Goal: Task Accomplishment & Management: Use online tool/utility

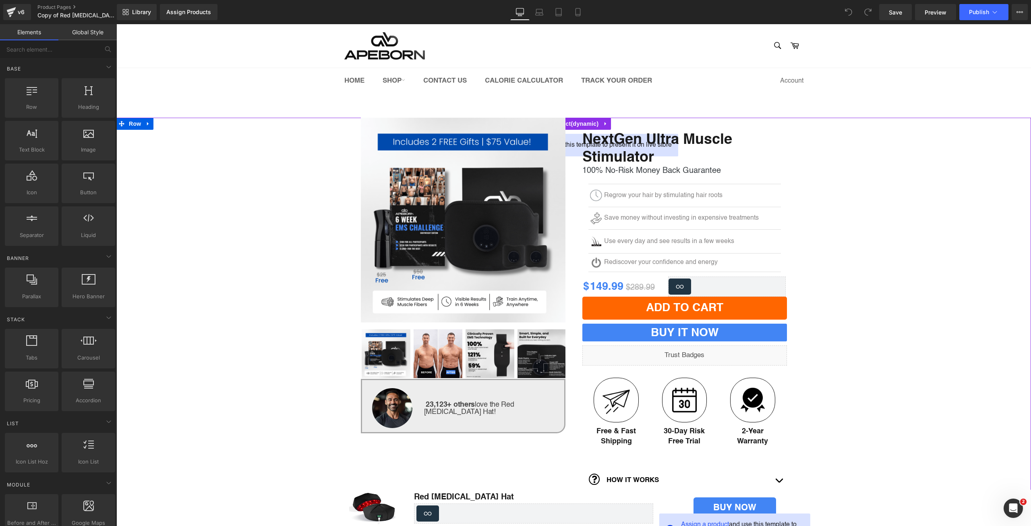
click at [200, 293] on div "(P) Image" at bounding box center [573, 396] width 915 height 557
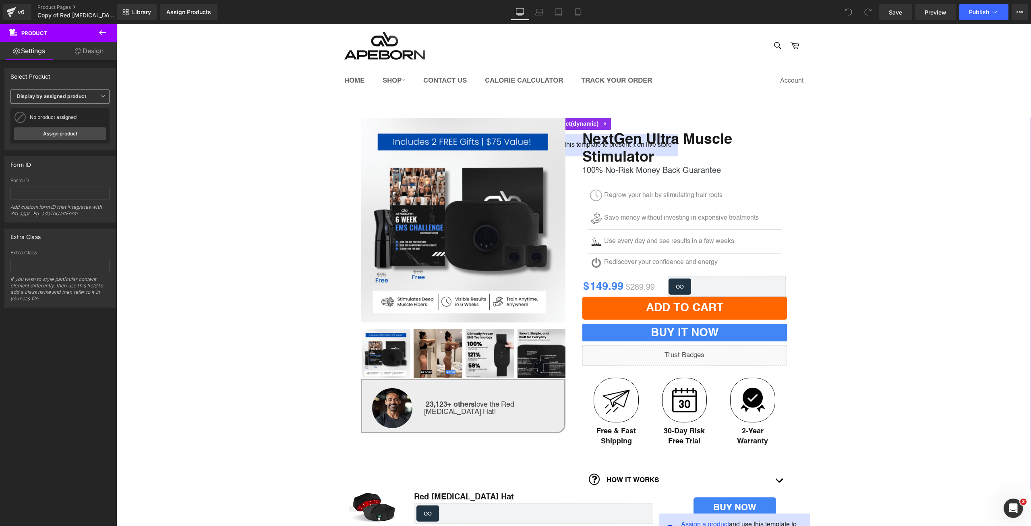
click at [56, 99] on span "Display by assigned product" at bounding box center [59, 96] width 99 height 14
click at [59, 116] on li "Select manually" at bounding box center [58, 121] width 96 height 12
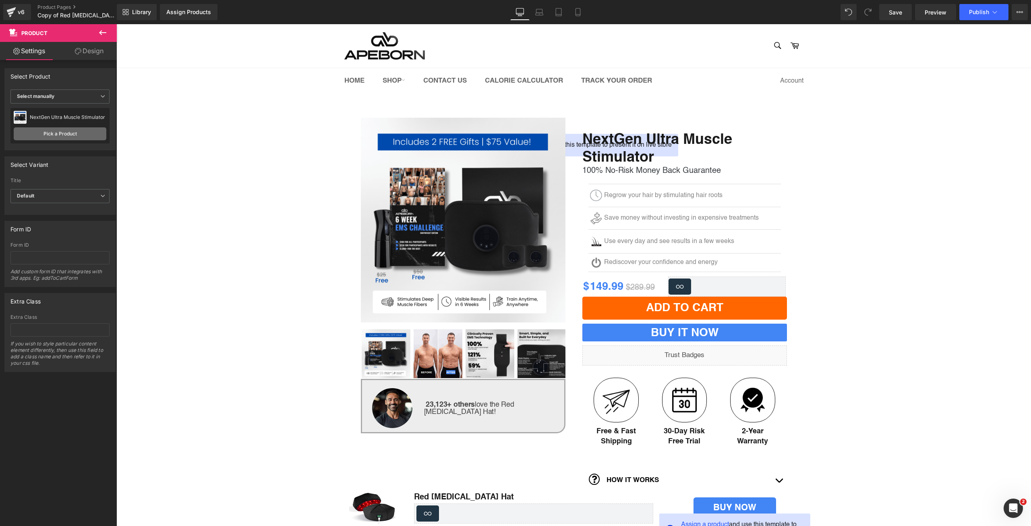
click at [80, 132] on link "Pick a Product" at bounding box center [60, 133] width 93 height 13
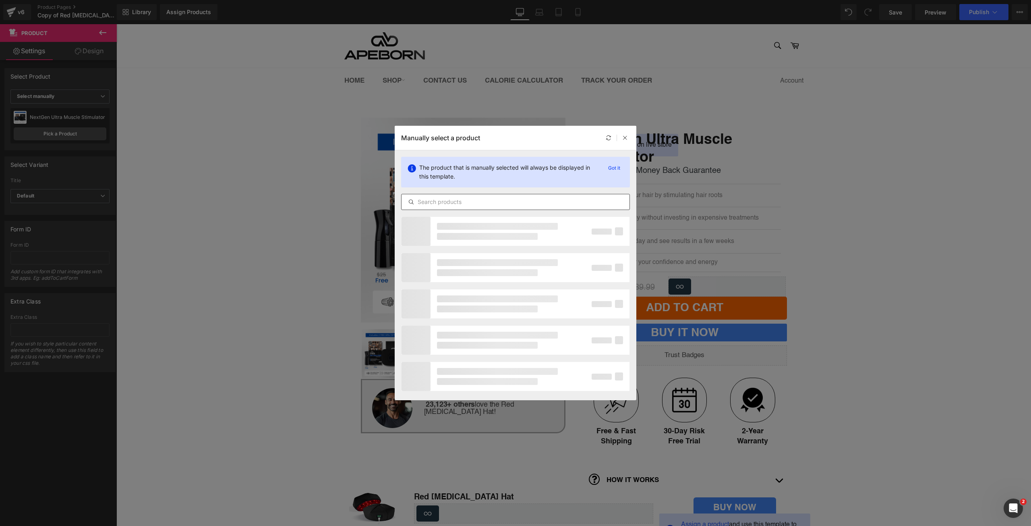
click at [452, 201] on input "text" at bounding box center [516, 202] width 228 height 10
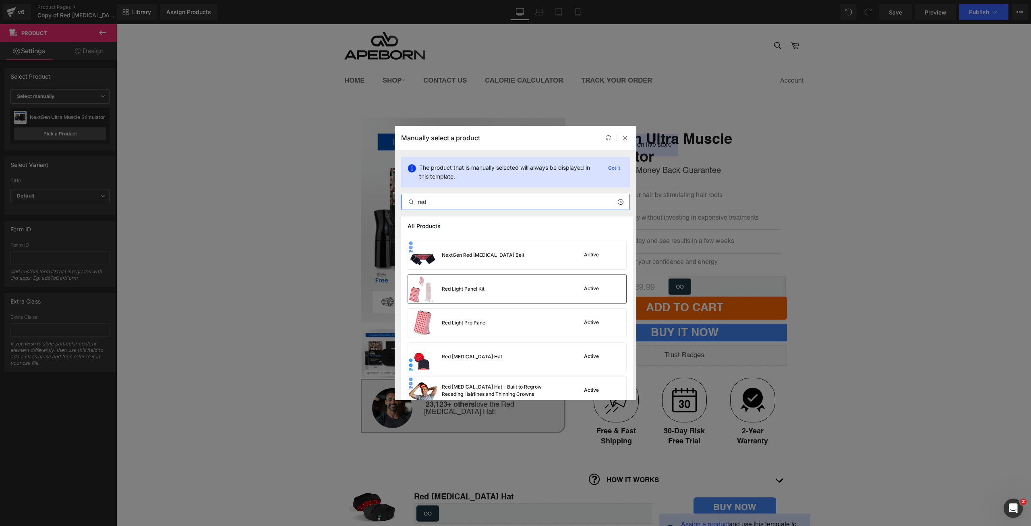
scroll to position [161, 0]
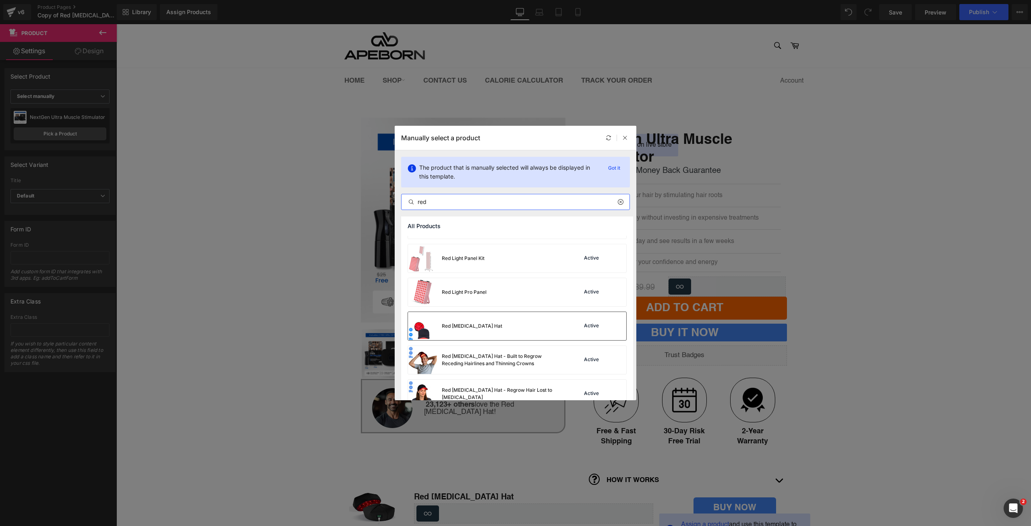
type input "red"
click at [514, 320] on div "Red [MEDICAL_DATA] Hat Active" at bounding box center [517, 326] width 218 height 28
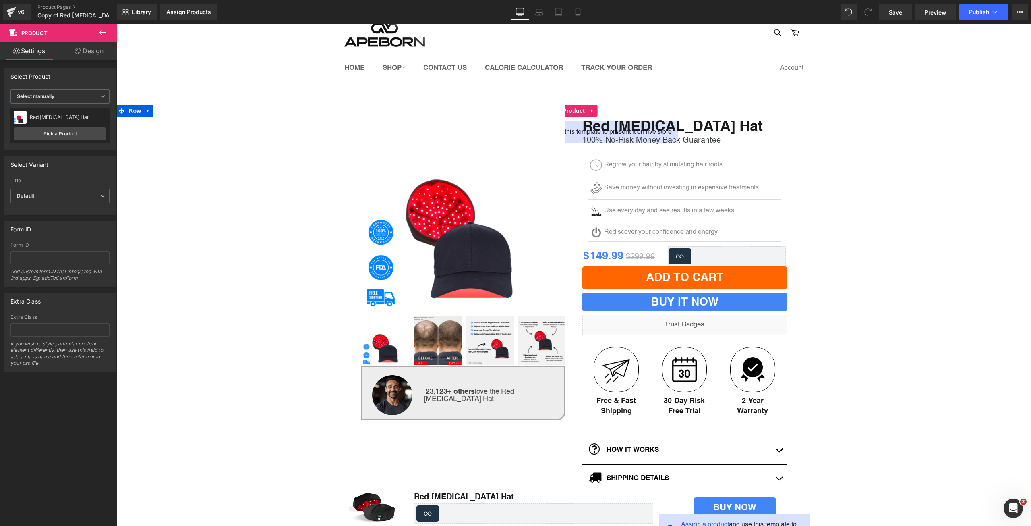
scroll to position [13, 0]
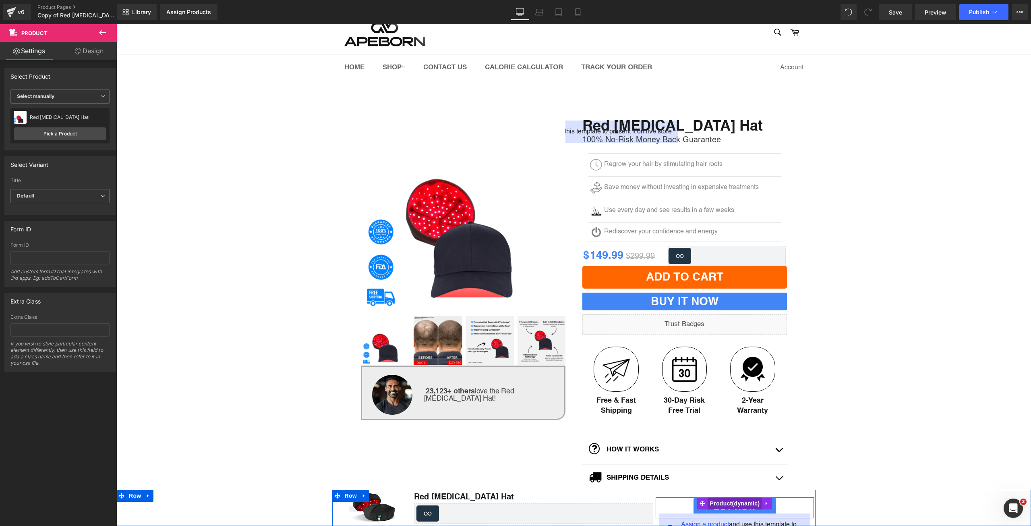
click at [714, 501] on span "Product" at bounding box center [735, 503] width 54 height 12
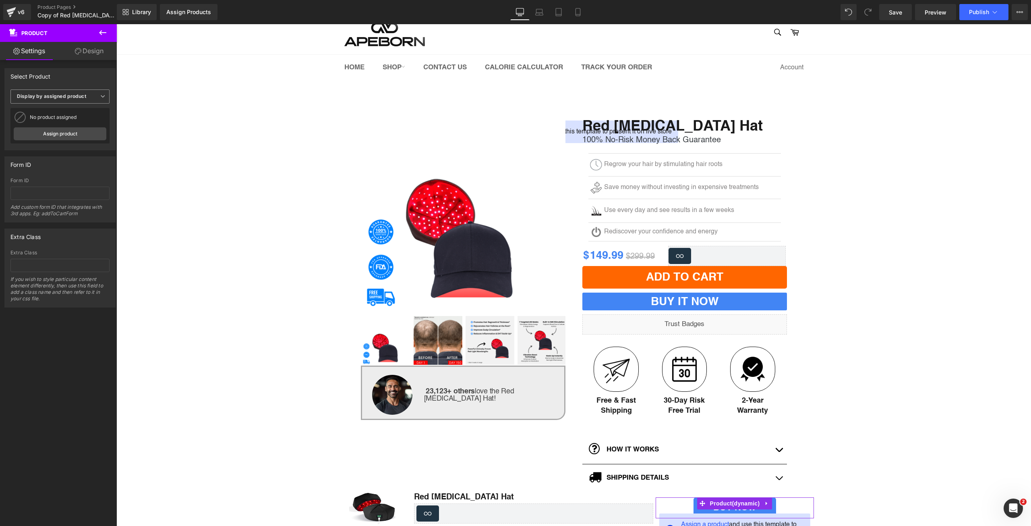
click at [80, 98] on b "Display by assigned product" at bounding box center [51, 96] width 69 height 6
click at [76, 116] on li "Select manually" at bounding box center [58, 121] width 96 height 12
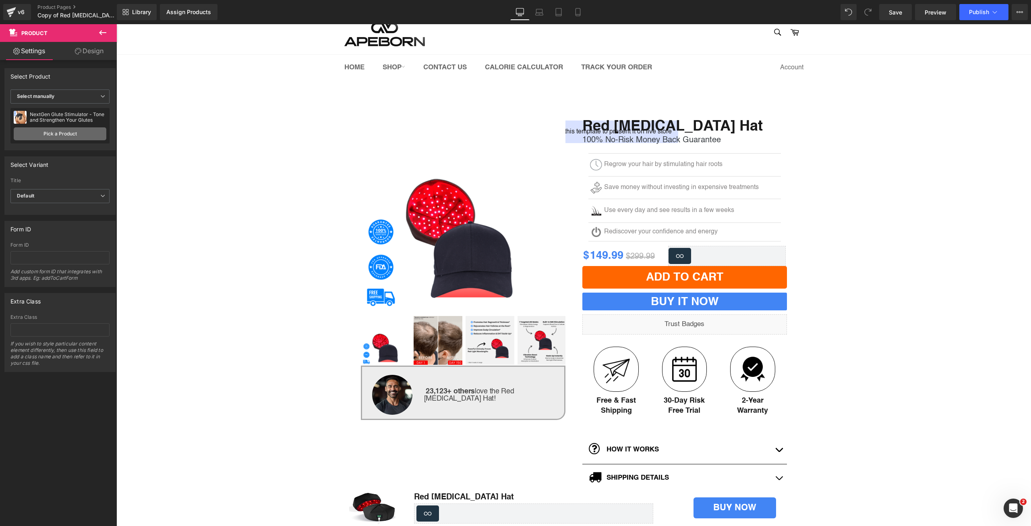
click at [76, 134] on link "Pick a Product" at bounding box center [60, 133] width 93 height 13
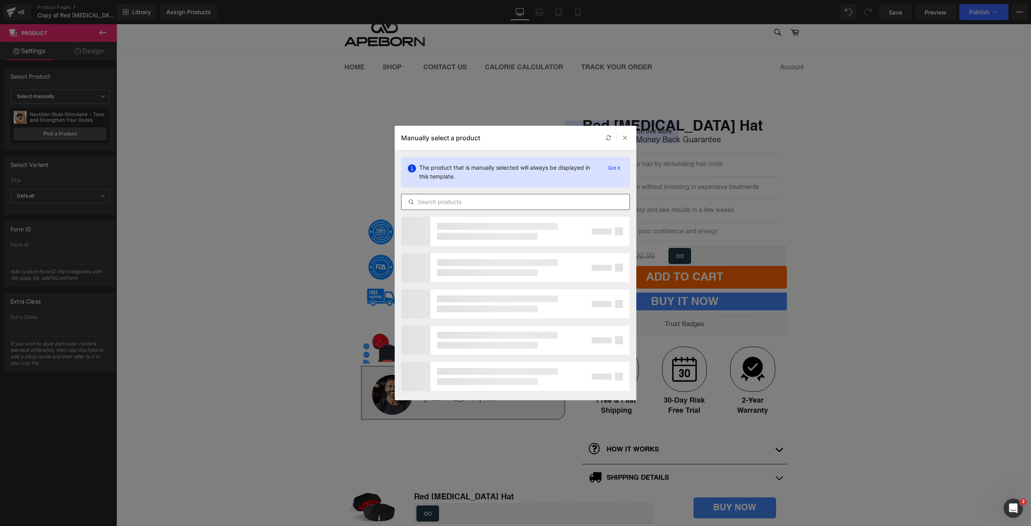
click at [443, 201] on input "text" at bounding box center [516, 202] width 228 height 10
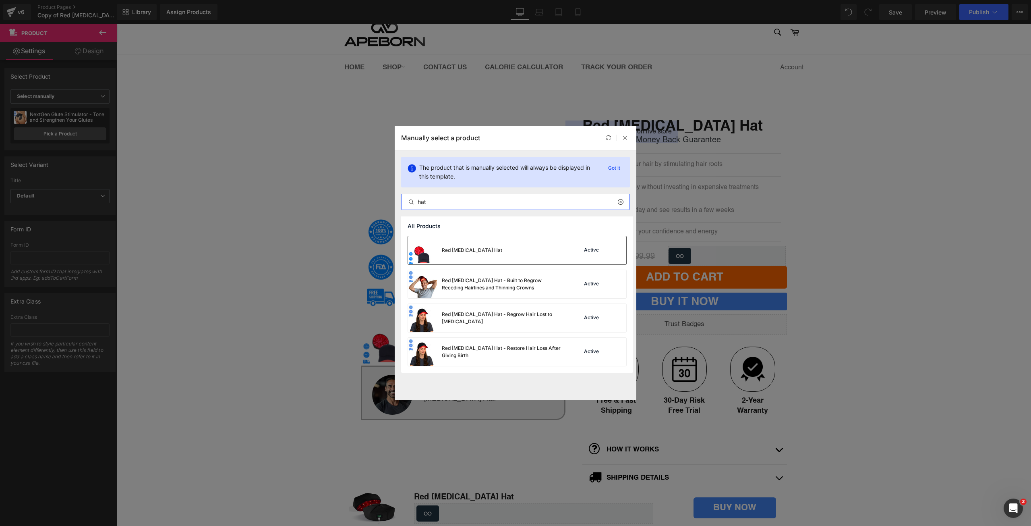
type input "hat"
click at [499, 252] on div "Red [MEDICAL_DATA] Hat Active" at bounding box center [517, 250] width 218 height 28
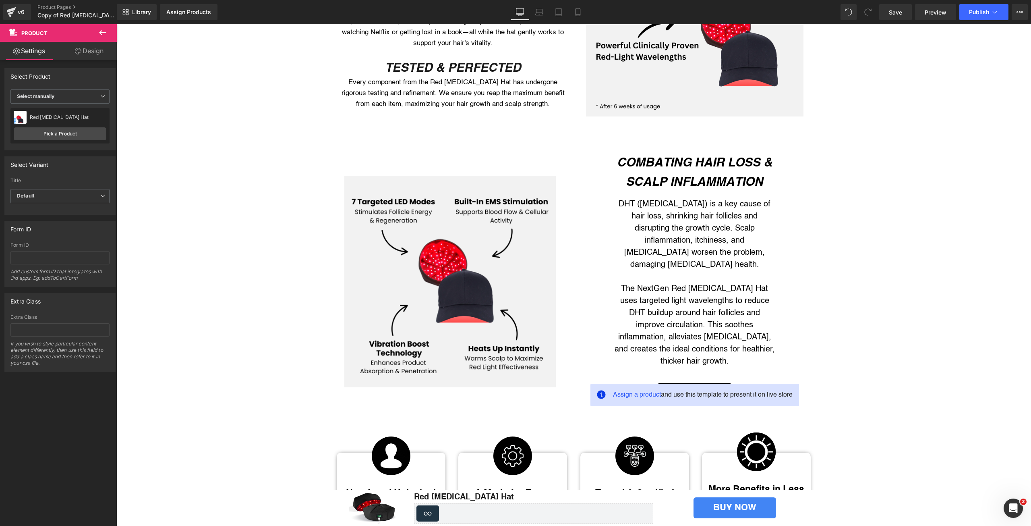
scroll to position [953, 0]
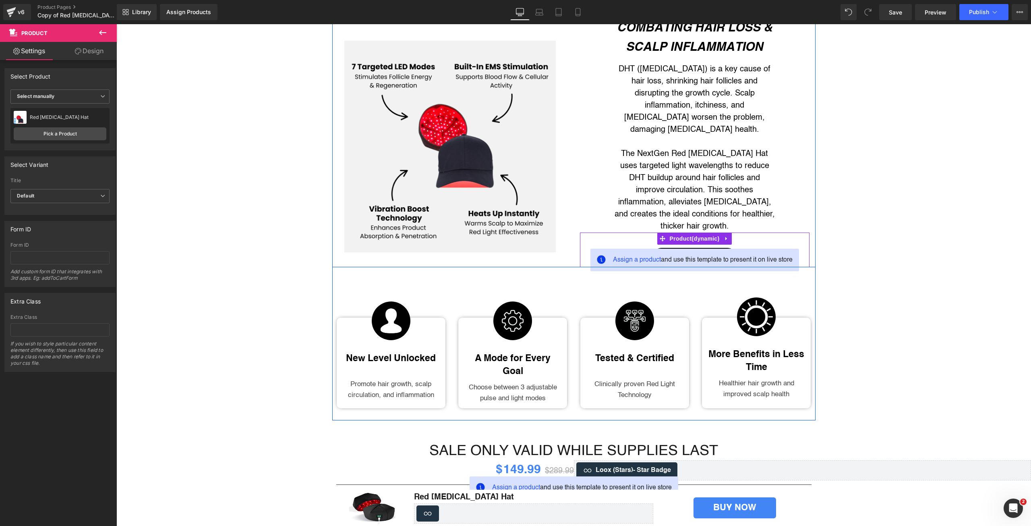
click at [697, 255] on span "Assign a product and use this template to present it on live store" at bounding box center [703, 260] width 180 height 10
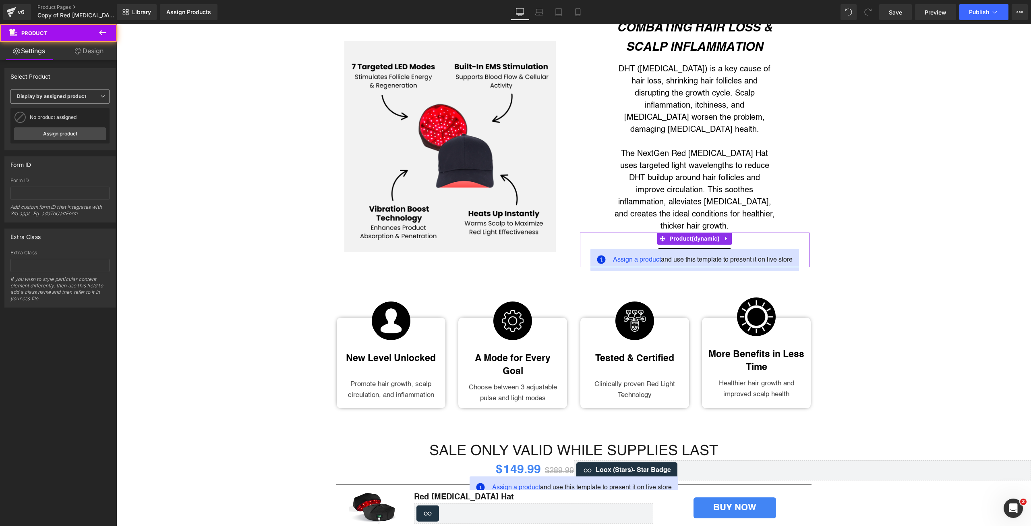
click at [77, 96] on b "Display by assigned product" at bounding box center [51, 96] width 69 height 6
click at [81, 121] on li "Select manually" at bounding box center [58, 121] width 96 height 12
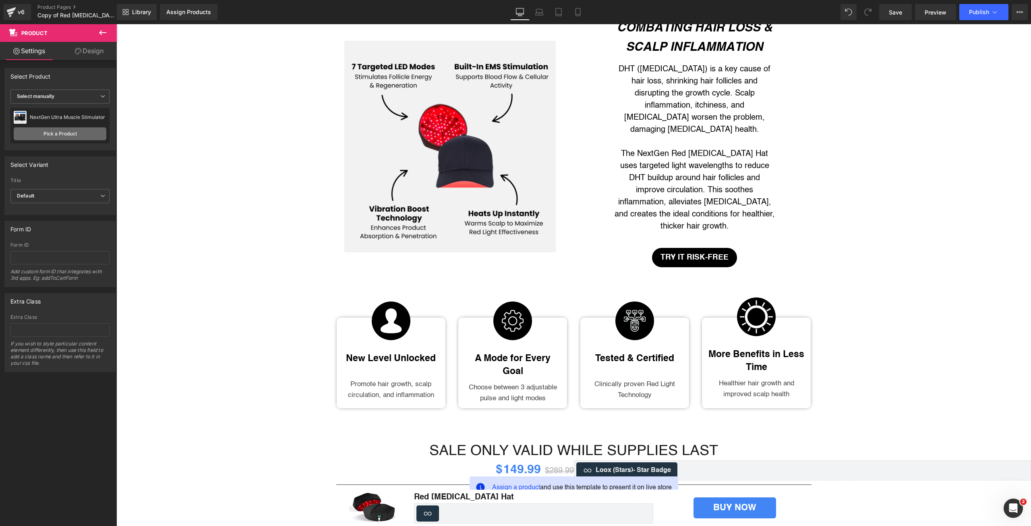
click at [80, 130] on link "Pick a Product" at bounding box center [60, 133] width 93 height 13
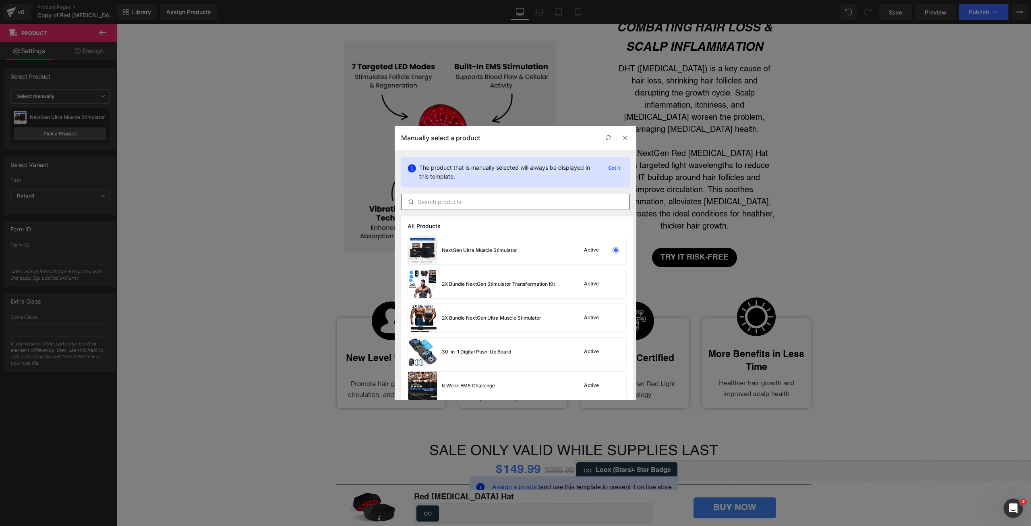
click at [529, 205] on input "text" at bounding box center [516, 202] width 228 height 10
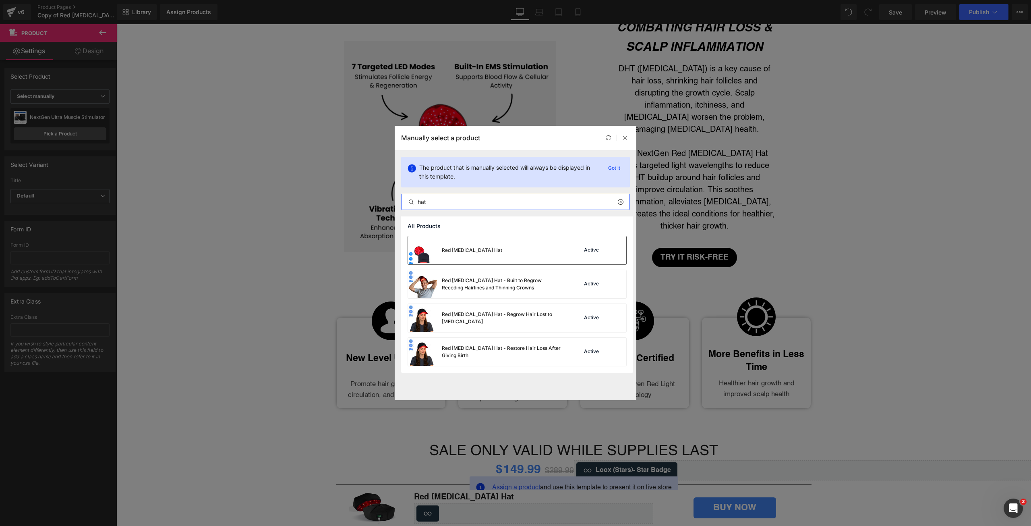
type input "hat"
click at [527, 239] on div "Red [MEDICAL_DATA] Hat Active" at bounding box center [517, 250] width 218 height 28
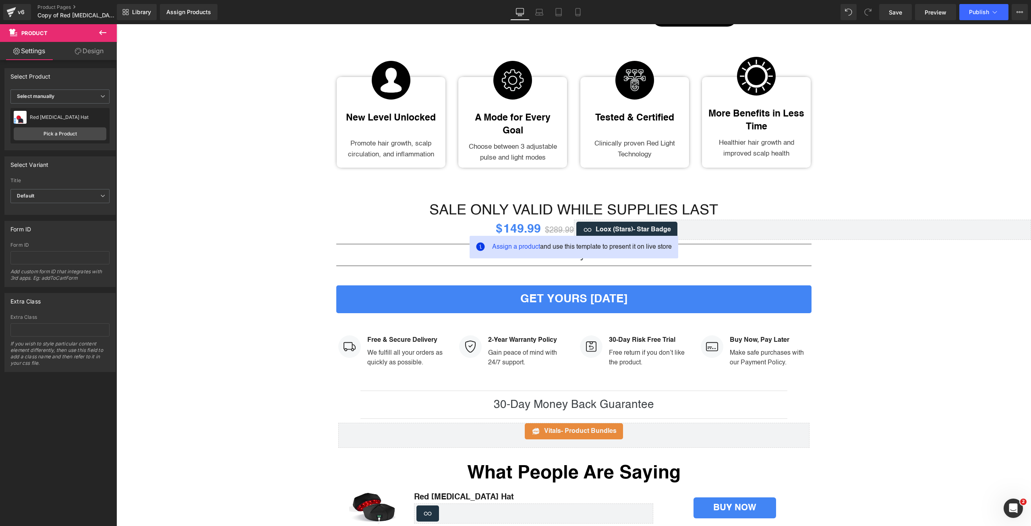
scroll to position [1208, 0]
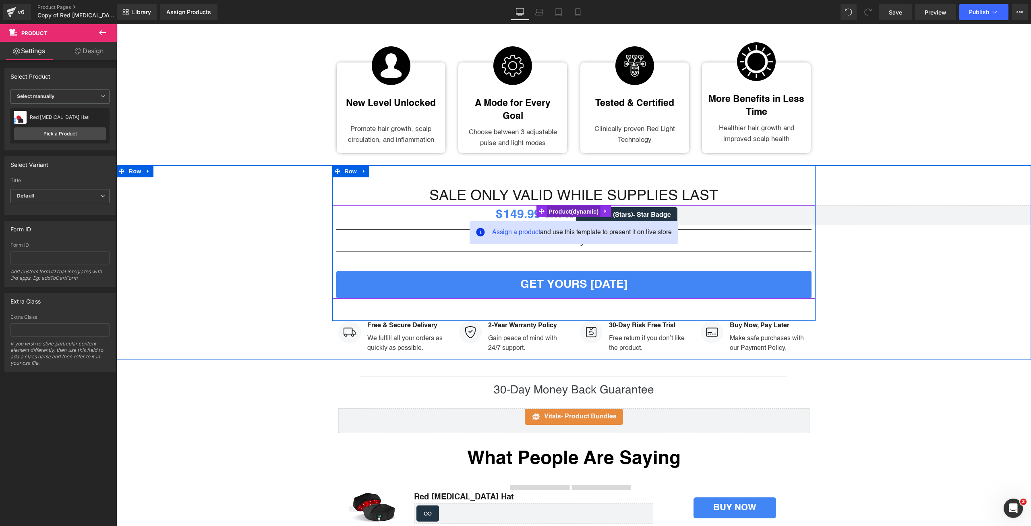
click at [562, 205] on span "Product" at bounding box center [574, 211] width 54 height 12
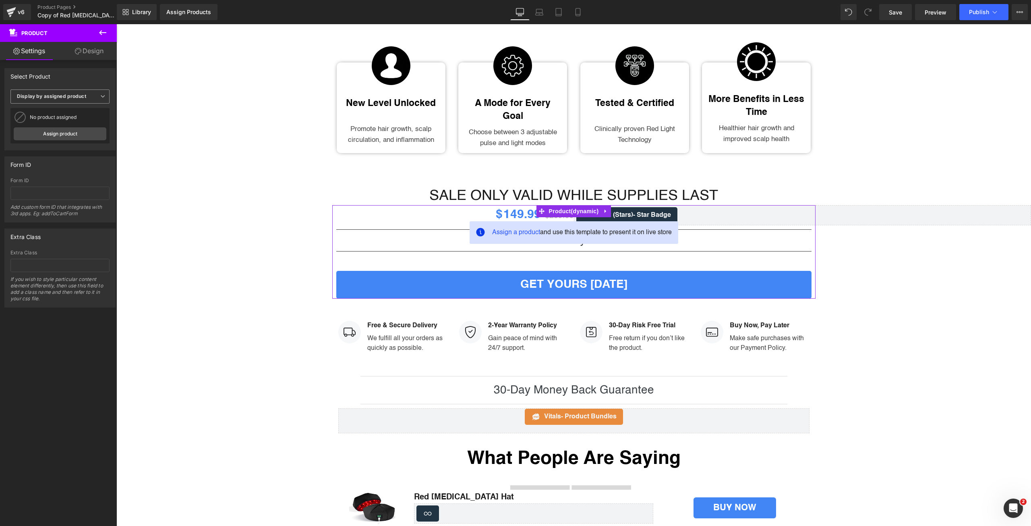
click at [81, 94] on b "Display by assigned product" at bounding box center [51, 96] width 69 height 6
click at [77, 116] on li "Select manually" at bounding box center [58, 121] width 96 height 12
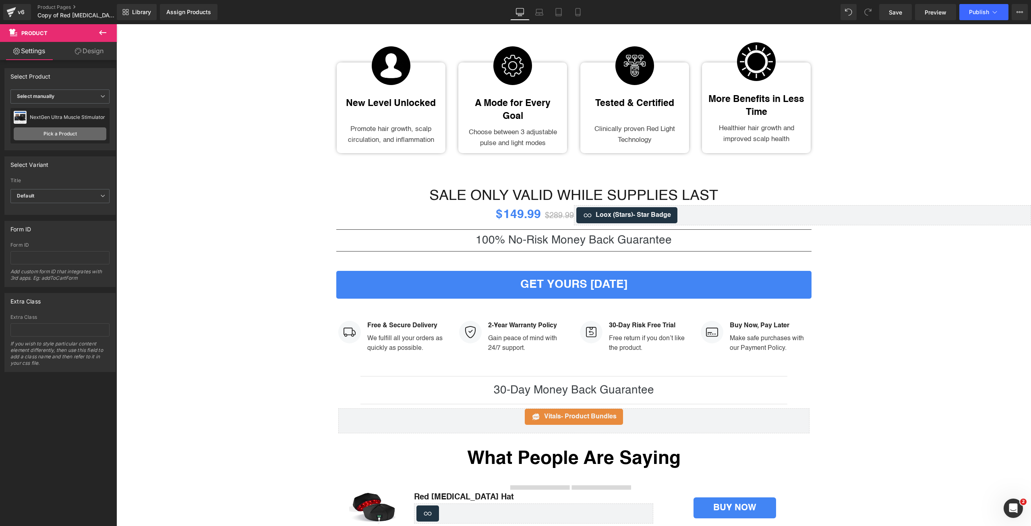
click at [74, 130] on link "Pick a Product" at bounding box center [60, 133] width 93 height 13
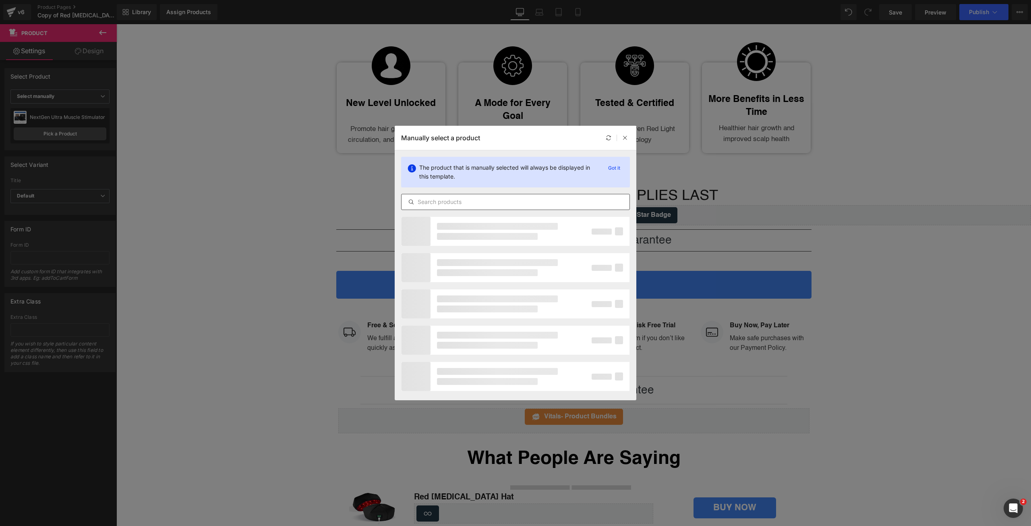
click at [538, 199] on input "text" at bounding box center [516, 202] width 228 height 10
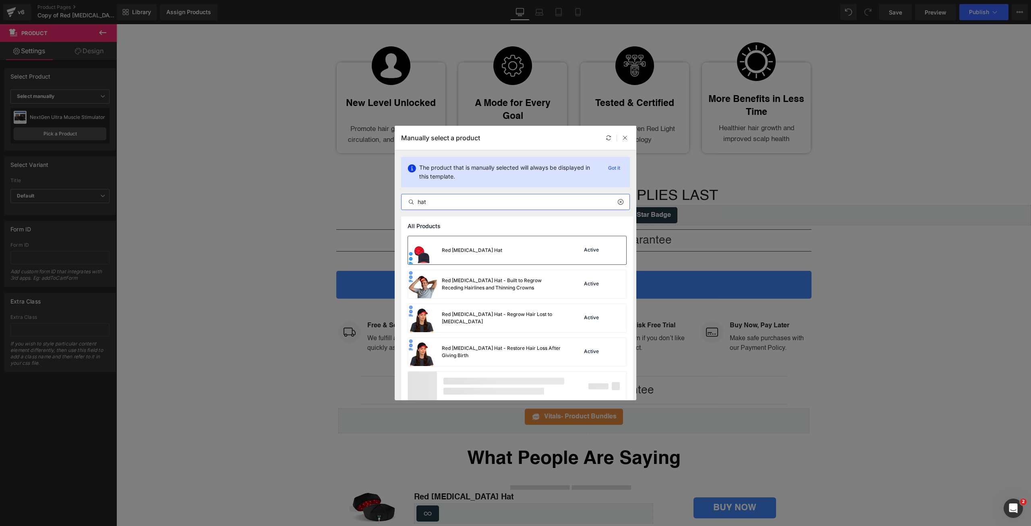
type input "hat"
click at [524, 240] on div "Red [MEDICAL_DATA] Hat Active" at bounding box center [517, 250] width 218 height 28
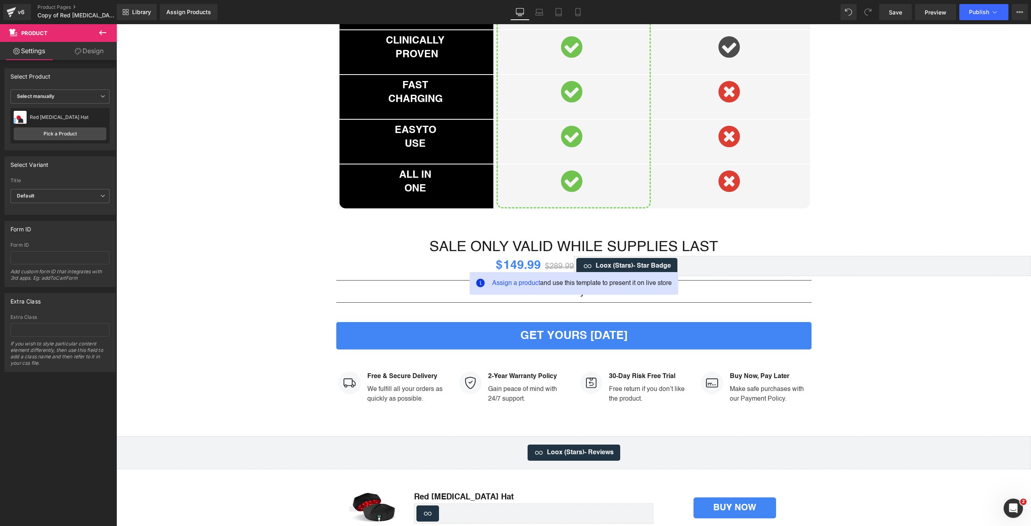
scroll to position [2094, 0]
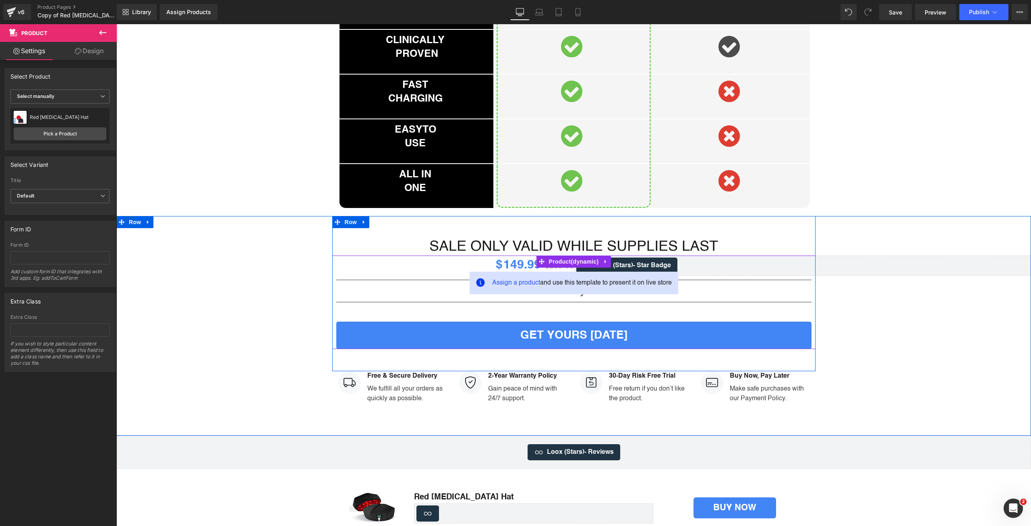
click at [541, 278] on span "Assign a product and use this template to present it on live store" at bounding box center [582, 283] width 180 height 10
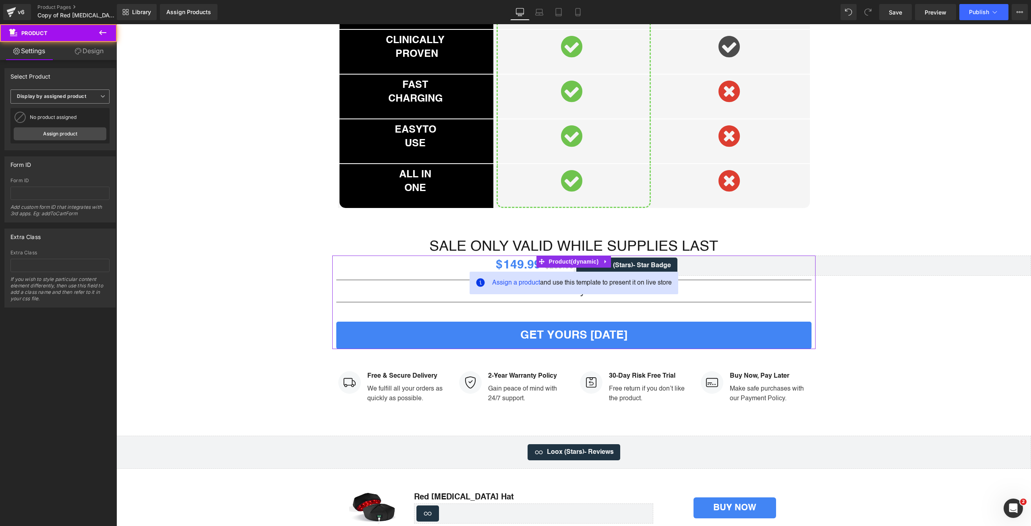
click at [64, 95] on b "Display by assigned product" at bounding box center [51, 96] width 69 height 6
click at [72, 119] on li "Select manually" at bounding box center [58, 121] width 96 height 12
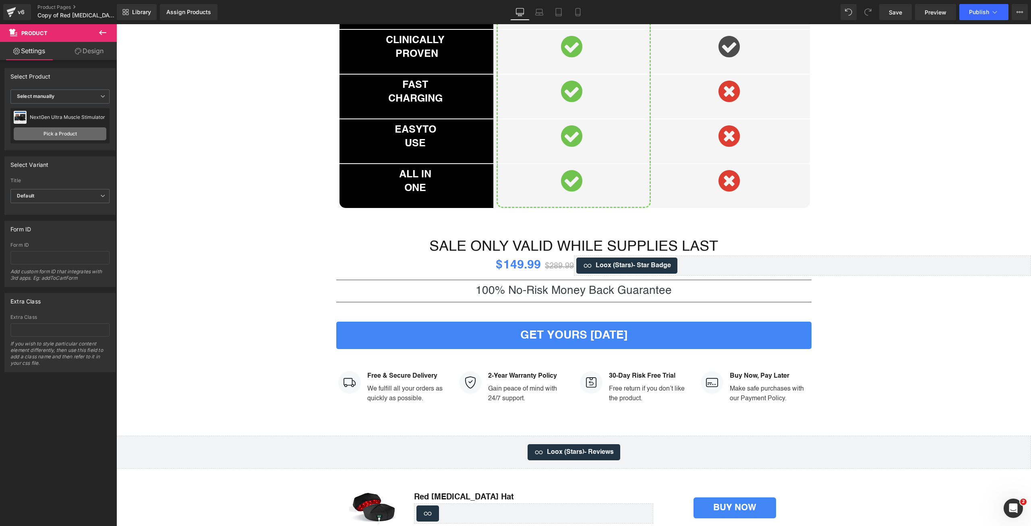
click at [72, 135] on link "Pick a Product" at bounding box center [60, 133] width 93 height 13
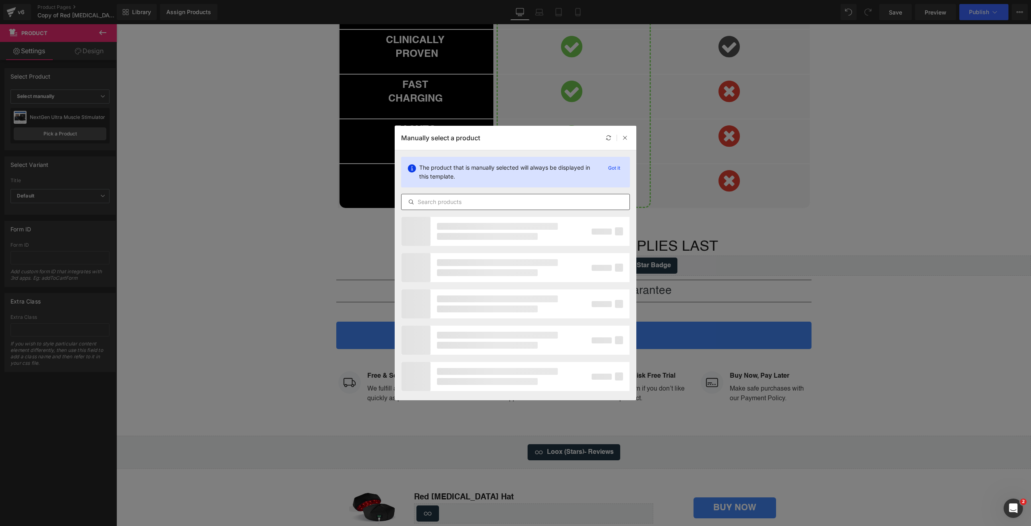
click at [545, 202] on input "text" at bounding box center [516, 202] width 228 height 10
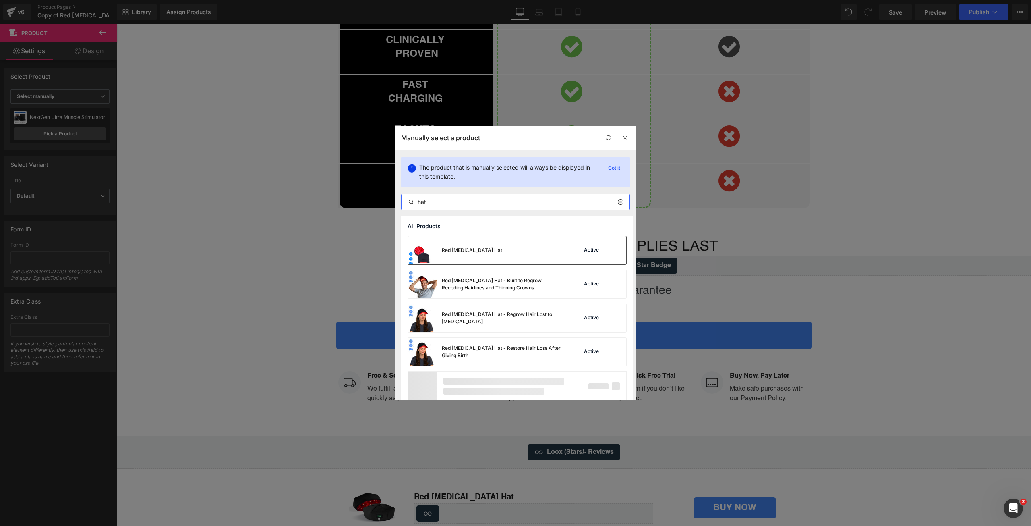
type input "hat"
click at [514, 253] on div "Red [MEDICAL_DATA] Hat Active" at bounding box center [517, 250] width 218 height 28
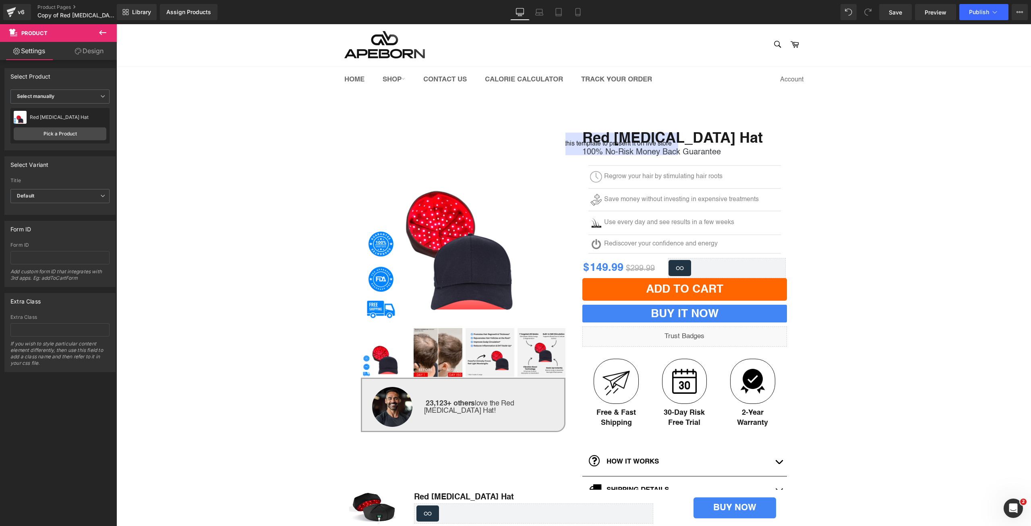
scroll to position [0, 0]
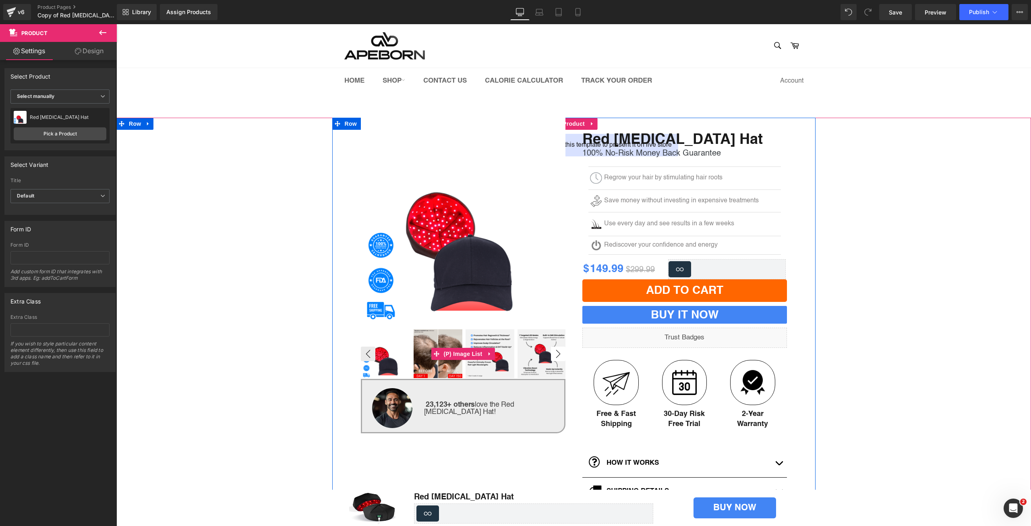
click at [557, 354] on button "›" at bounding box center [558, 353] width 14 height 14
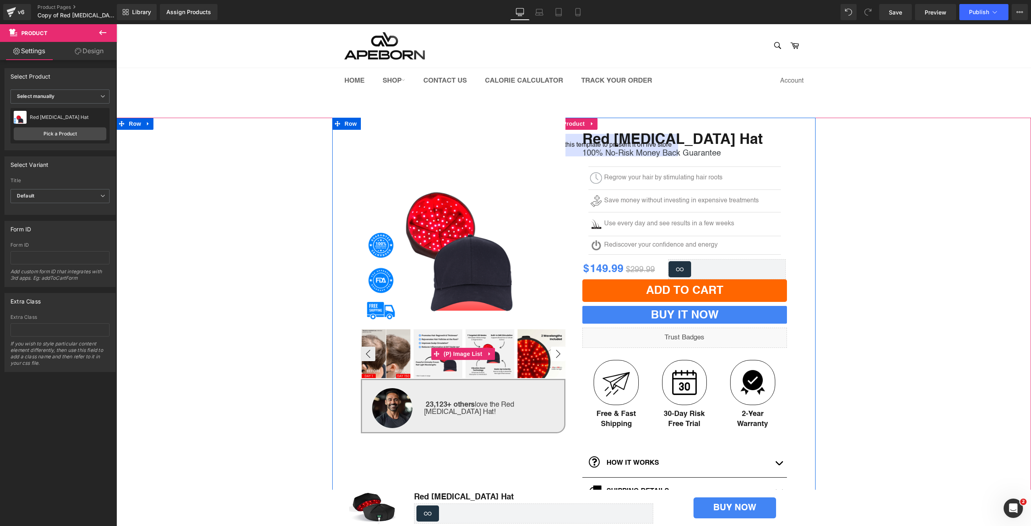
click at [557, 354] on button "›" at bounding box center [558, 353] width 14 height 14
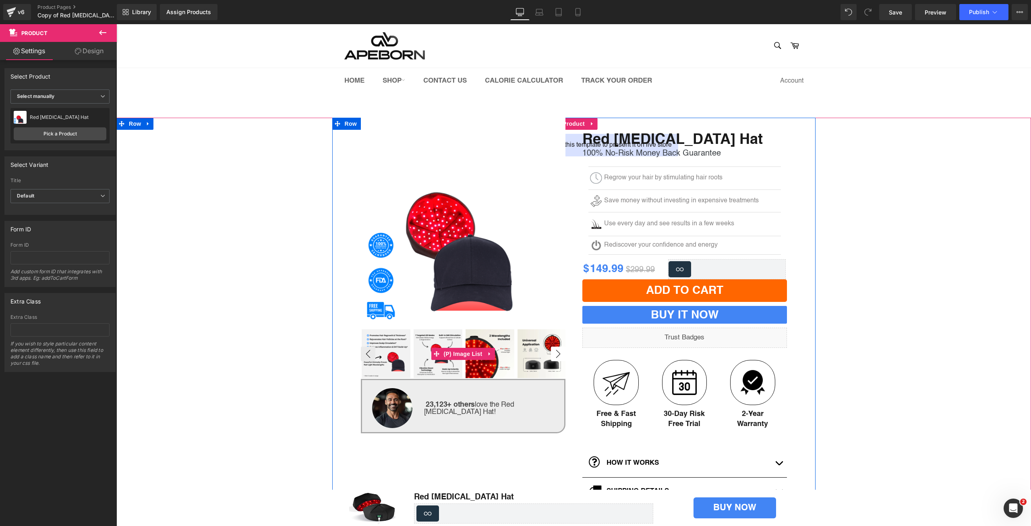
click at [557, 354] on button "›" at bounding box center [558, 353] width 14 height 14
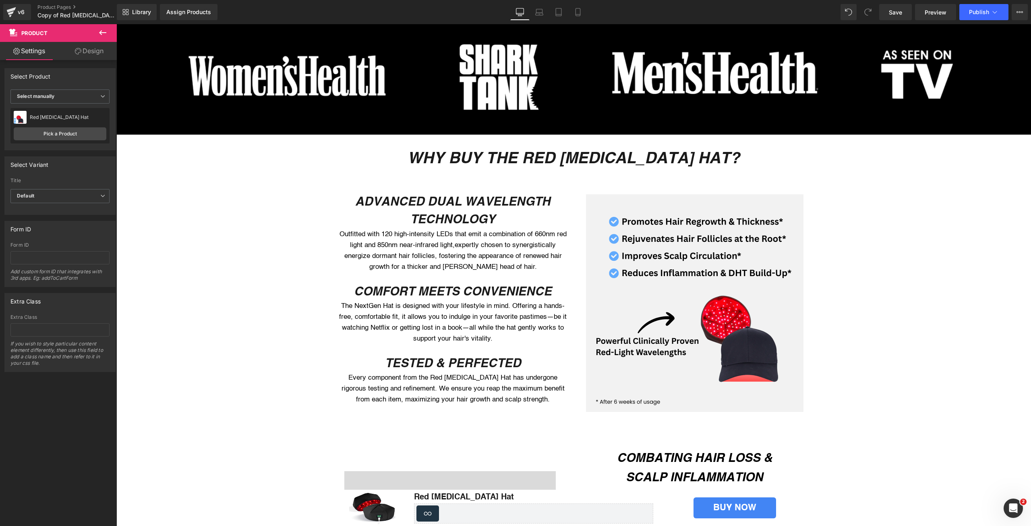
scroll to position [524, 0]
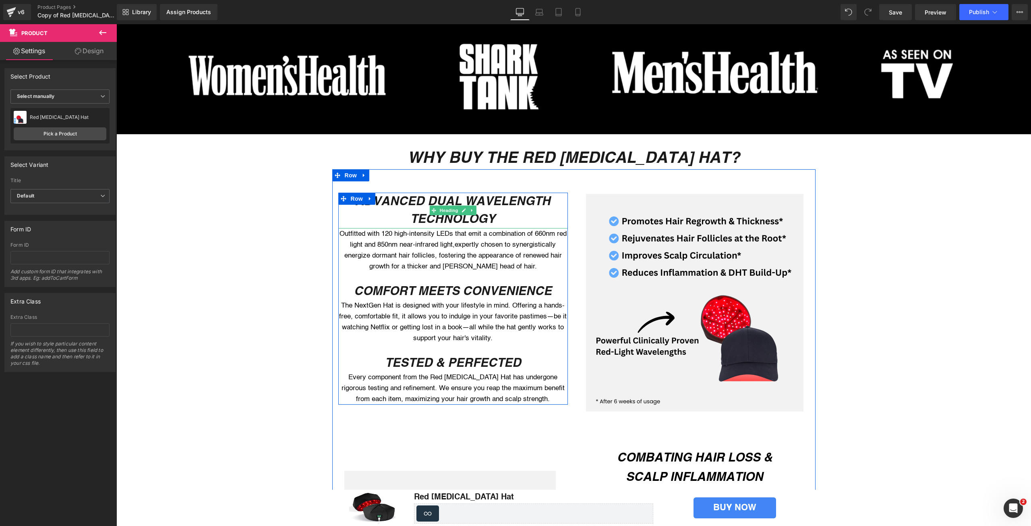
click at [418, 203] on icon "ADVANCED DUAL WAVELENGTH TECHNOLOGY" at bounding box center [452, 209] width 195 height 32
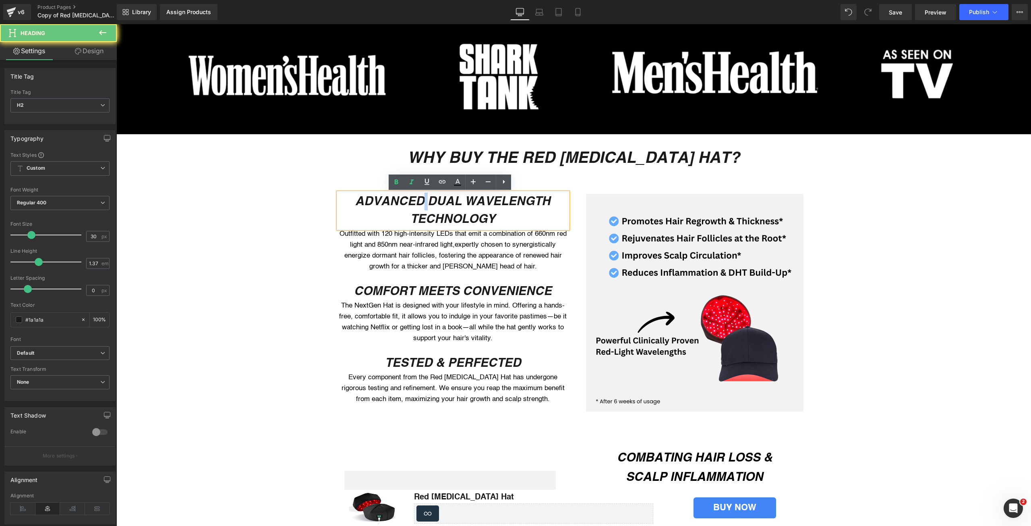
click at [418, 203] on icon "ADVANCED DUAL WAVELENGTH TECHNOLOGY" at bounding box center [452, 209] width 195 height 32
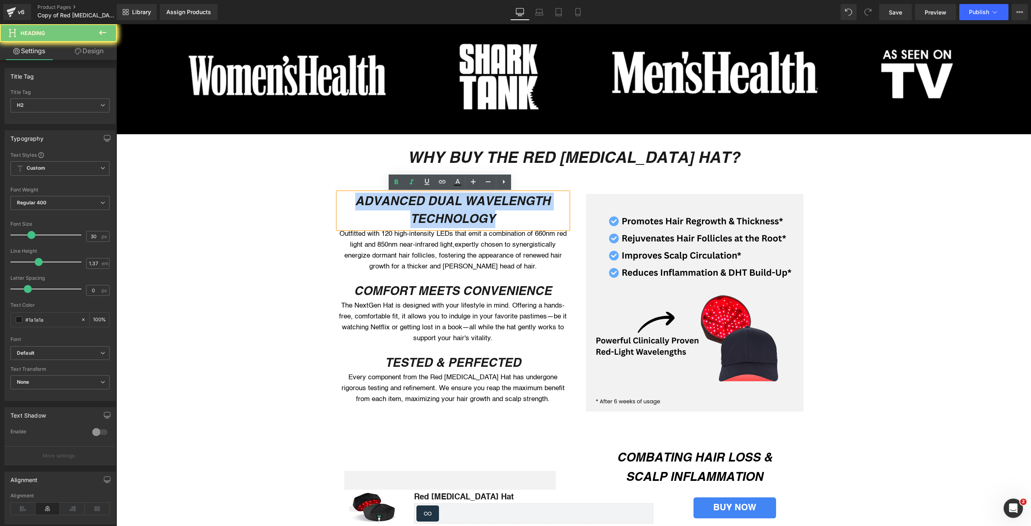
click at [418, 203] on icon "ADVANCED DUAL WAVELENGTH TECHNOLOGY" at bounding box center [452, 209] width 195 height 32
paste div
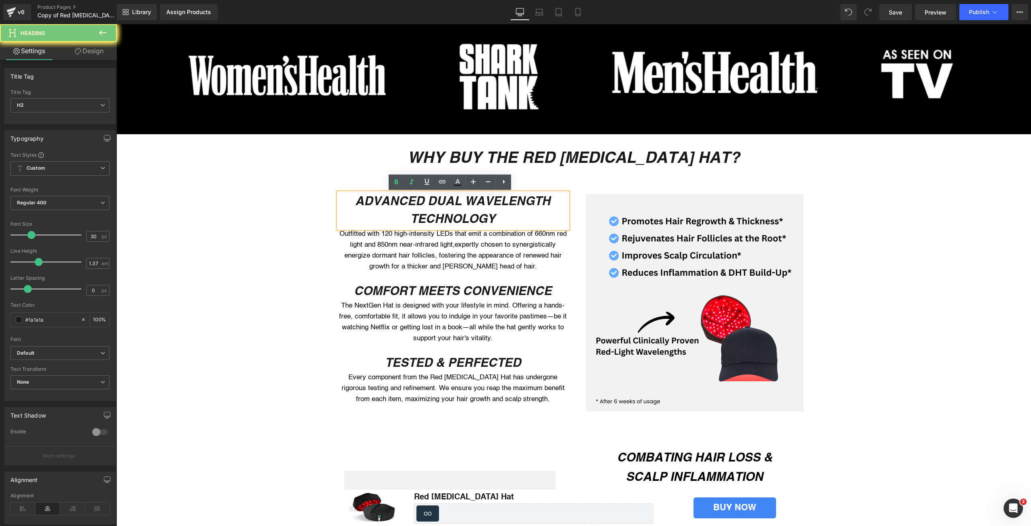
scroll to position [532, 0]
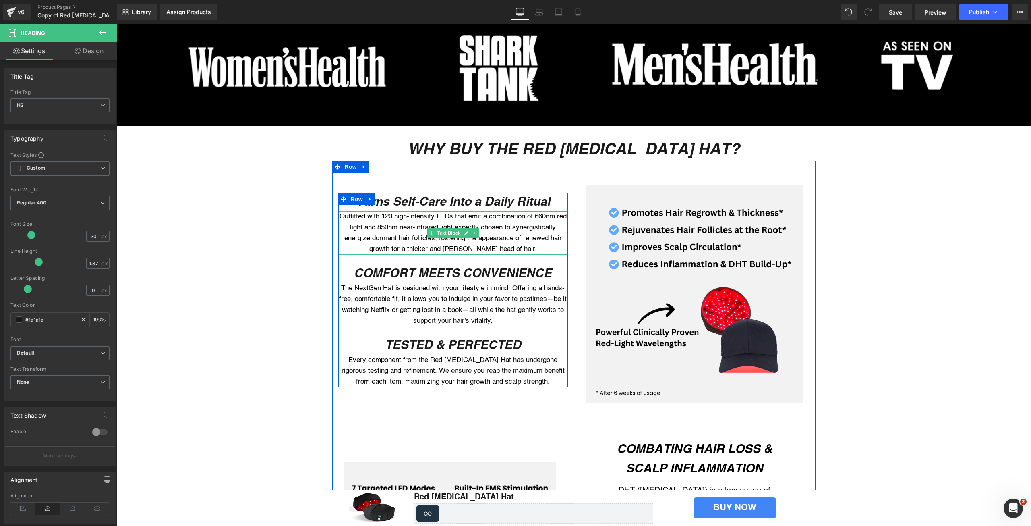
click at [403, 231] on p "Outfitted with 120 high-intensity LEDs that emit a combination of 660nm red lig…" at bounding box center [453, 233] width 230 height 44
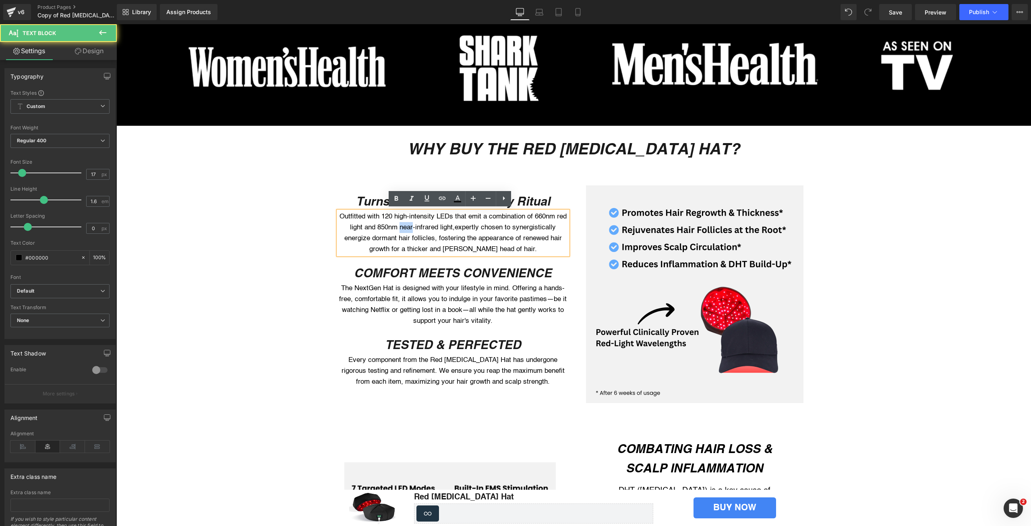
click at [403, 231] on p "Outfitted with 120 high-intensity LEDs that emit a combination of 660nm red lig…" at bounding box center [453, 233] width 230 height 44
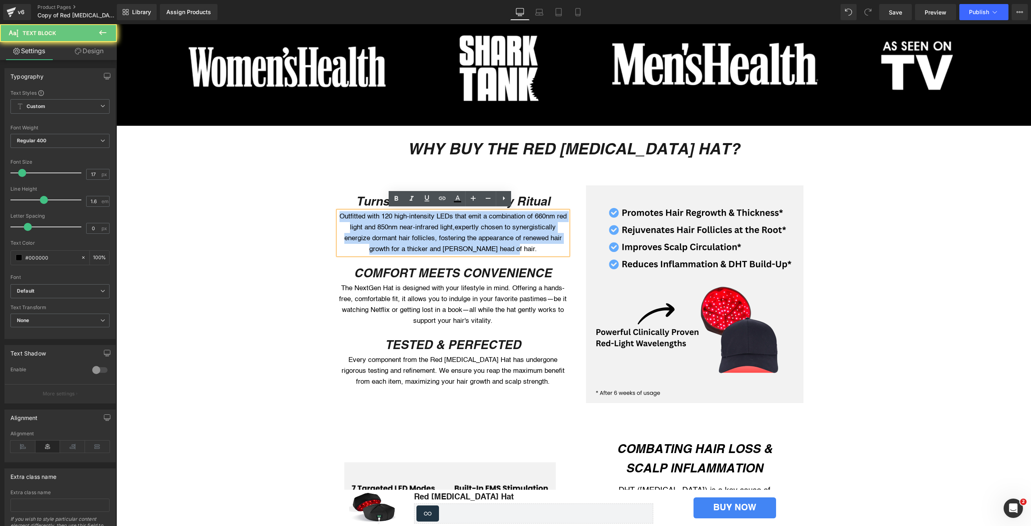
click at [403, 231] on p "Outfitted with 120 high-intensity LEDs that emit a combination of 660nm red lig…" at bounding box center [453, 233] width 230 height 44
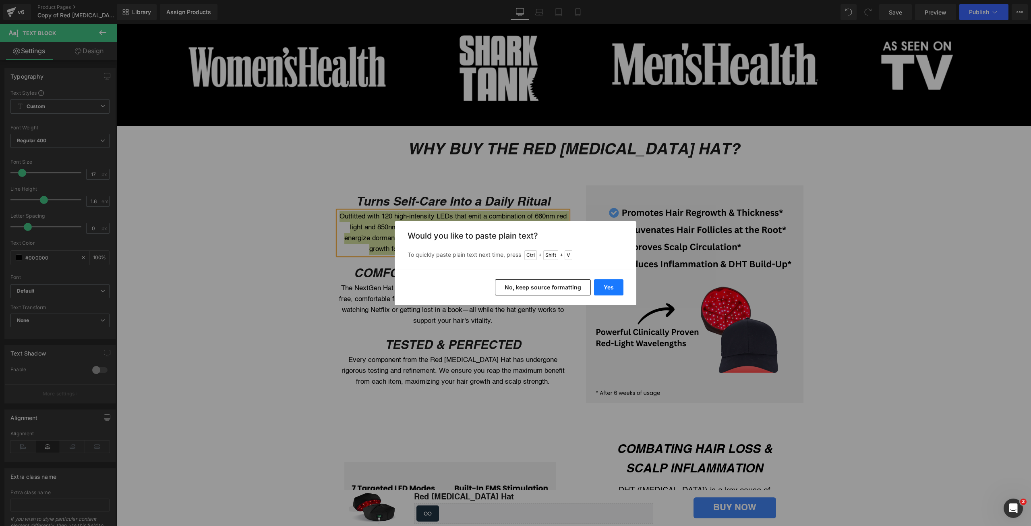
click at [604, 292] on button "Yes" at bounding box center [608, 287] width 29 height 16
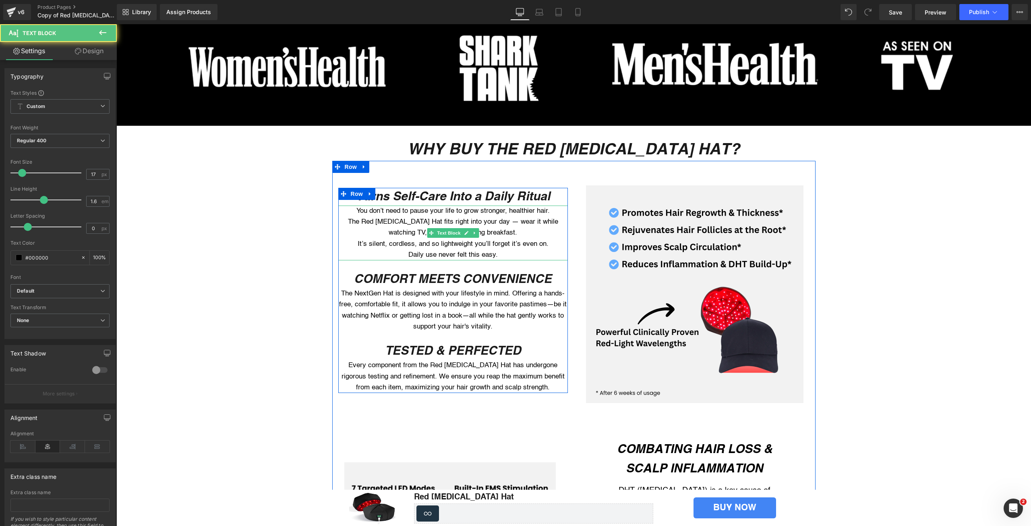
click at [351, 244] on p "It’s silent, cordless, and so lightweight you’ll forget it’s even on." at bounding box center [453, 243] width 230 height 11
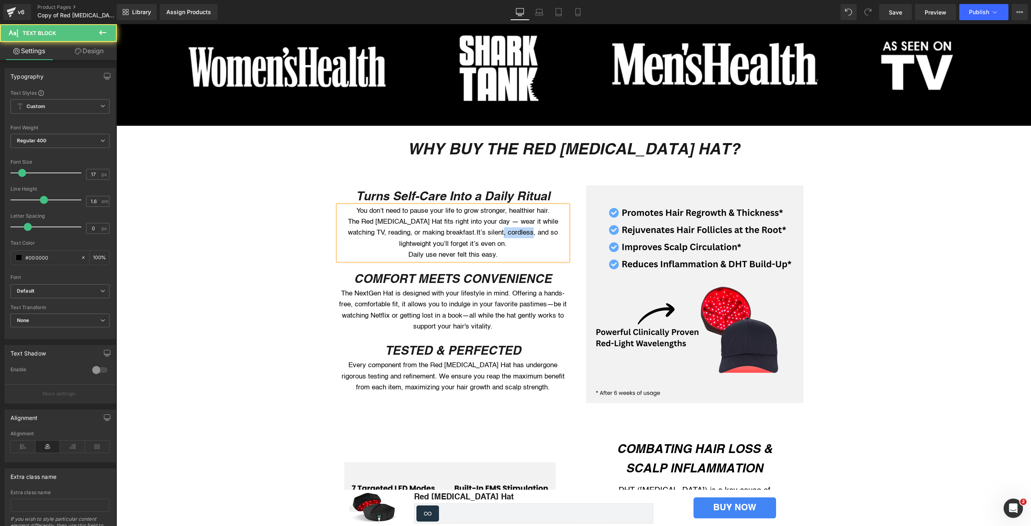
drag, startPoint x: 471, startPoint y: 232, endPoint x: 501, endPoint y: 230, distance: 29.9
click at [501, 230] on span "It’s silent, cordless, and so lightweight you’ll forget it’s even on." at bounding box center [478, 238] width 159 height 18
drag, startPoint x: 386, startPoint y: 231, endPoint x: 437, endPoint y: 233, distance: 51.2
click at [437, 233] on p "The Red [MEDICAL_DATA] Hat fits right into your day — wear it while watching TV…" at bounding box center [453, 232] width 230 height 33
click at [495, 221] on p "The Red [MEDICAL_DATA] Hat fits right into your day — wear it while watching TV…" at bounding box center [453, 232] width 230 height 33
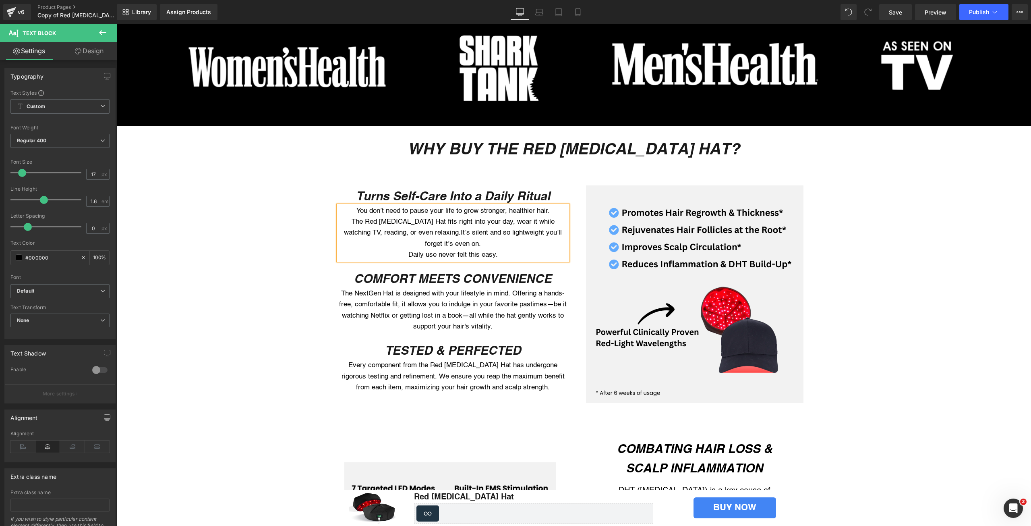
click at [400, 252] on p "Daily use never felt this easy." at bounding box center [453, 254] width 230 height 11
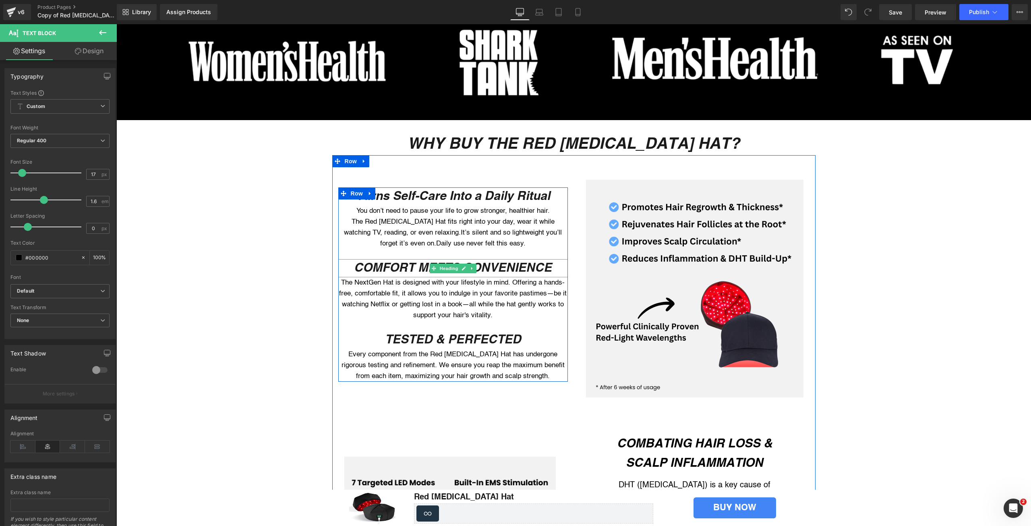
click at [377, 263] on icon "COMFORT MEETS CONVENIENCE" at bounding box center [453, 267] width 198 height 14
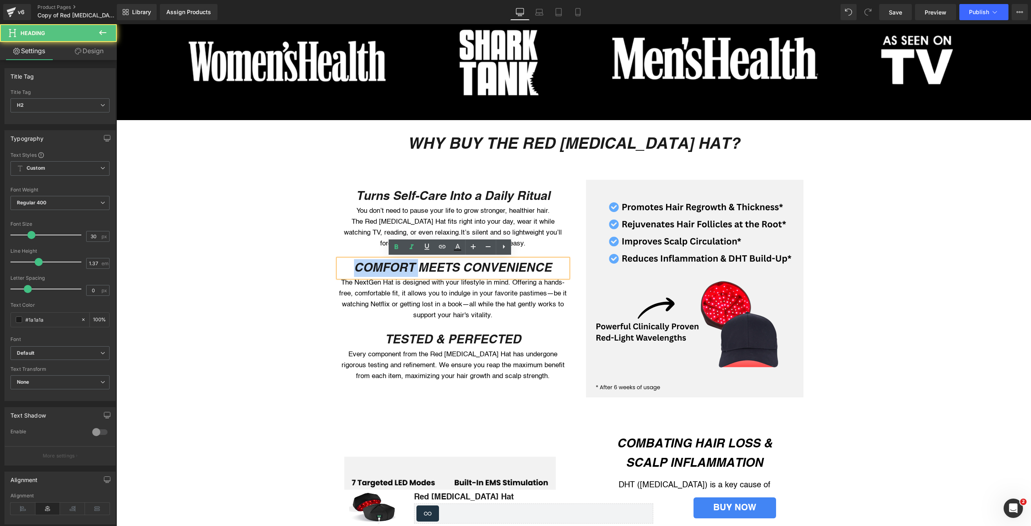
click at [377, 263] on icon "COMFORT MEETS CONVENIENCE" at bounding box center [453, 267] width 198 height 14
paste div
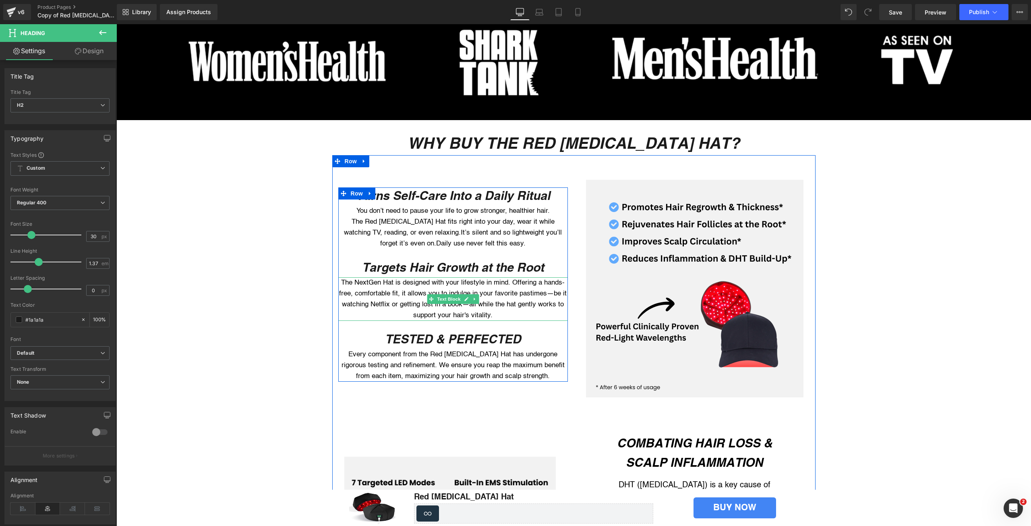
click at [415, 290] on p "The NextGen Hat is designed with your lifestyle in mind. Offering a hands-free,…" at bounding box center [453, 299] width 230 height 44
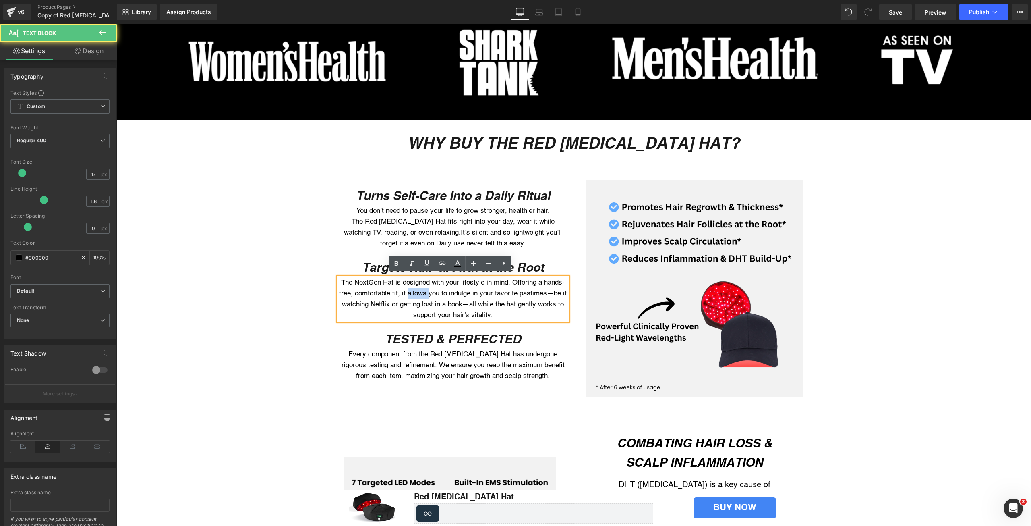
click at [415, 290] on p "The NextGen Hat is designed with your lifestyle in mind. Offering a hands-free,…" at bounding box center [453, 299] width 230 height 44
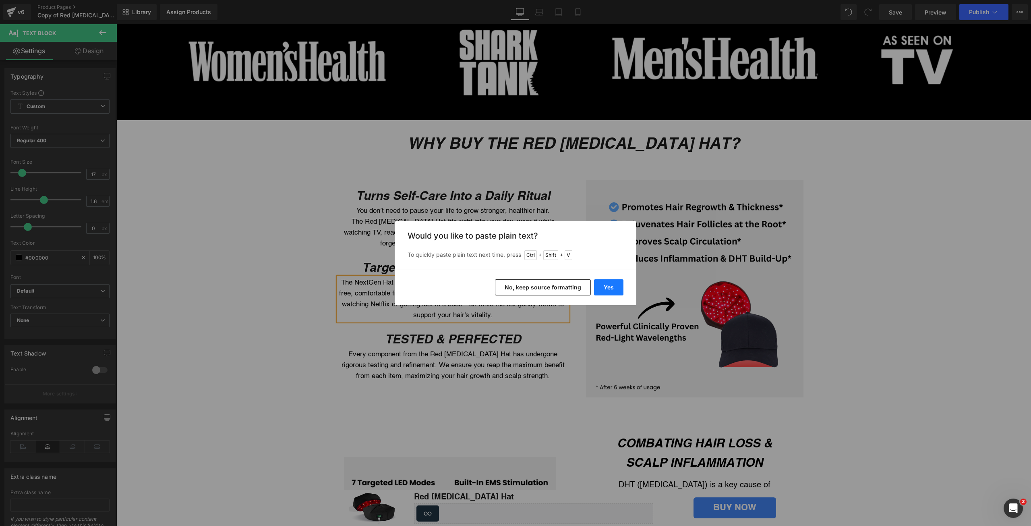
click at [602, 288] on button "Yes" at bounding box center [608, 287] width 29 height 16
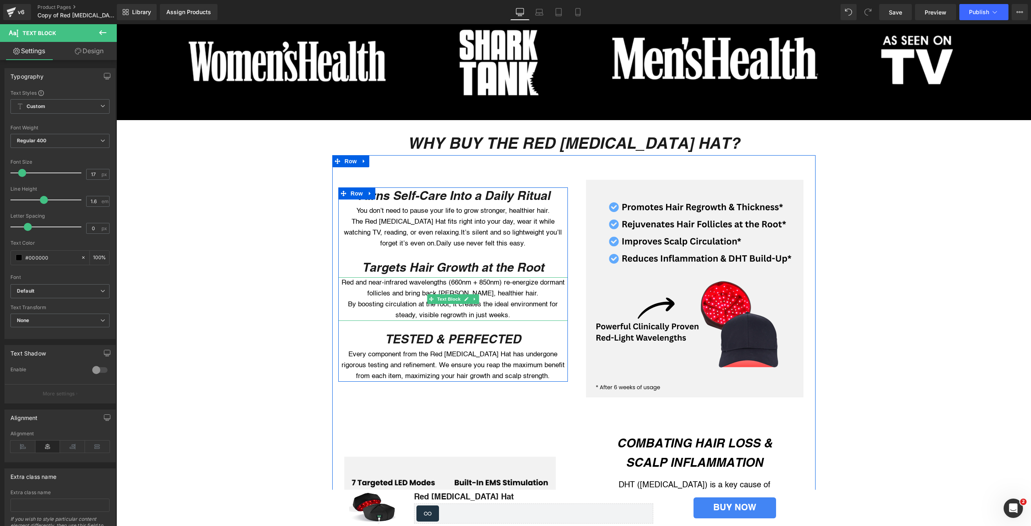
click at [344, 299] on p "By boosting circulation at the root, it creates the ideal environment for stead…" at bounding box center [453, 310] width 230 height 22
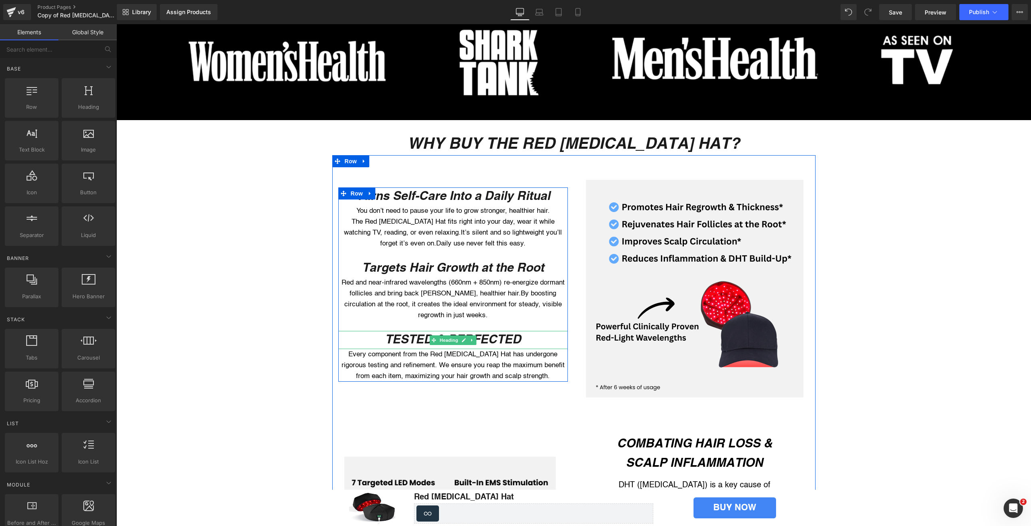
click at [404, 337] on icon "TESTED & PERFECTED" at bounding box center [453, 338] width 136 height 14
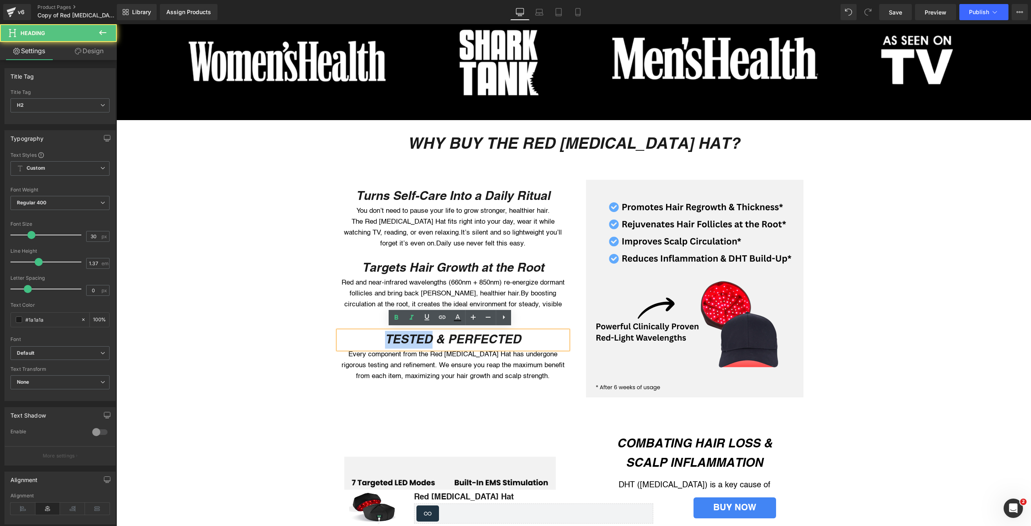
click at [404, 336] on icon "TESTED & PERFECTED" at bounding box center [453, 338] width 136 height 14
paste div
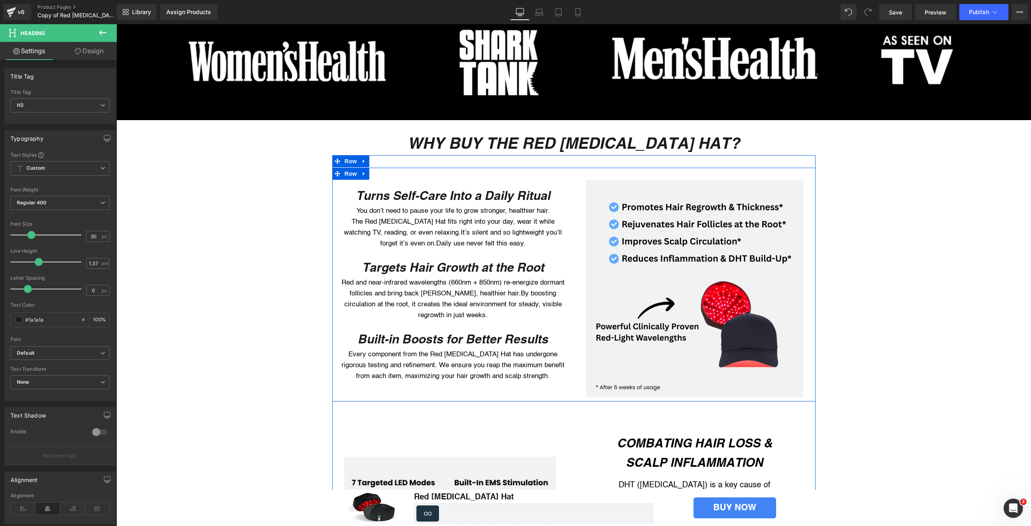
click at [389, 350] on p "Every component from the Red [MEDICAL_DATA] Hat has undergone rigorous testing …" at bounding box center [453, 365] width 230 height 33
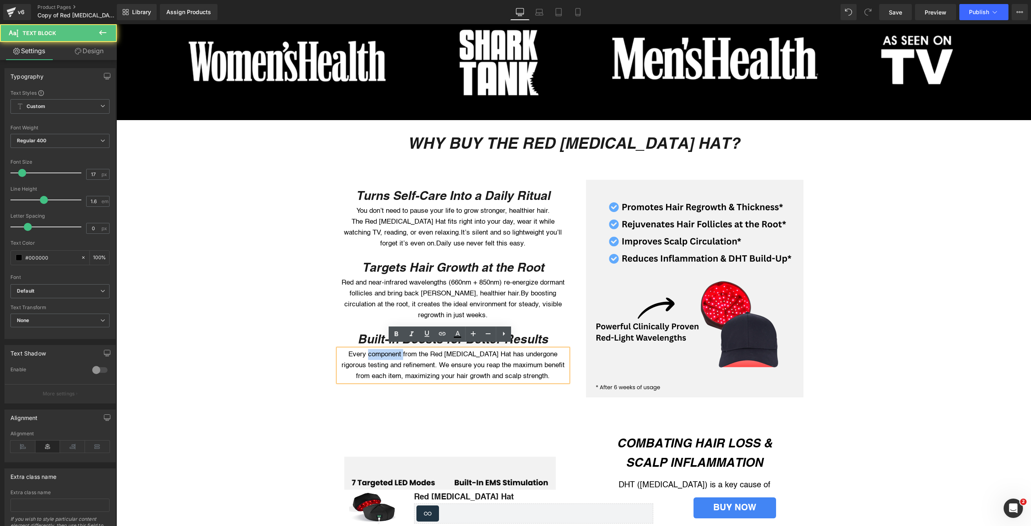
click at [389, 350] on p "Every component from the Red [MEDICAL_DATA] Hat has undergone rigorous testing …" at bounding box center [453, 365] width 230 height 33
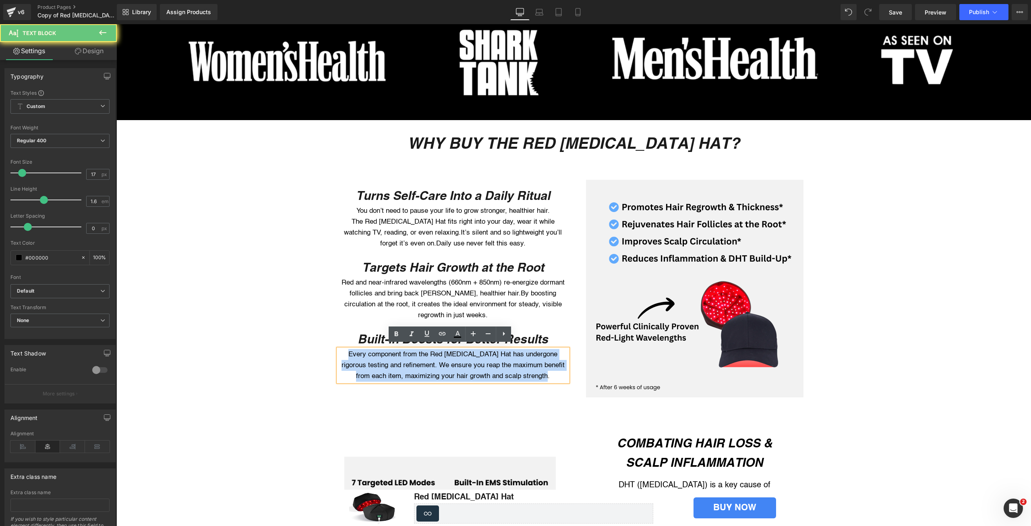
click at [389, 350] on p "Every component from the Red [MEDICAL_DATA] Hat has undergone rigorous testing …" at bounding box center [453, 365] width 230 height 33
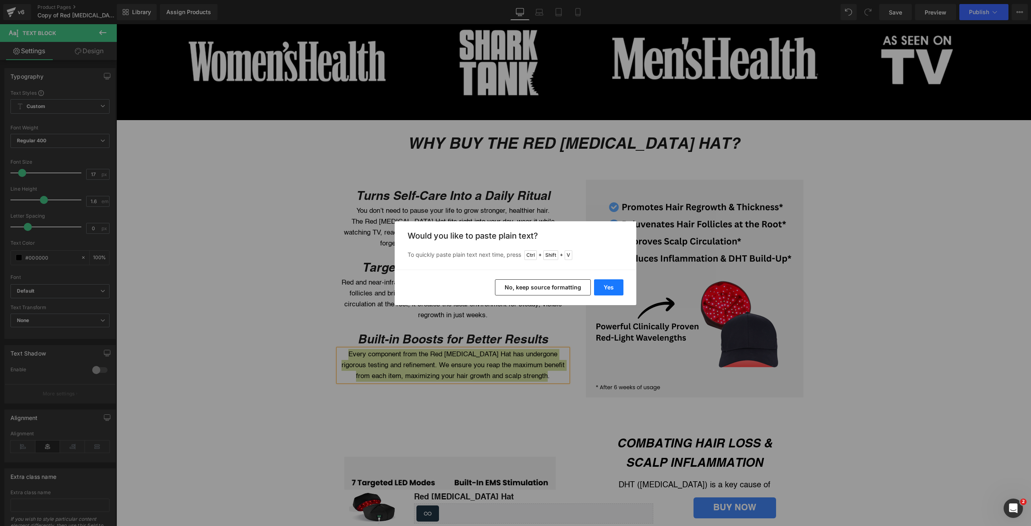
click at [609, 283] on button "Yes" at bounding box center [608, 287] width 29 height 16
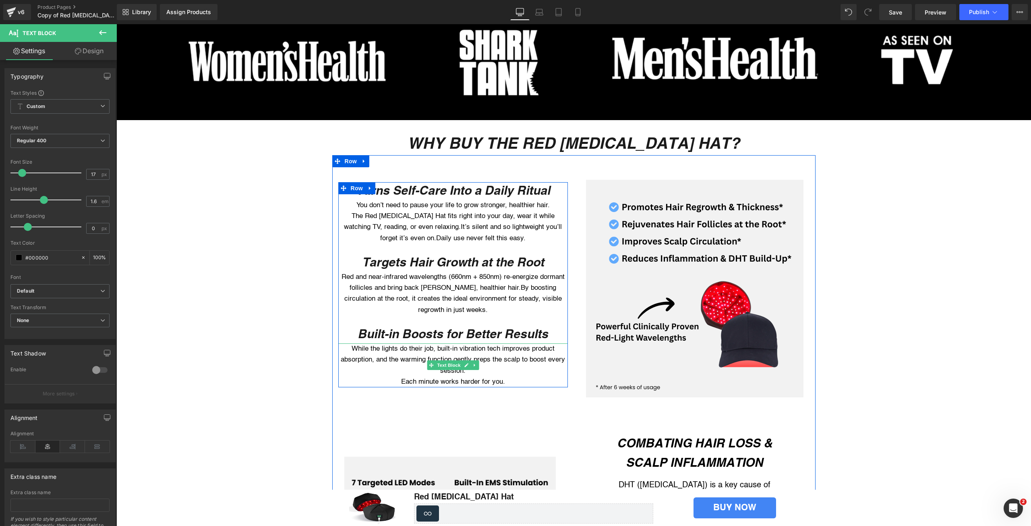
click at [392, 376] on p "Each minute works harder for you." at bounding box center [453, 381] width 230 height 11
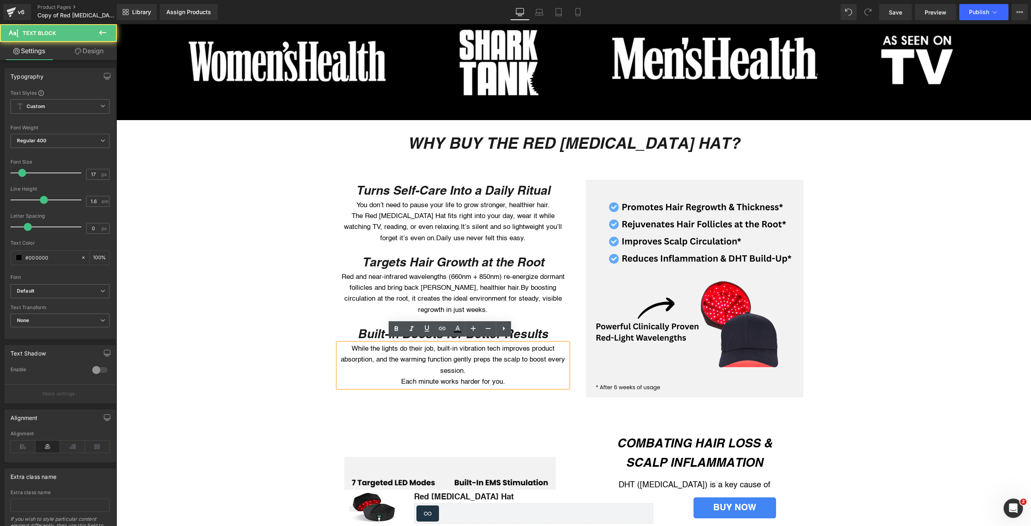
scroll to position [543, 0]
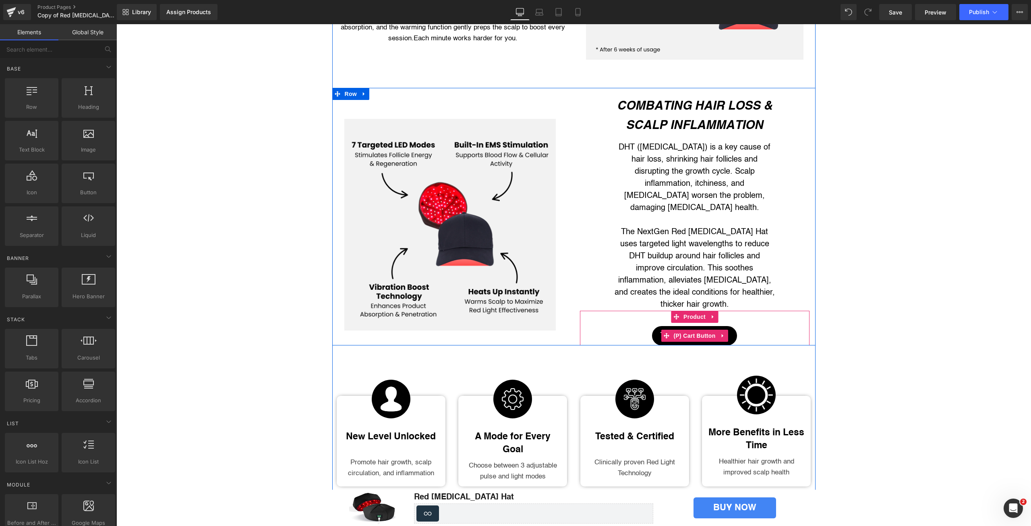
scroll to position [852, 0]
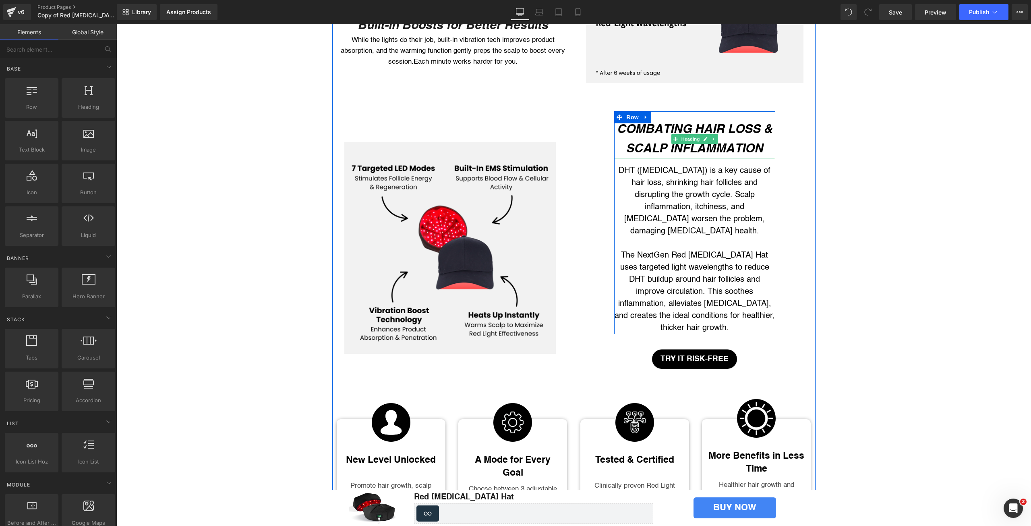
click at [680, 136] on icon "COMBATING HAIR LOSS & SCALP INFLAMMATION" at bounding box center [694, 138] width 155 height 34
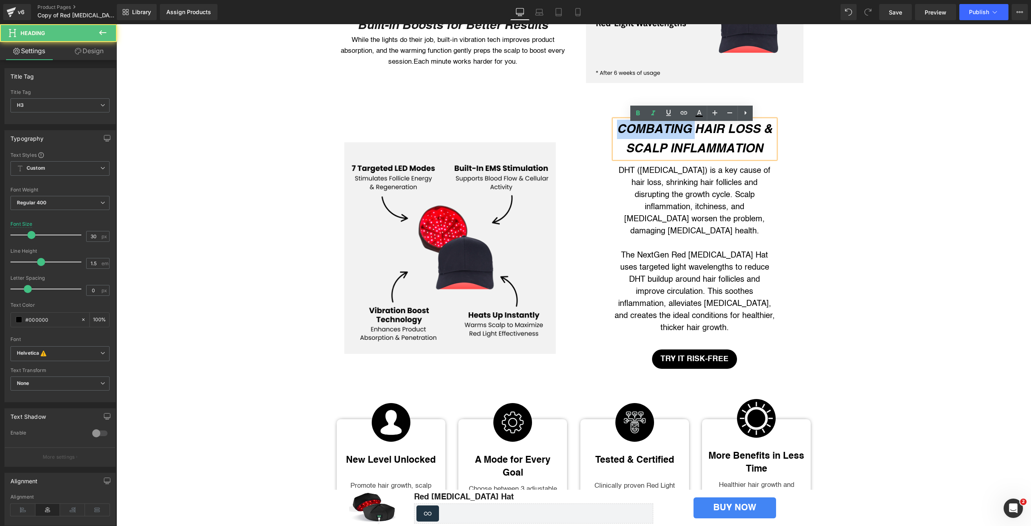
click at [680, 136] on icon "COMBATING HAIR LOSS & SCALP INFLAMMATION" at bounding box center [694, 138] width 155 height 34
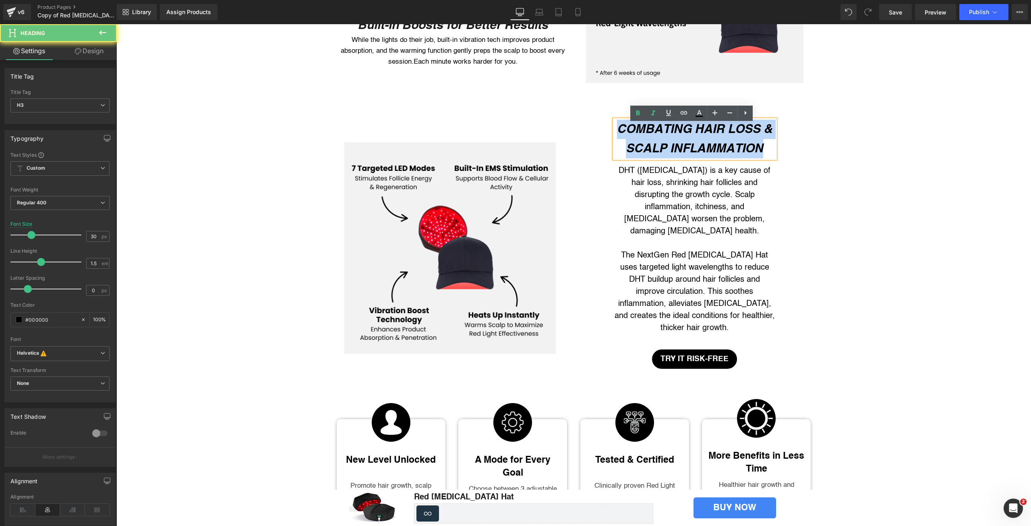
click at [680, 136] on icon "COMBATING HAIR LOSS & SCALP INFLAMMATION" at bounding box center [694, 138] width 155 height 34
paste div
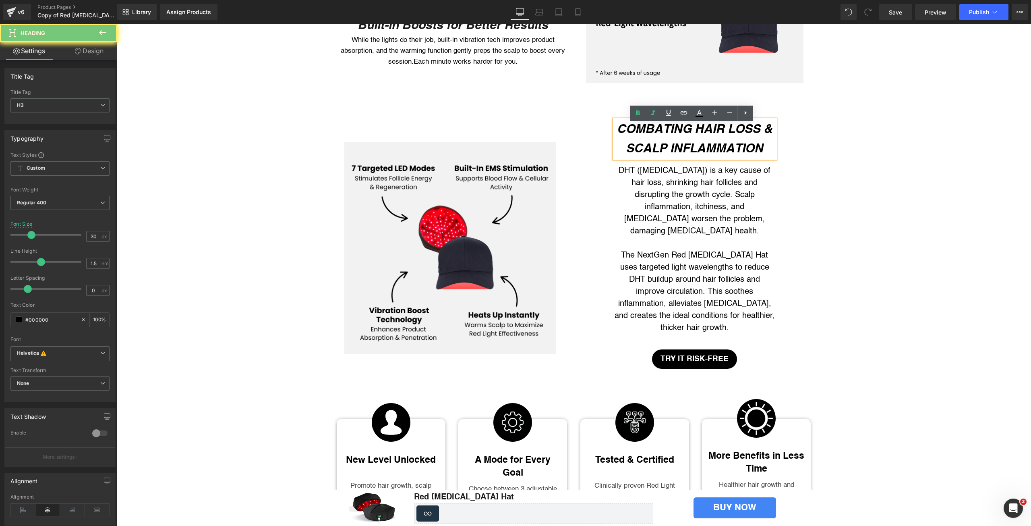
scroll to position [861, 0]
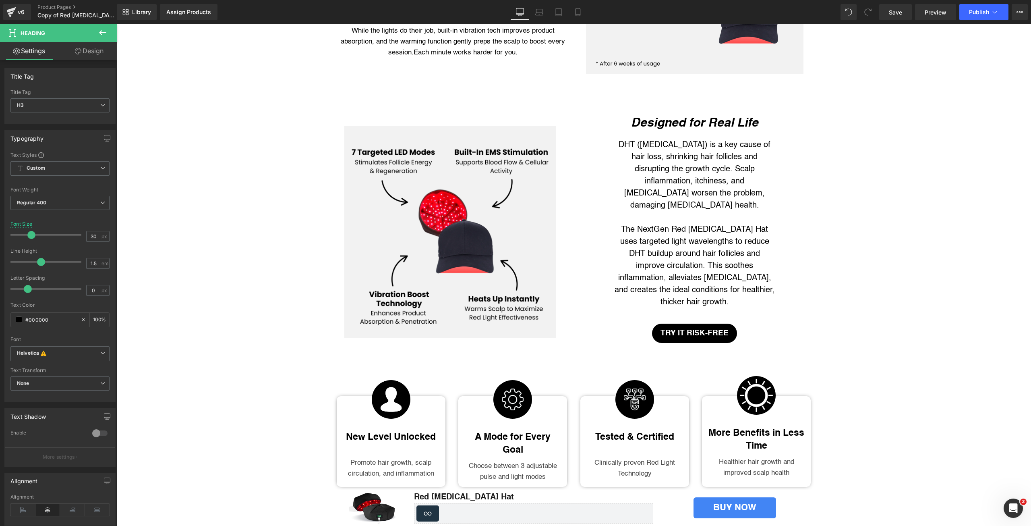
click at [670, 205] on div "DHT ([MEDICAL_DATA]) is a key cause of hair loss, shrinking hair follicles and …" at bounding box center [694, 220] width 161 height 176
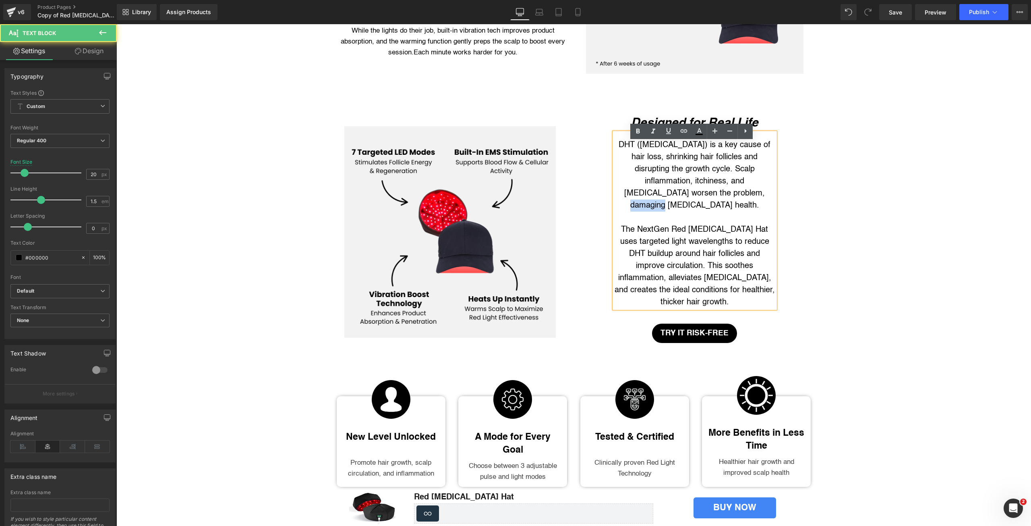
click at [670, 205] on div "DHT ([MEDICAL_DATA]) is a key cause of hair loss, shrinking hair follicles and …" at bounding box center [694, 220] width 161 height 176
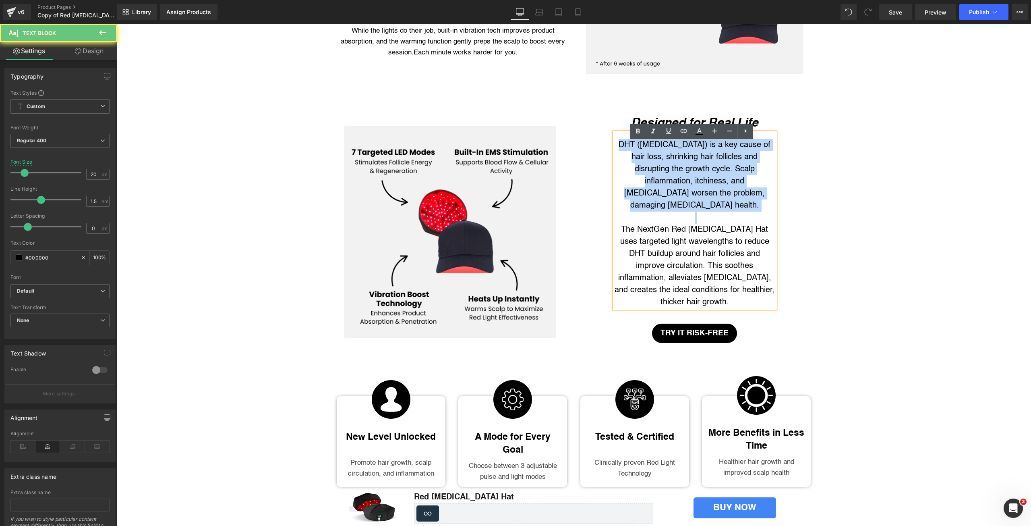
click at [670, 205] on div "DHT ([MEDICAL_DATA]) is a key cause of hair loss, shrinking hair follicles and …" at bounding box center [694, 220] width 161 height 176
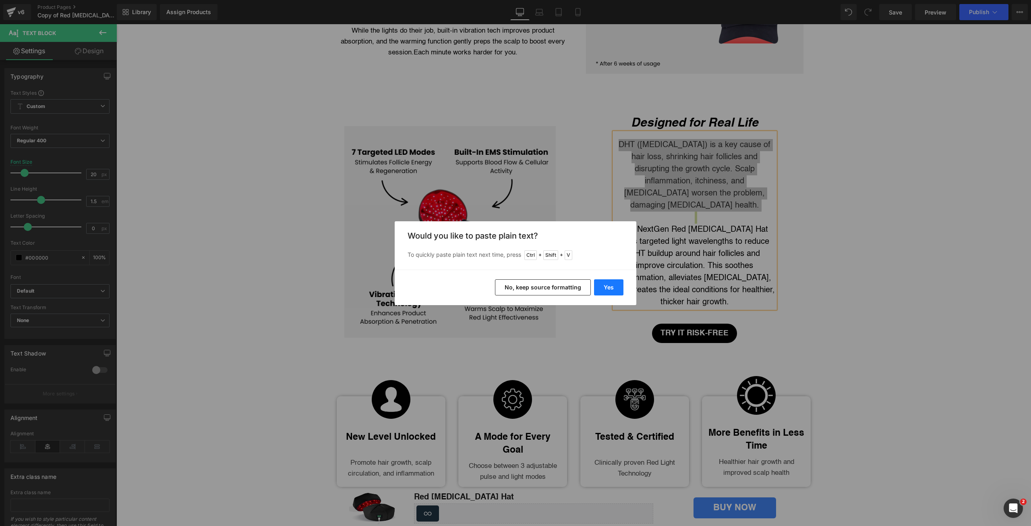
click at [615, 286] on button "Yes" at bounding box center [608, 287] width 29 height 16
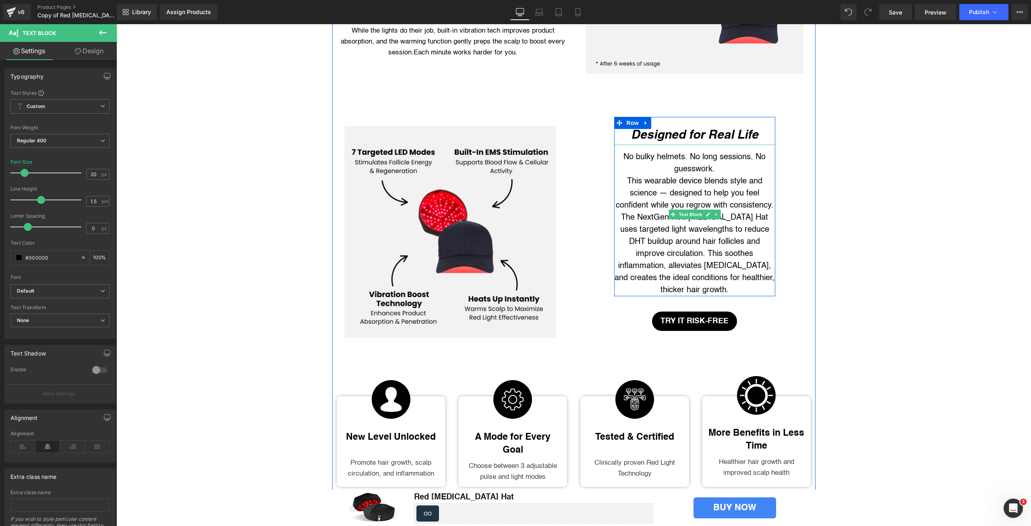
click at [762, 198] on div "This wearable device blends style and science — designed to help you feel confi…" at bounding box center [694, 193] width 161 height 36
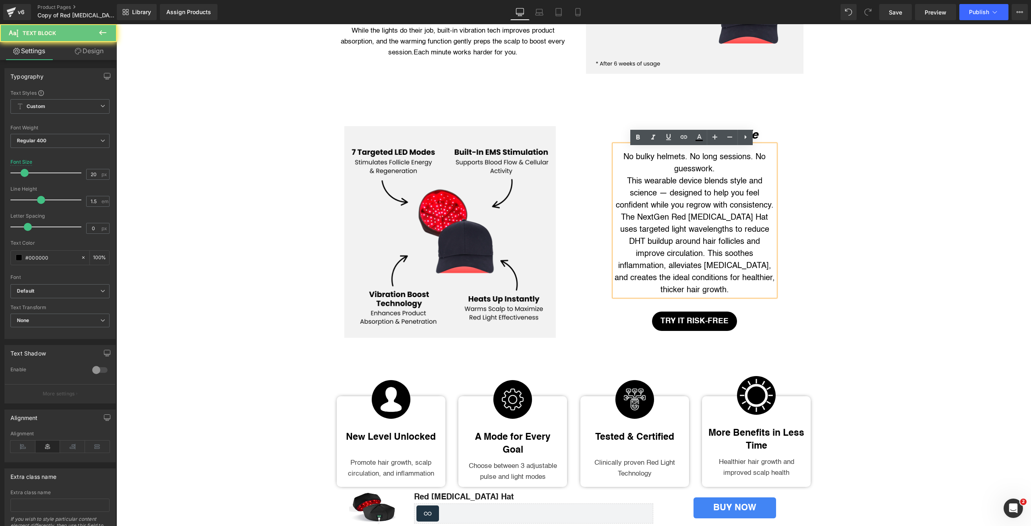
click at [770, 211] on div "This wearable device blends style and science — designed to help you feel confi…" at bounding box center [694, 193] width 161 height 36
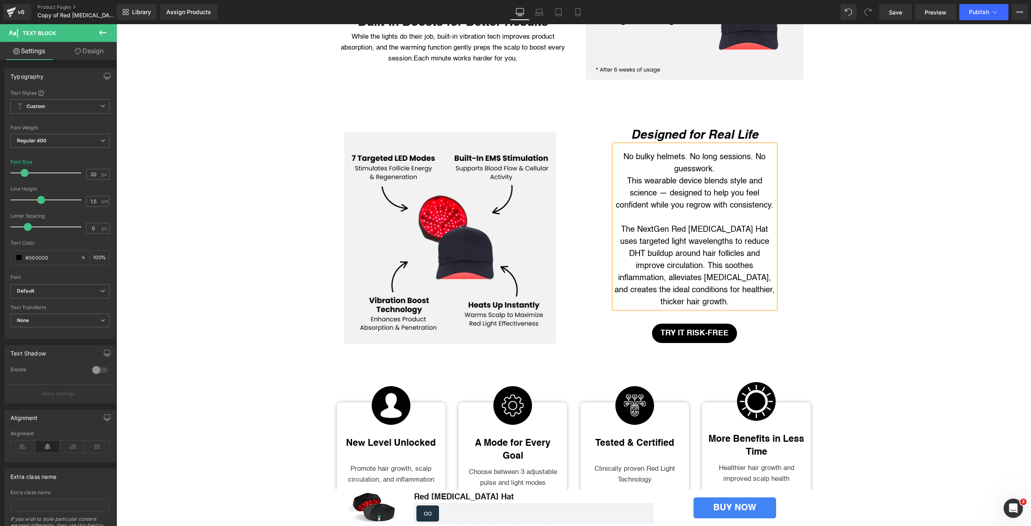
click at [614, 188] on div "This wearable device blends style and science — designed to help you feel confi…" at bounding box center [694, 193] width 161 height 36
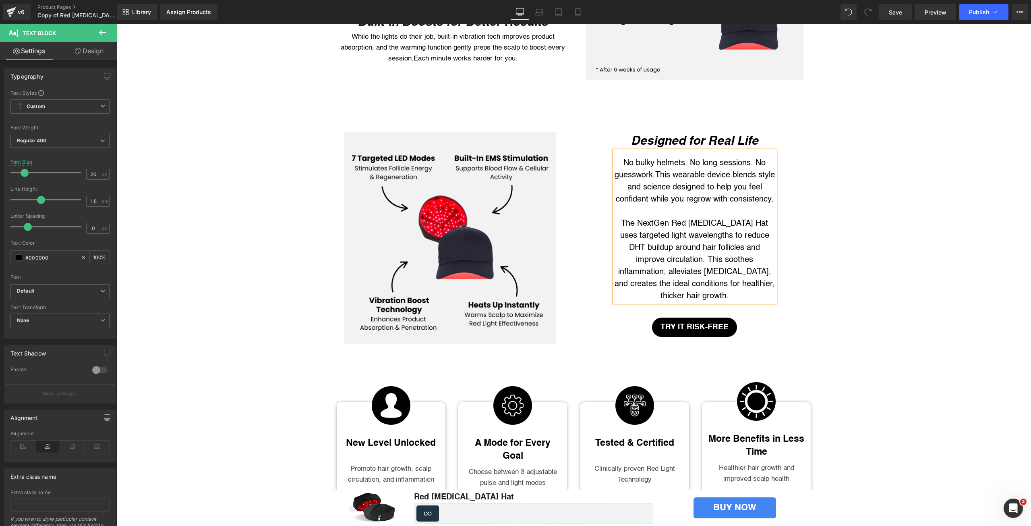
scroll to position [861, 0]
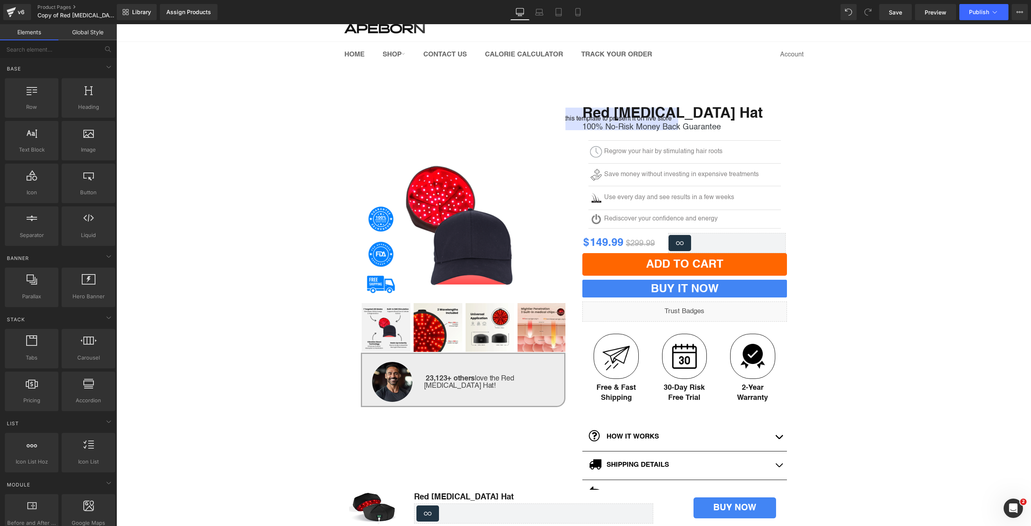
scroll to position [15, 0]
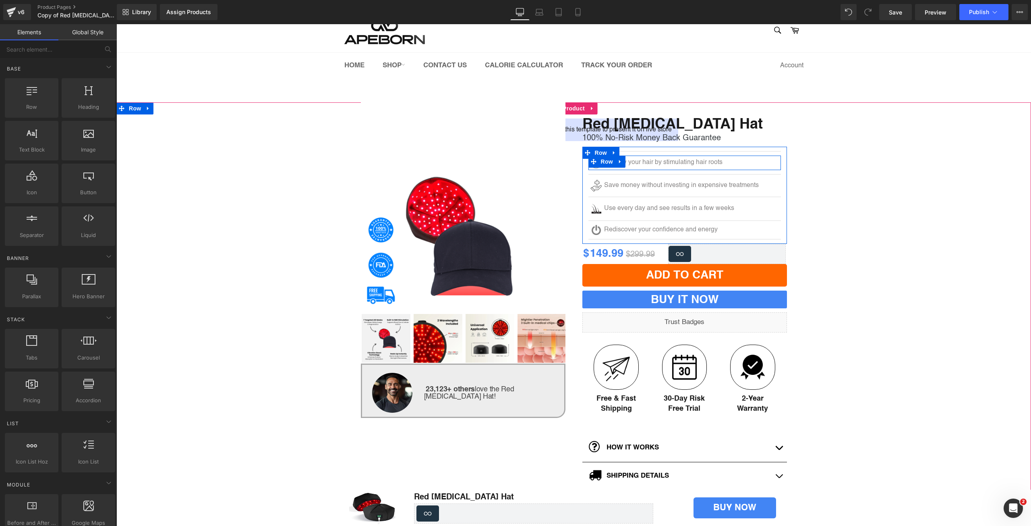
click at [644, 163] on p "Regrow your hair by stimulating hair roots" at bounding box center [692, 162] width 176 height 8
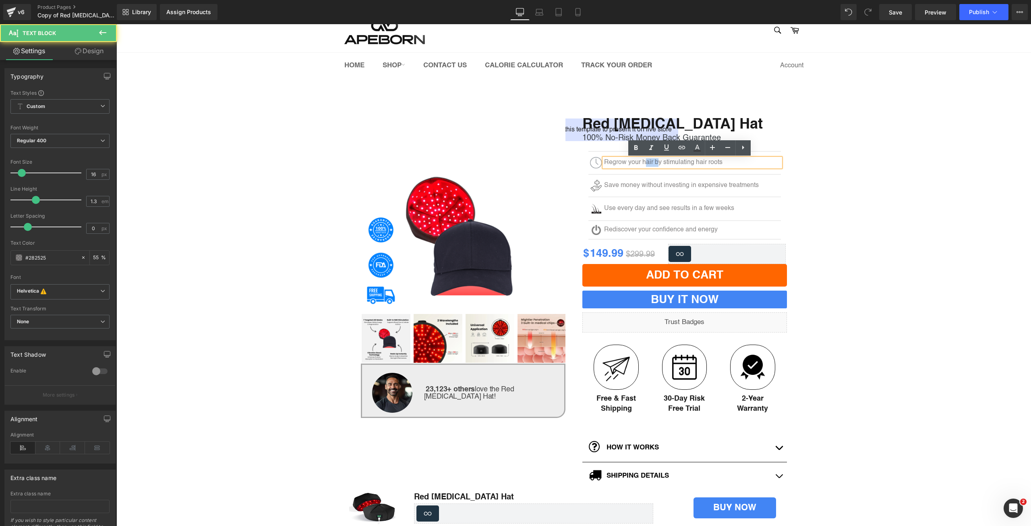
click at [644, 163] on p "Regrow your hair by stimulating hair roots" at bounding box center [692, 162] width 176 height 8
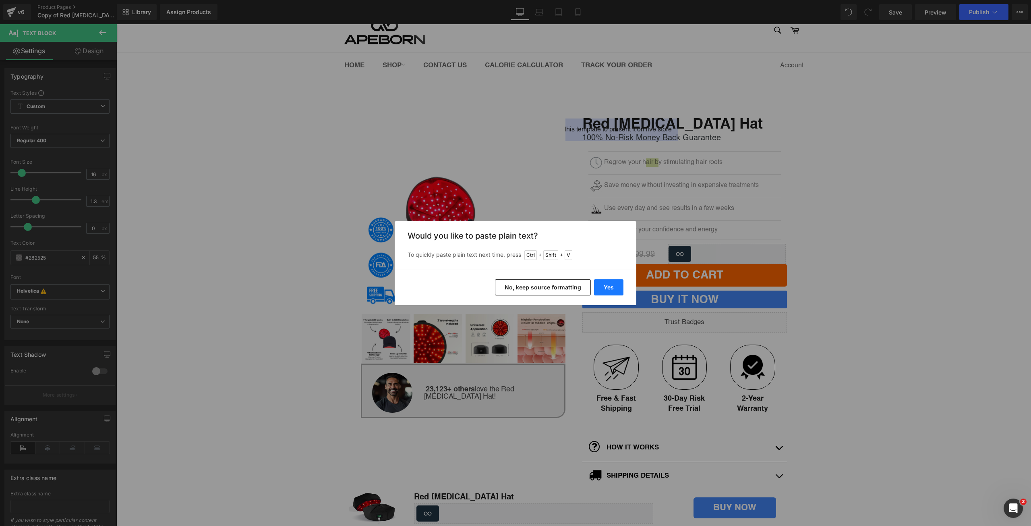
click at [614, 286] on button "Yes" at bounding box center [608, 287] width 29 height 16
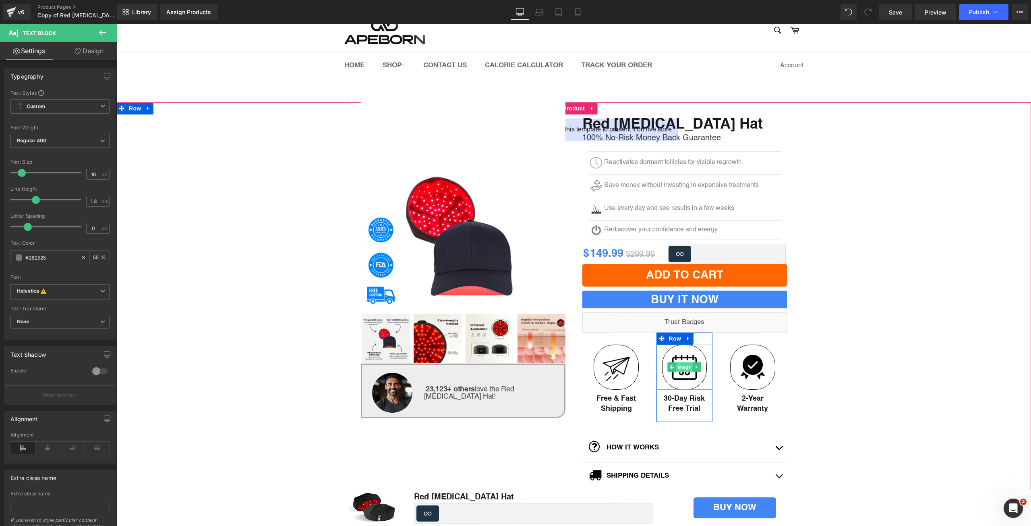
click at [677, 369] on span "Image" at bounding box center [684, 367] width 17 height 10
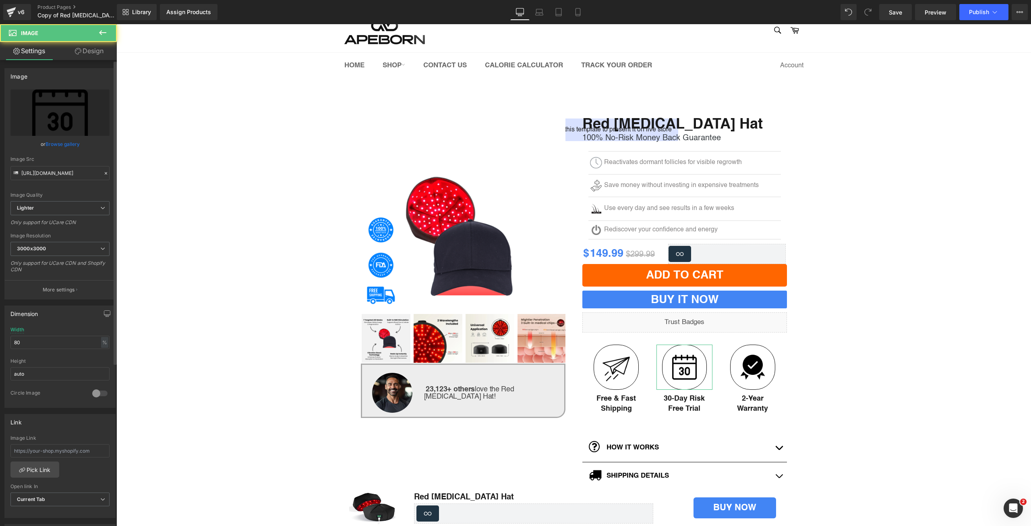
click at [60, 139] on link "Browse gallery" at bounding box center [63, 144] width 34 height 14
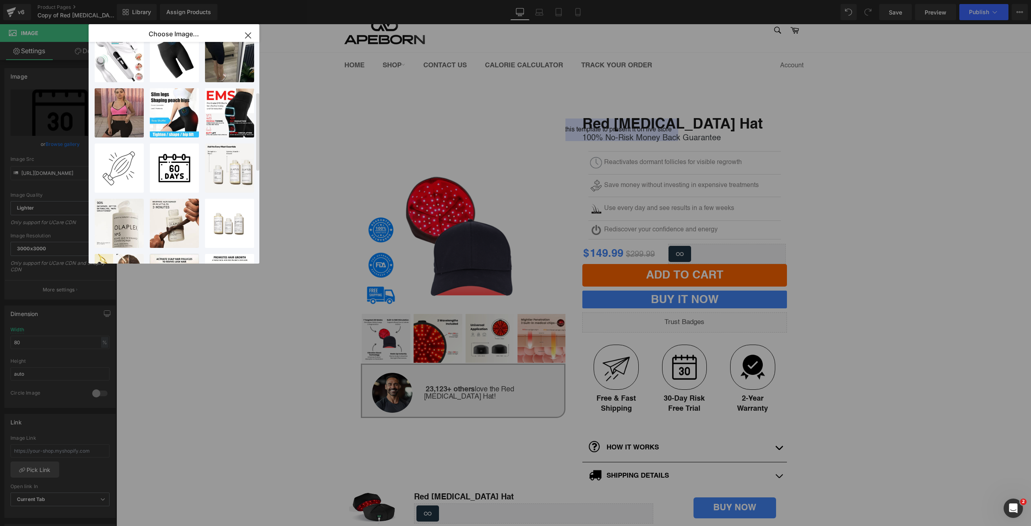
scroll to position [148, 0]
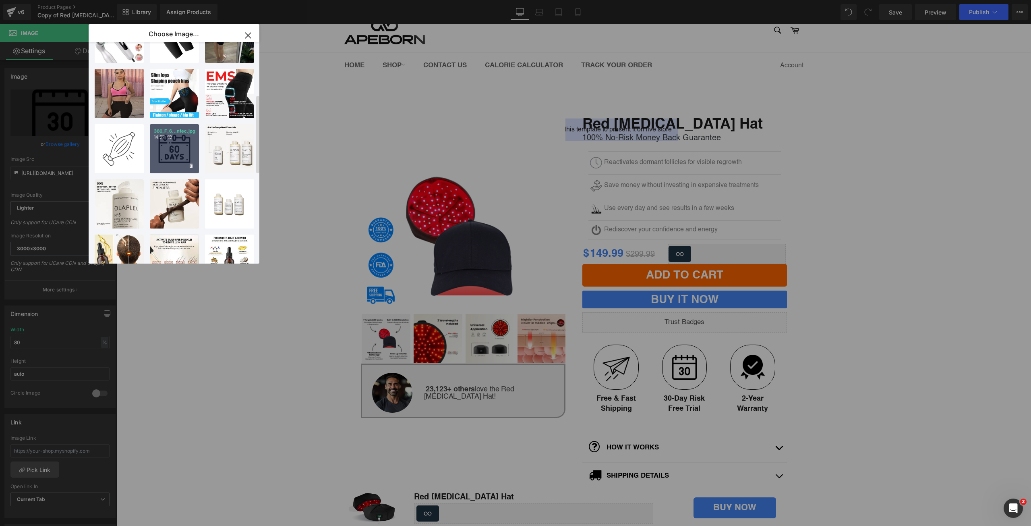
click at [169, 139] on p "14.57 KB" at bounding box center [174, 137] width 41 height 6
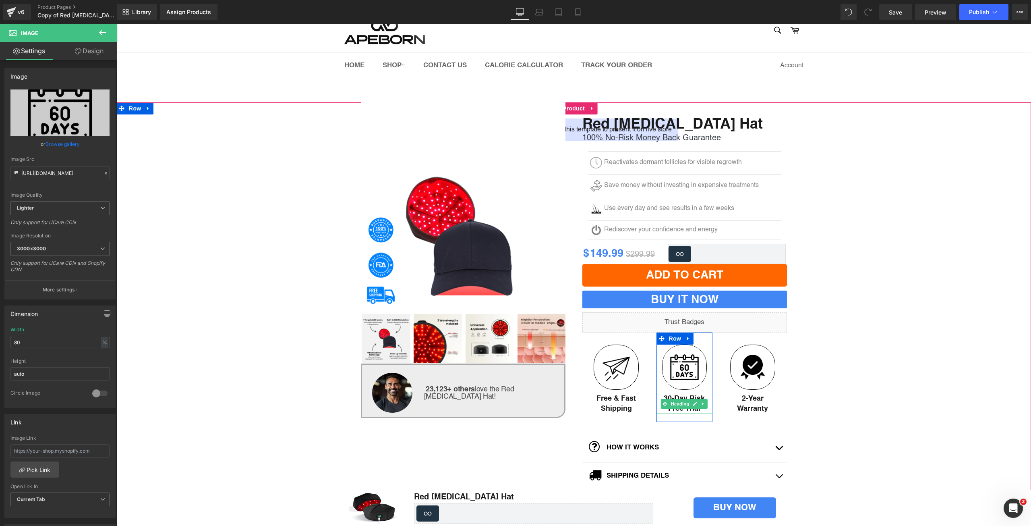
click at [664, 397] on b "30-Day Risk Free Trial" at bounding box center [684, 403] width 41 height 17
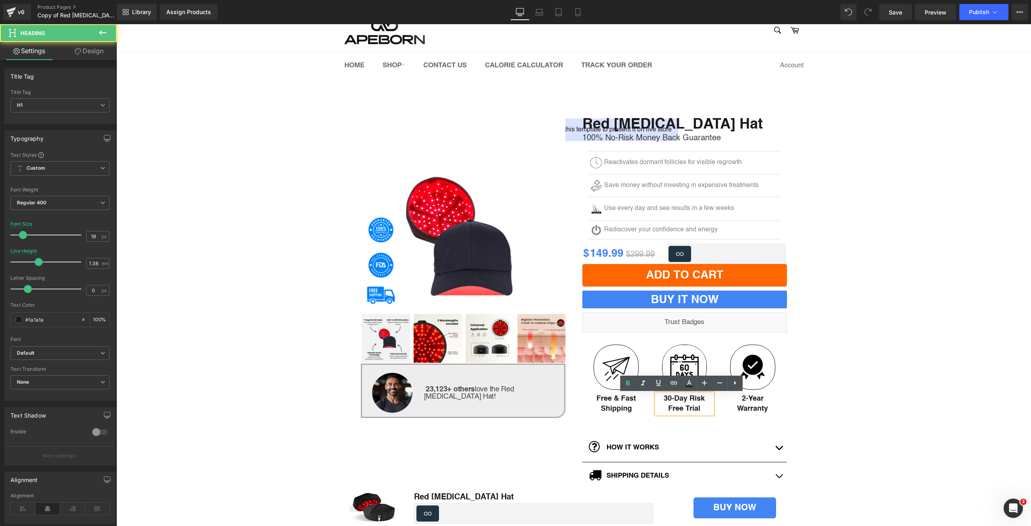
click at [665, 397] on b "30-Day Risk Free Trial" at bounding box center [684, 403] width 41 height 17
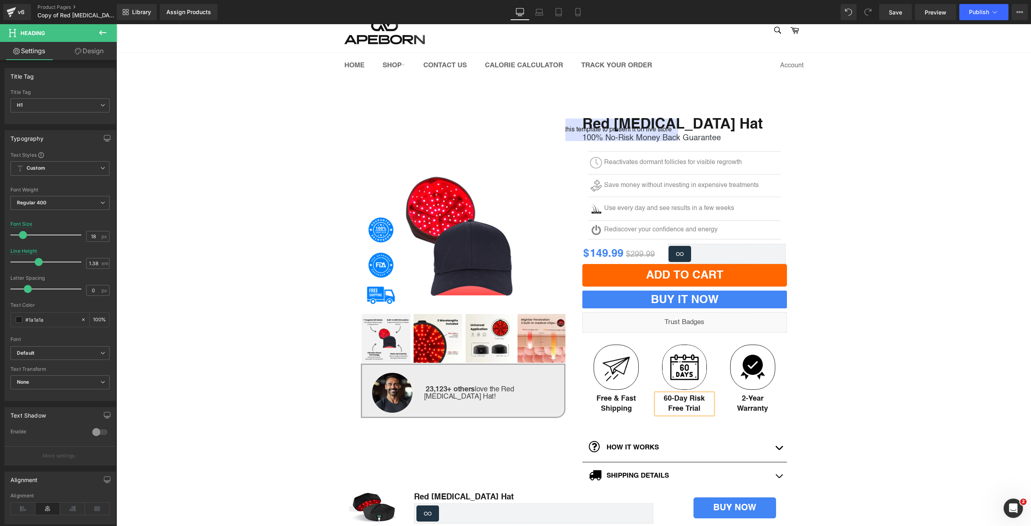
click at [975, 288] on div "(P) Image" at bounding box center [573, 372] width 915 height 540
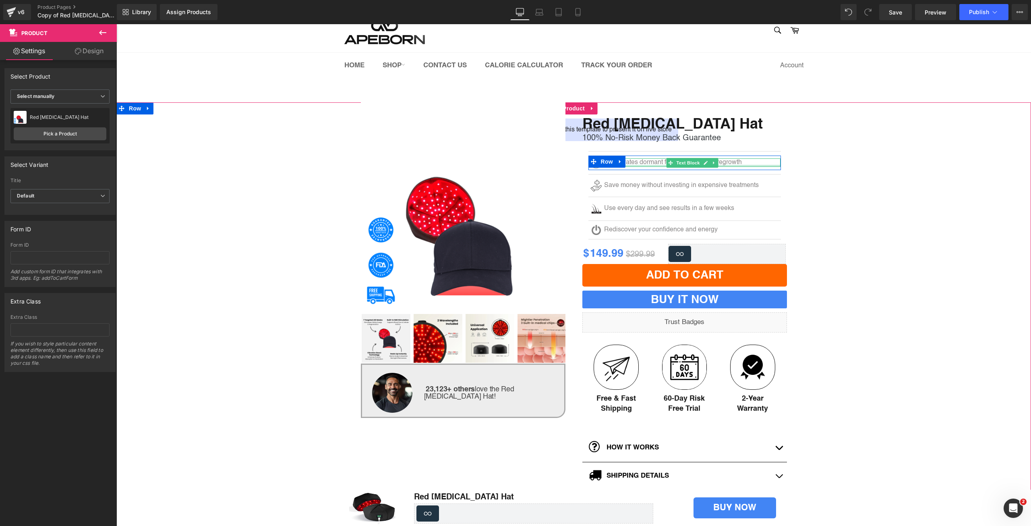
click at [650, 162] on p "Reactivates dormant follicles for visible regrowth" at bounding box center [692, 162] width 176 height 8
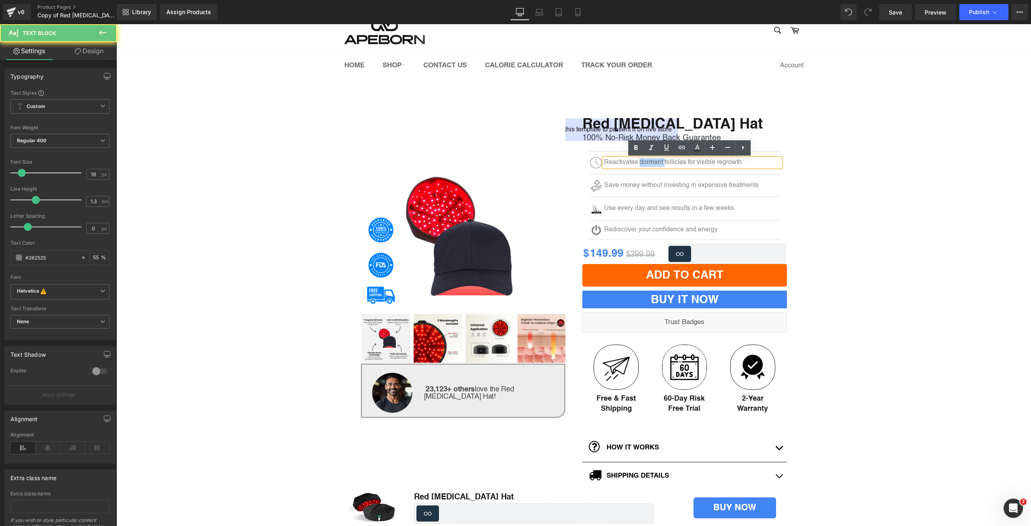
click at [650, 162] on p "Reactivates dormant follicles for visible regrowth" at bounding box center [692, 162] width 176 height 8
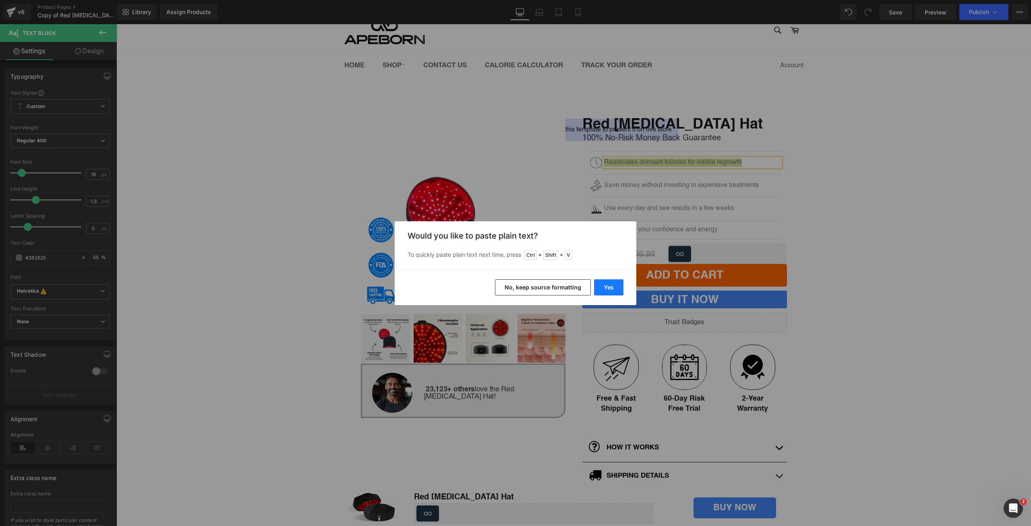
click at [605, 282] on button "Yes" at bounding box center [608, 287] width 29 height 16
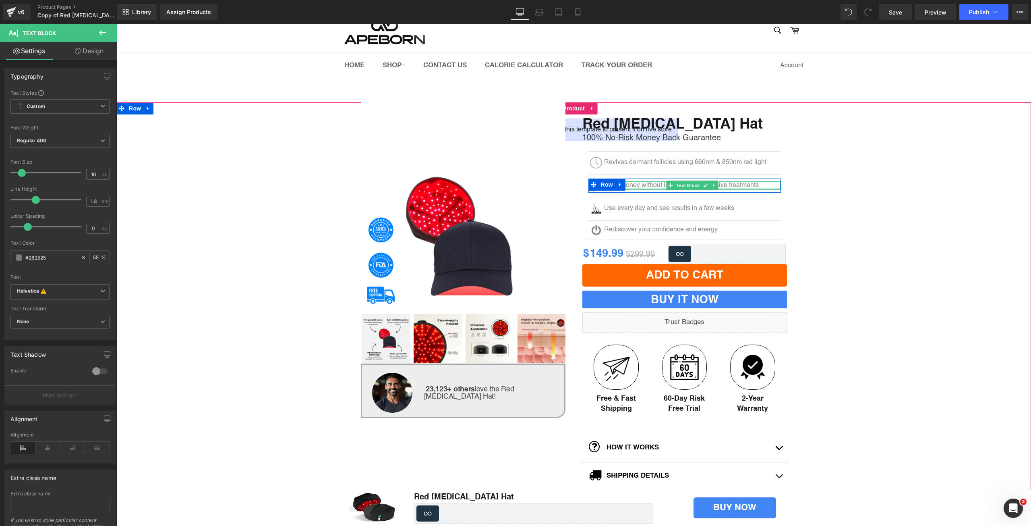
click at [644, 188] on div "Save money without investing in expensive treatments Text Block" at bounding box center [692, 185] width 176 height 8
click at [644, 188] on p "Save money without investing in expensive treatments" at bounding box center [692, 185] width 176 height 8
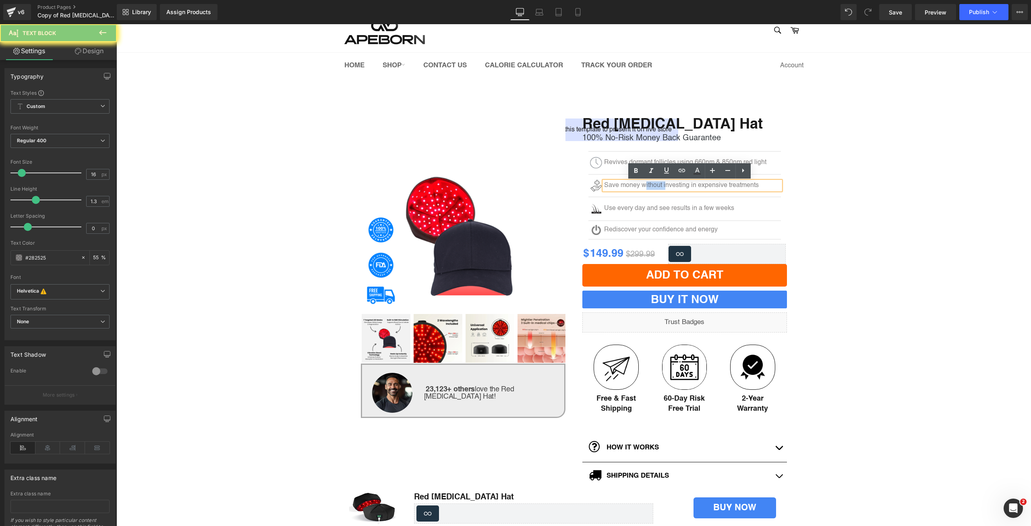
click at [644, 184] on p "Save money without investing in expensive treatments" at bounding box center [692, 185] width 176 height 8
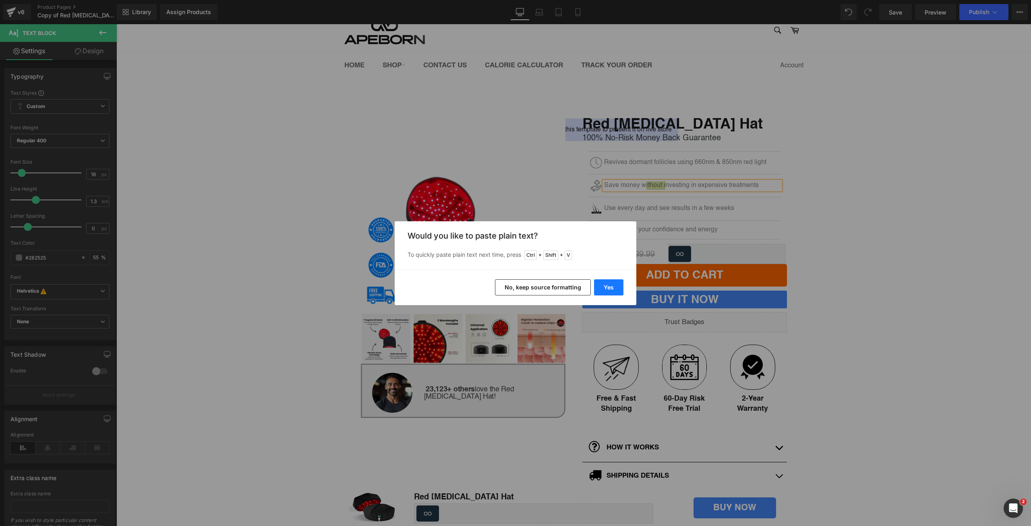
click at [613, 282] on button "Yes" at bounding box center [608, 287] width 29 height 16
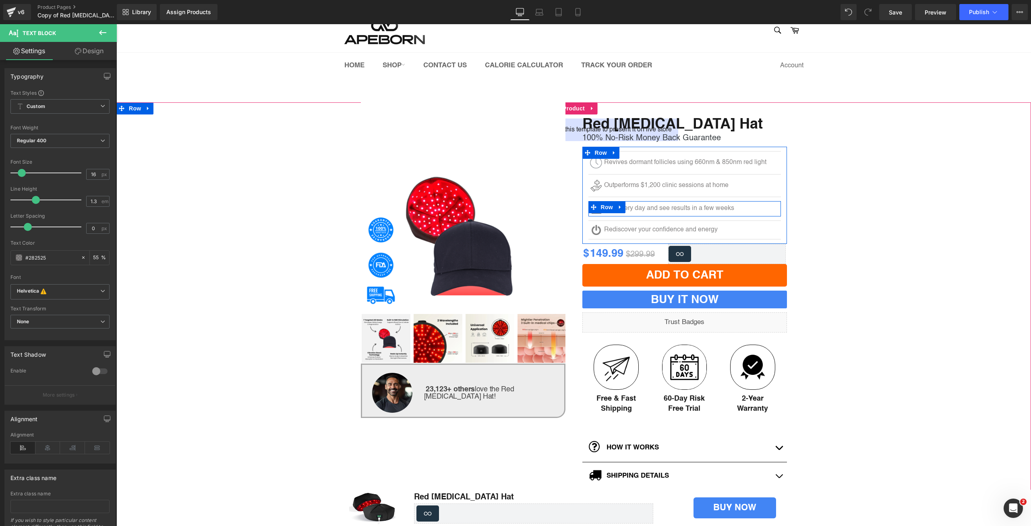
click at [632, 210] on p "Use every day and see results in a few weeks" at bounding box center [692, 208] width 176 height 8
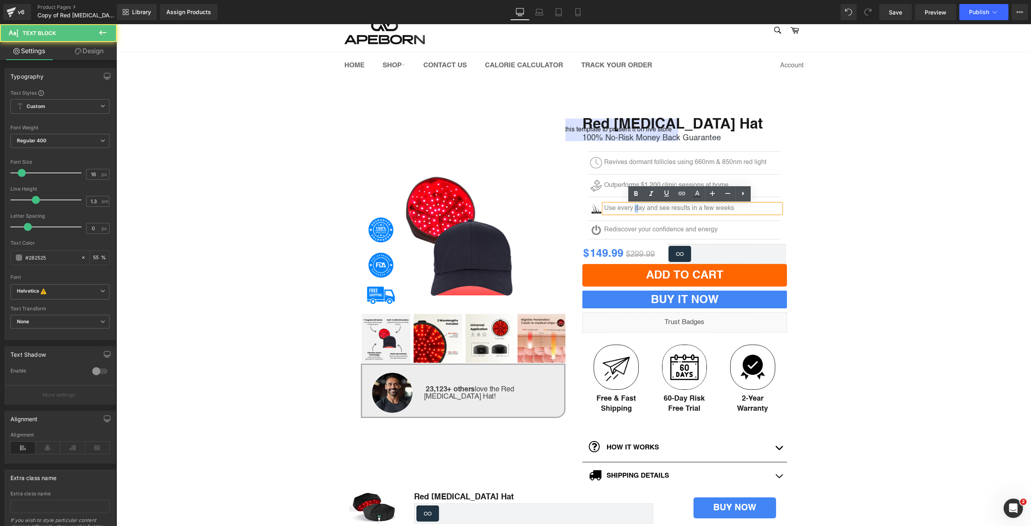
click at [632, 210] on p "Use every day and see results in a few weeks" at bounding box center [692, 208] width 176 height 8
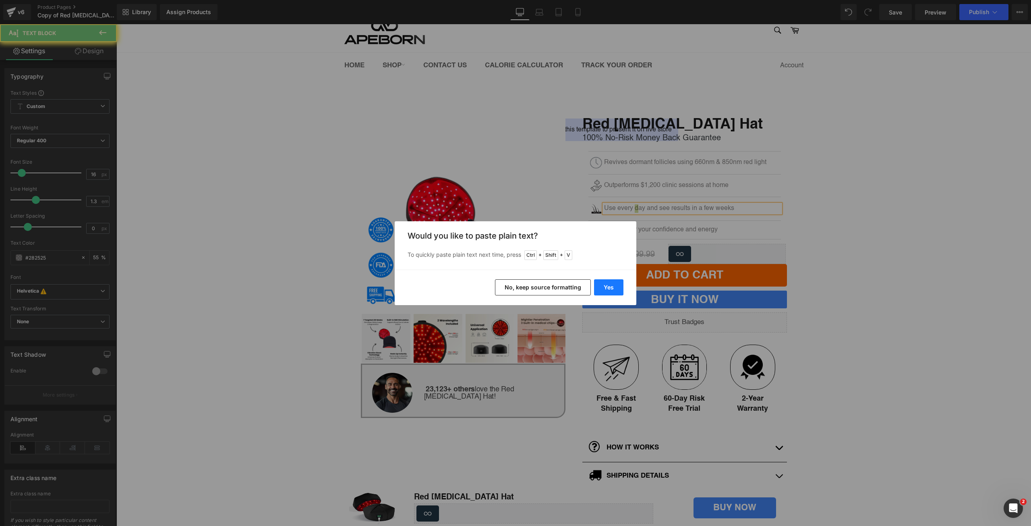
click at [610, 285] on button "Yes" at bounding box center [608, 287] width 29 height 16
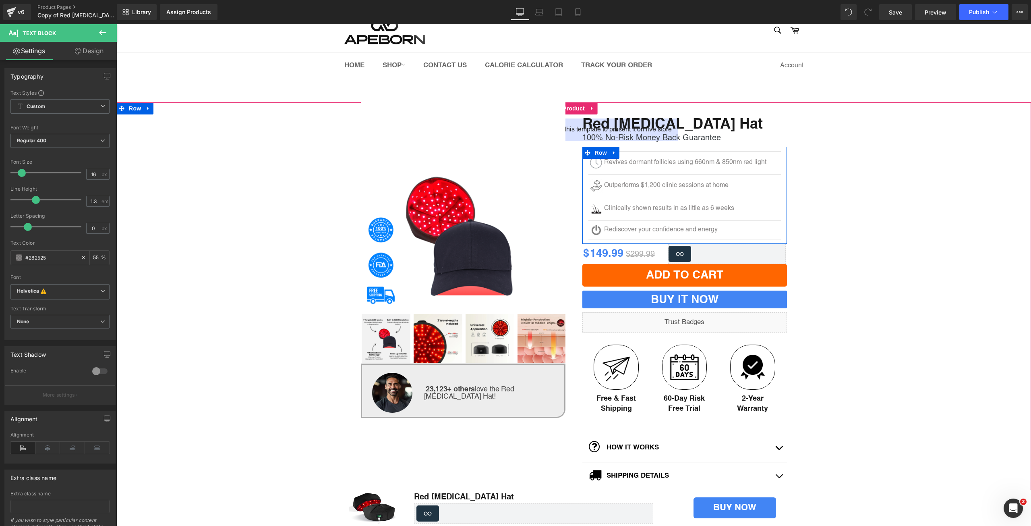
click at [643, 228] on p "Rediscover your confidence and energy" at bounding box center [692, 230] width 176 height 8
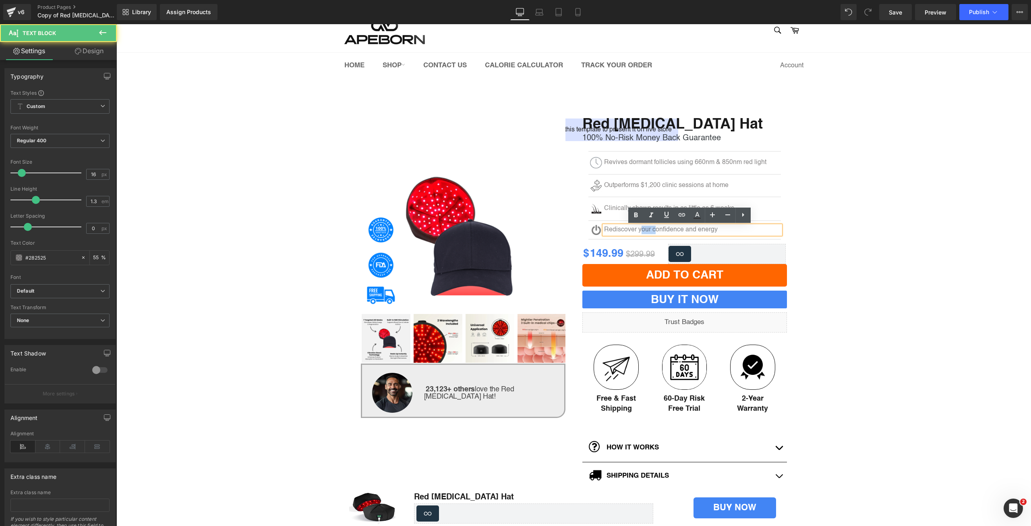
click at [643, 228] on p "Rediscover your confidence and energy" at bounding box center [692, 230] width 176 height 8
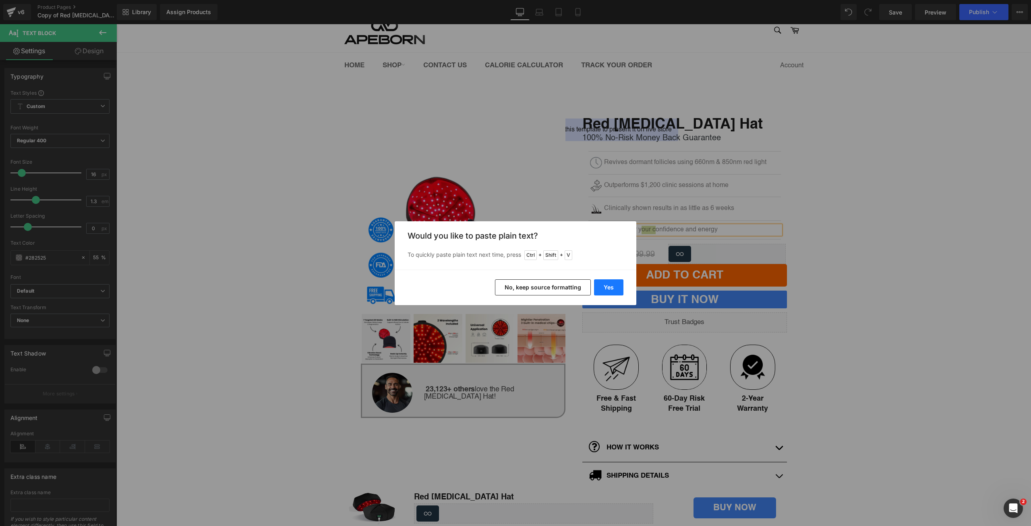
click at [606, 289] on button "Yes" at bounding box center [608, 287] width 29 height 16
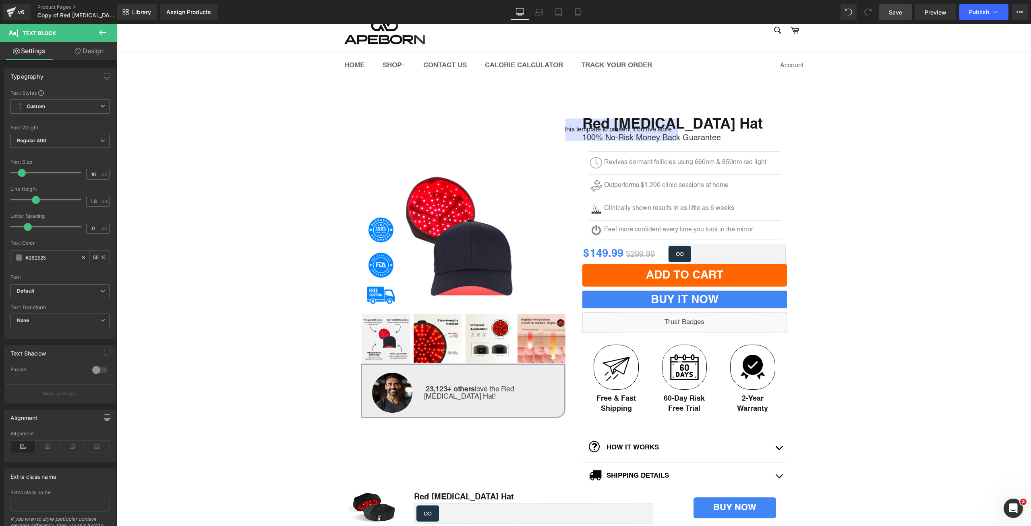
click at [902, 12] on span "Save" at bounding box center [895, 12] width 13 height 8
click at [43, 5] on link "Product Pages" at bounding box center [83, 7] width 93 height 6
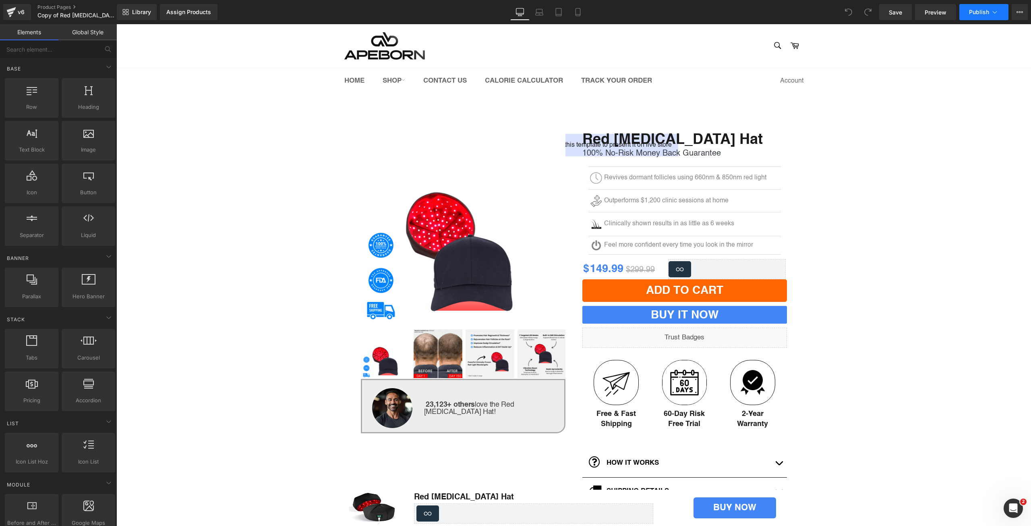
click at [982, 12] on span "Publish" at bounding box center [979, 12] width 20 height 6
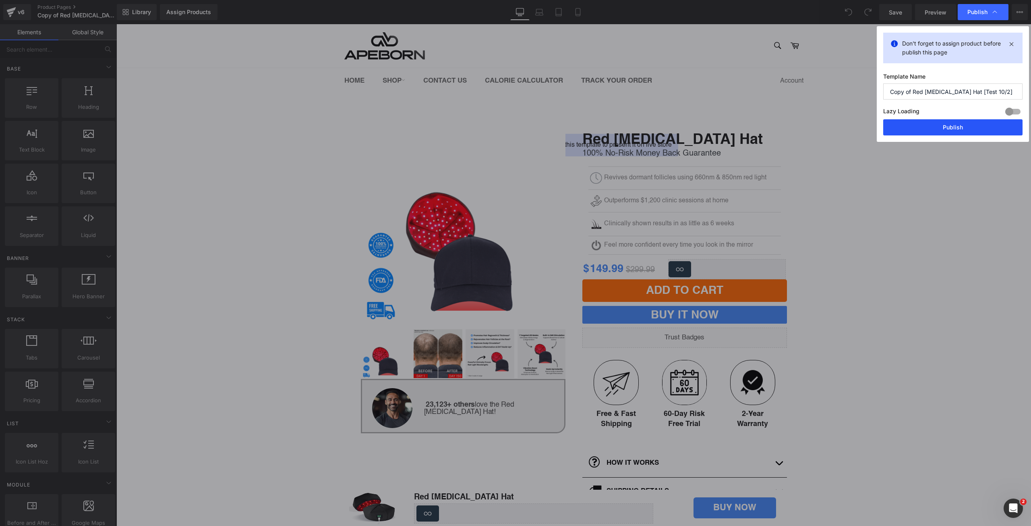
drag, startPoint x: 955, startPoint y: 127, endPoint x: 838, endPoint y: 101, distance: 120.1
click at [955, 127] on button "Publish" at bounding box center [952, 127] width 139 height 16
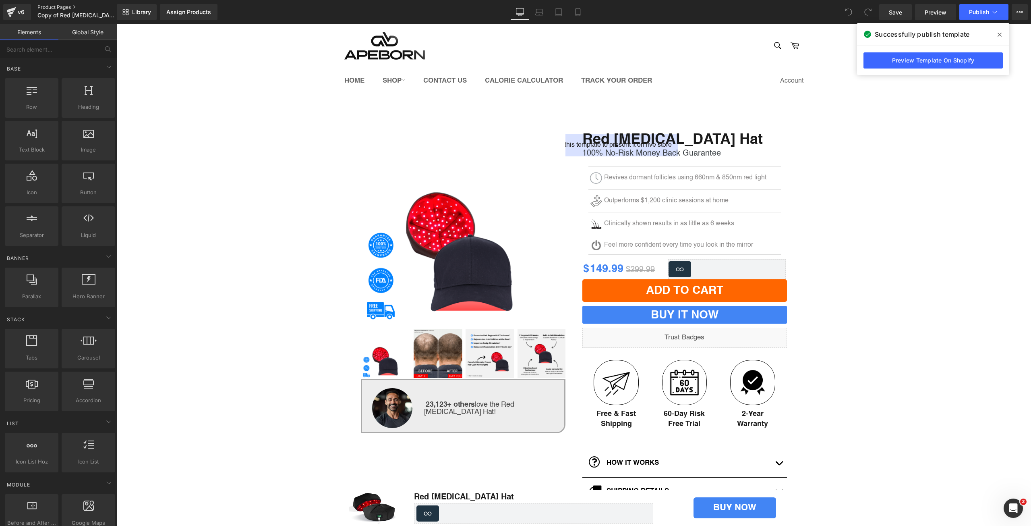
click at [52, 6] on link "Product Pages" at bounding box center [83, 7] width 93 height 6
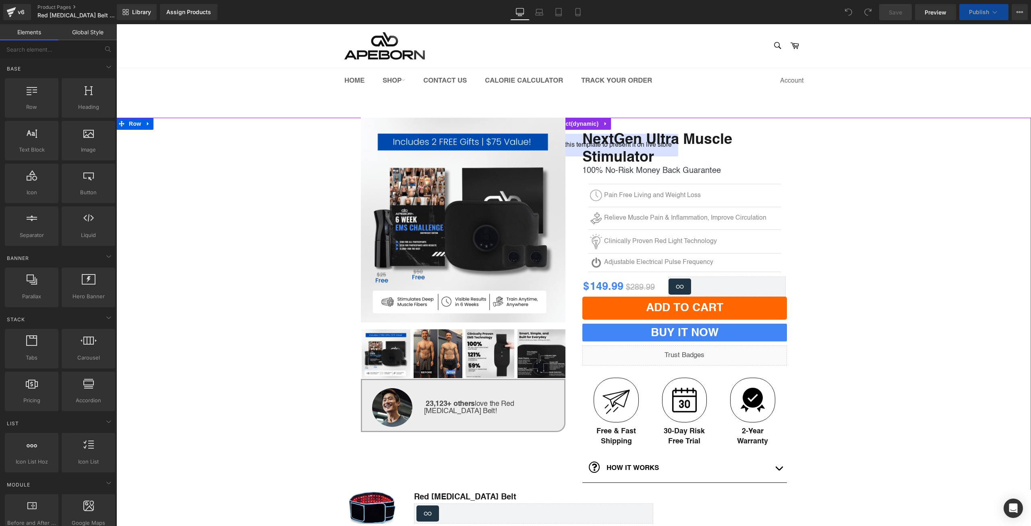
click at [169, 206] on div "(P) Image ‹ › (P) Image List" at bounding box center [573, 390] width 915 height 545
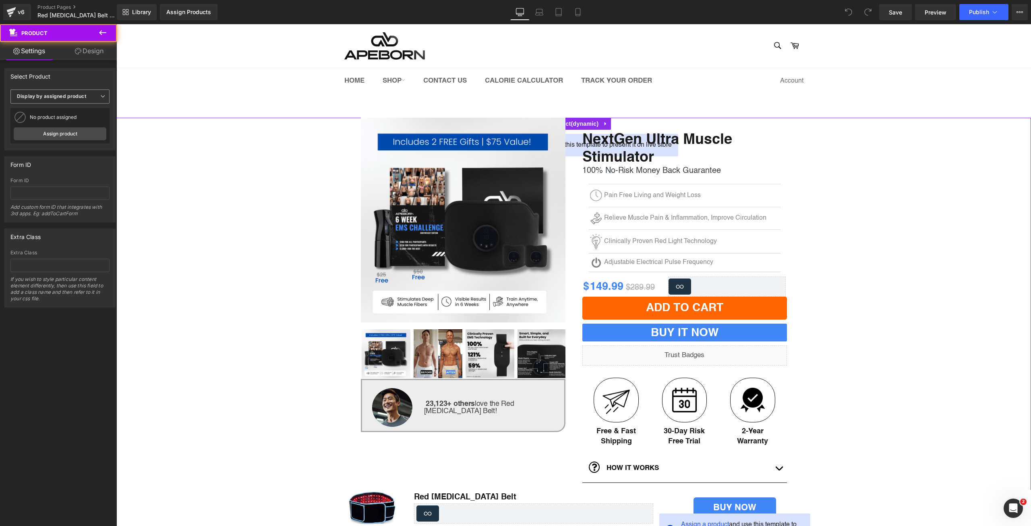
click at [77, 93] on b "Display by assigned product" at bounding box center [51, 96] width 69 height 6
click at [76, 119] on li "Select manually" at bounding box center [58, 121] width 96 height 12
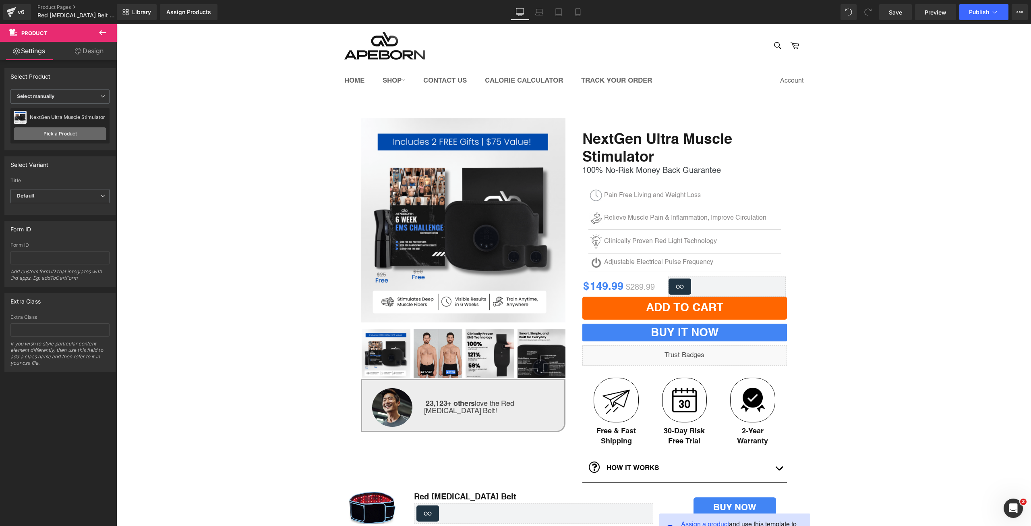
click at [77, 136] on link "Pick a Product" at bounding box center [60, 133] width 93 height 13
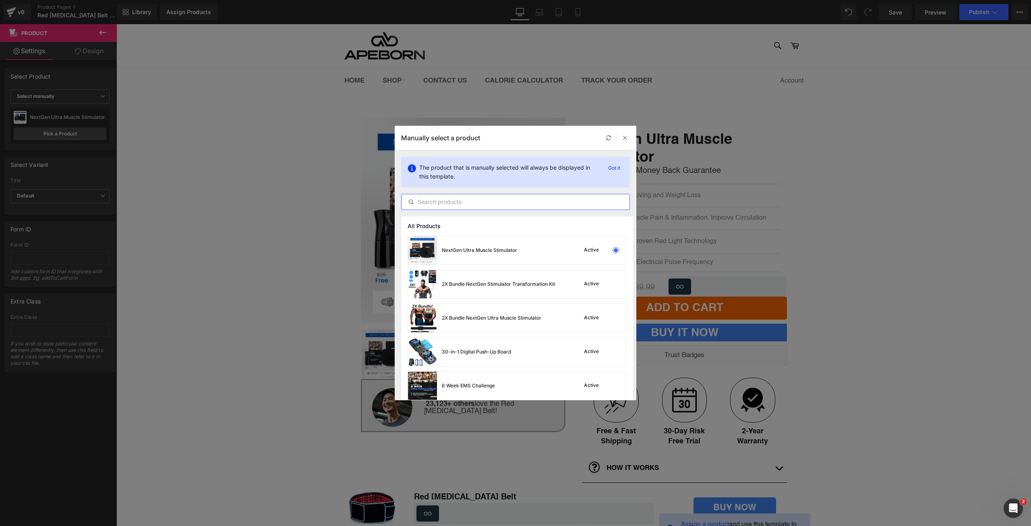
click at [431, 203] on input "text" at bounding box center [516, 202] width 228 height 10
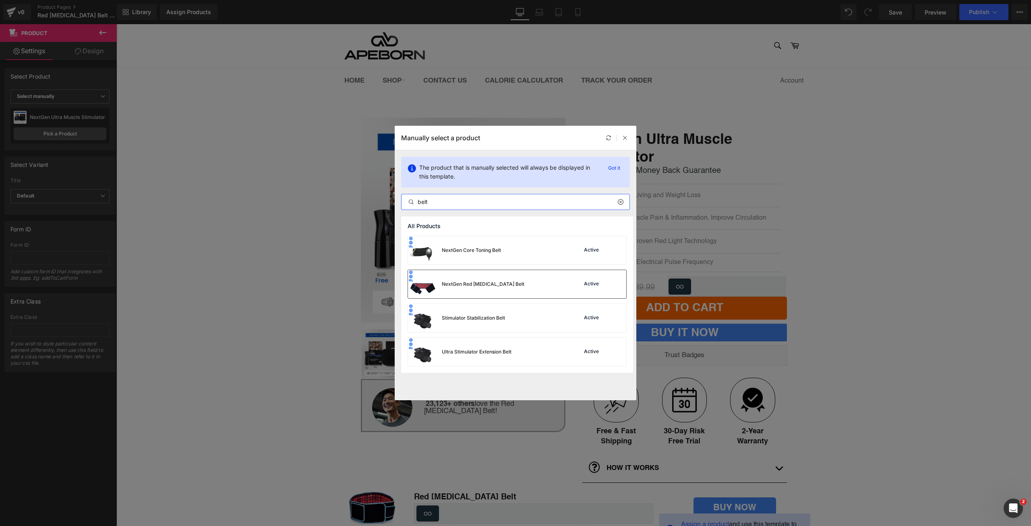
type input "belt"
click at [515, 284] on div "NextGen Red [MEDICAL_DATA] Belt" at bounding box center [483, 283] width 83 height 7
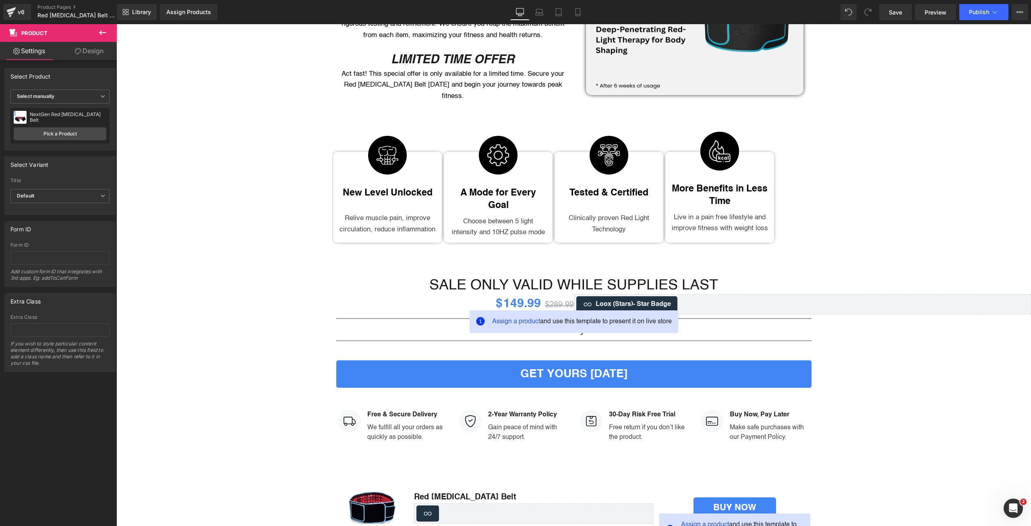
scroll to position [832, 0]
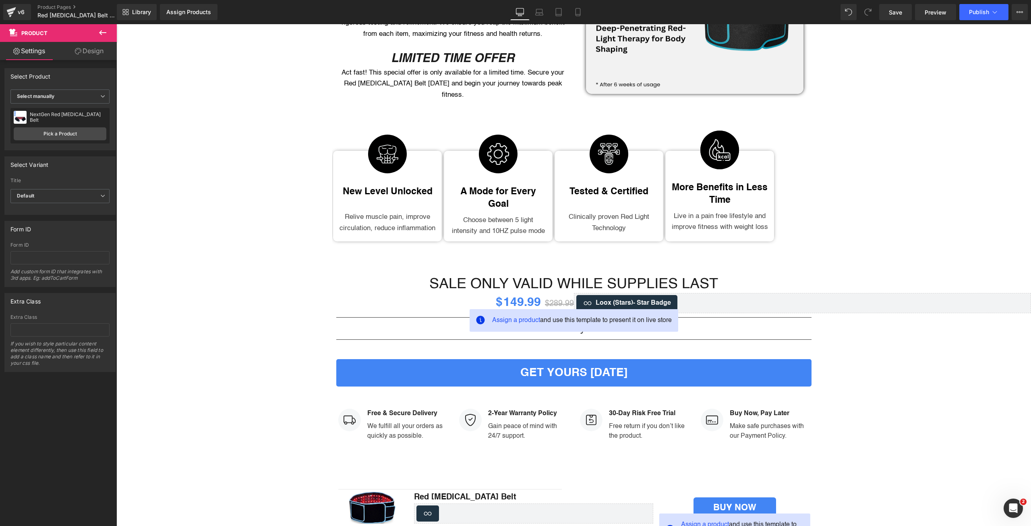
click at [533, 295] on div "Assign a product and use this template to present it on live store $ 149.99 $ 2…" at bounding box center [573, 339] width 483 height 93
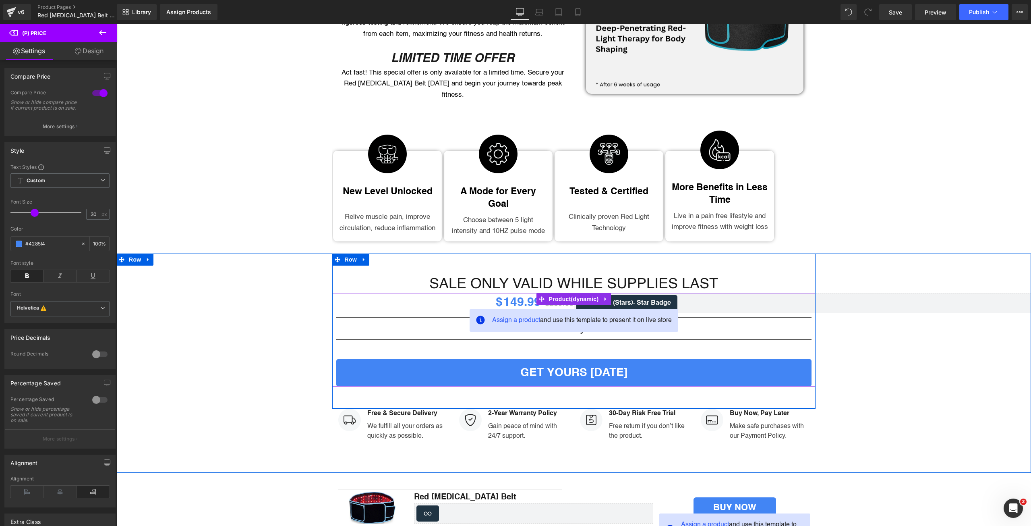
click at [559, 315] on span "Assign a product and use this template to present it on live store" at bounding box center [582, 320] width 180 height 10
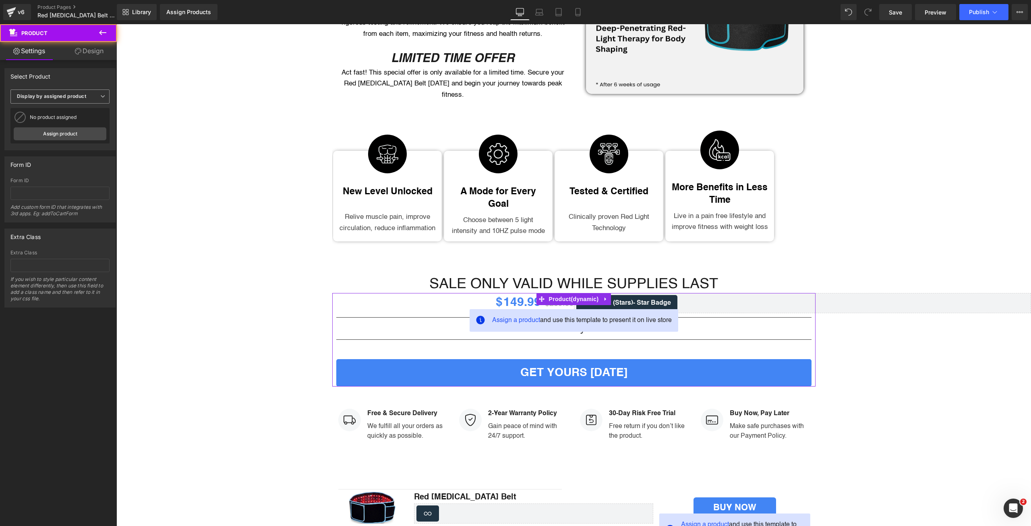
click at [48, 96] on b "Display by assigned product" at bounding box center [51, 96] width 69 height 6
click at [48, 122] on div "Select manually" at bounding box center [41, 121] width 37 height 6
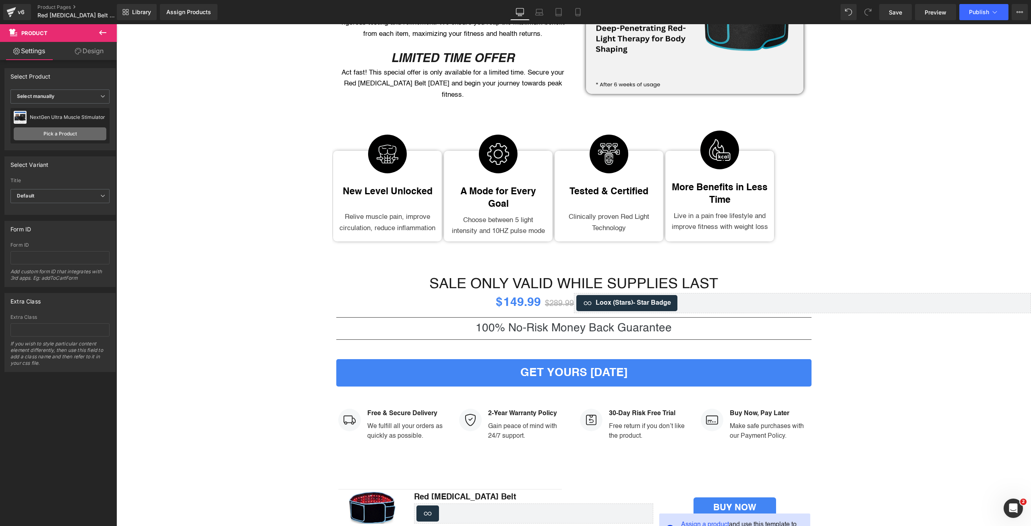
click at [81, 129] on link "Pick a Product" at bounding box center [60, 133] width 93 height 13
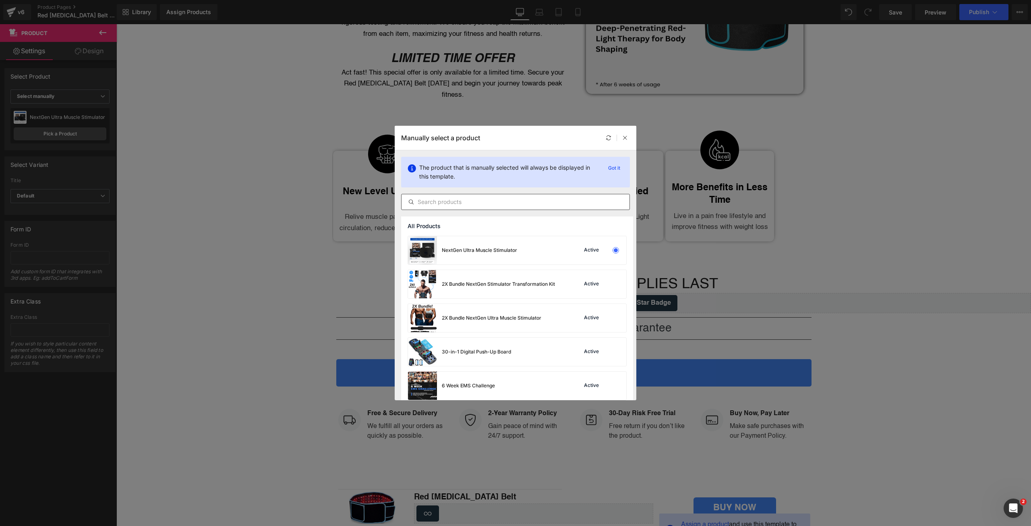
click at [480, 203] on input "text" at bounding box center [516, 202] width 228 height 10
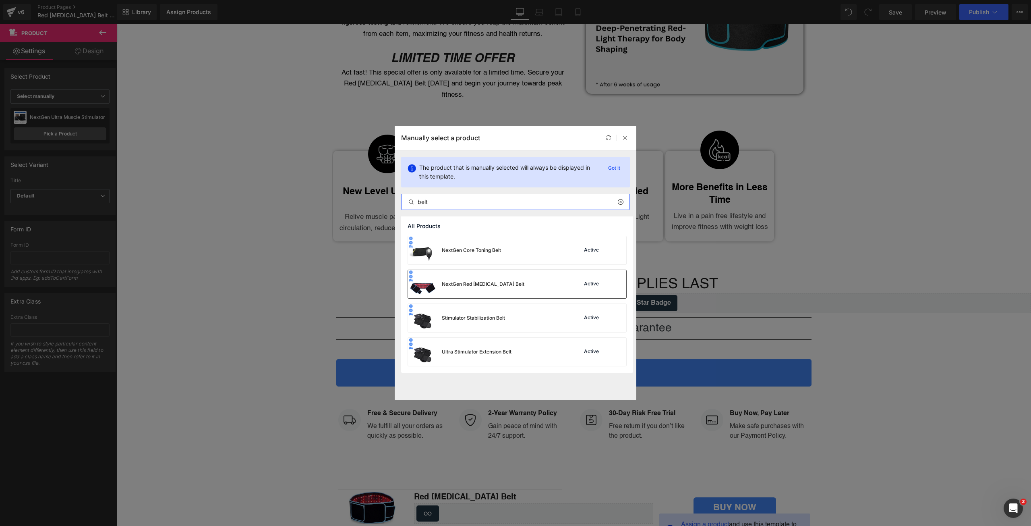
type input "belt"
click at [501, 283] on div "NextGen Red [MEDICAL_DATA] Belt" at bounding box center [483, 283] width 83 height 7
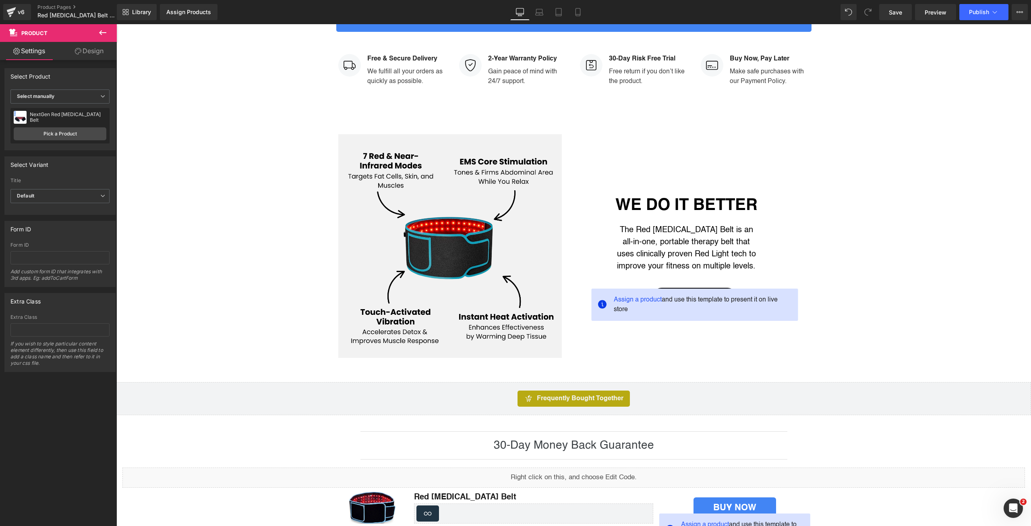
scroll to position [1155, 0]
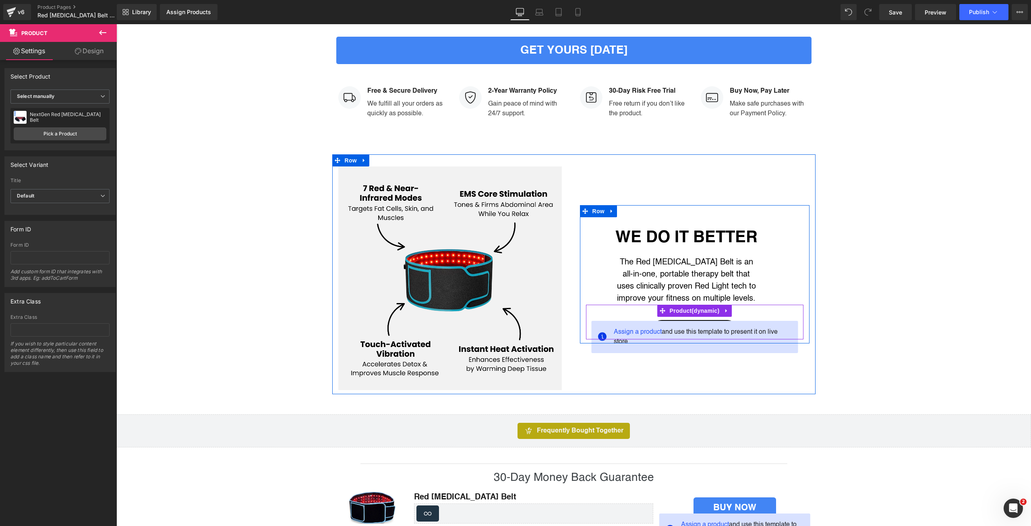
click at [688, 321] on div "Assign a product and use this template to present it on live store" at bounding box center [694, 337] width 207 height 32
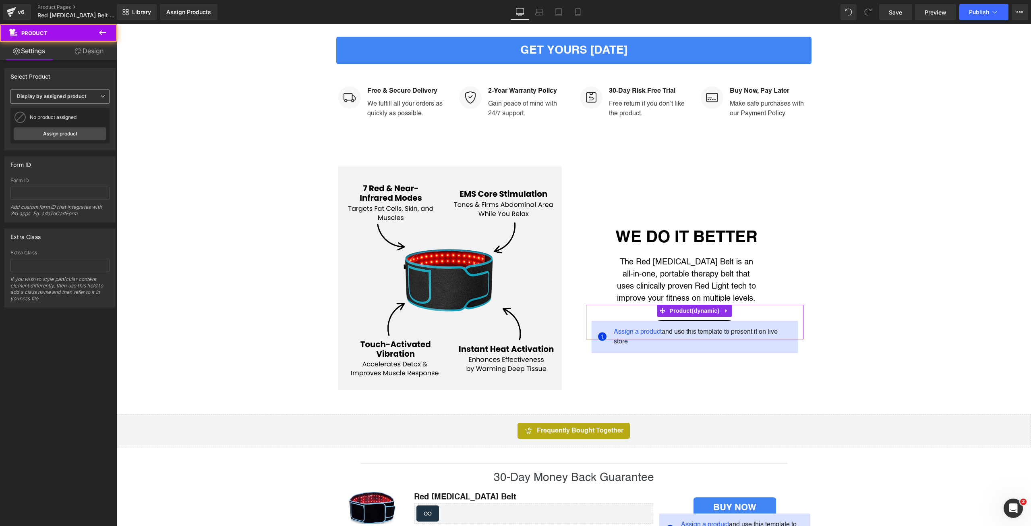
click at [77, 96] on b "Display by assigned product" at bounding box center [51, 96] width 69 height 6
click at [89, 120] on li "Select manually" at bounding box center [58, 121] width 96 height 12
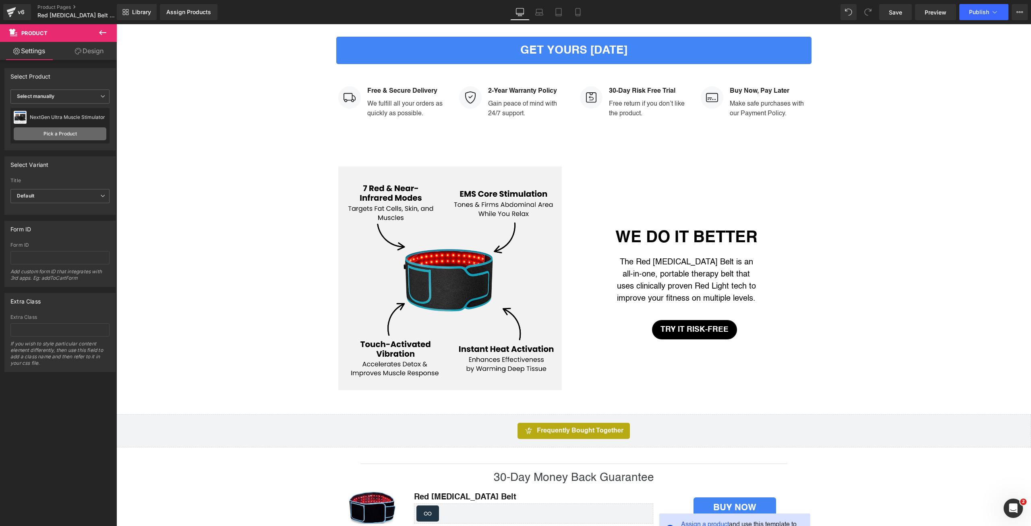
click at [87, 134] on link "Pick a Product" at bounding box center [60, 133] width 93 height 13
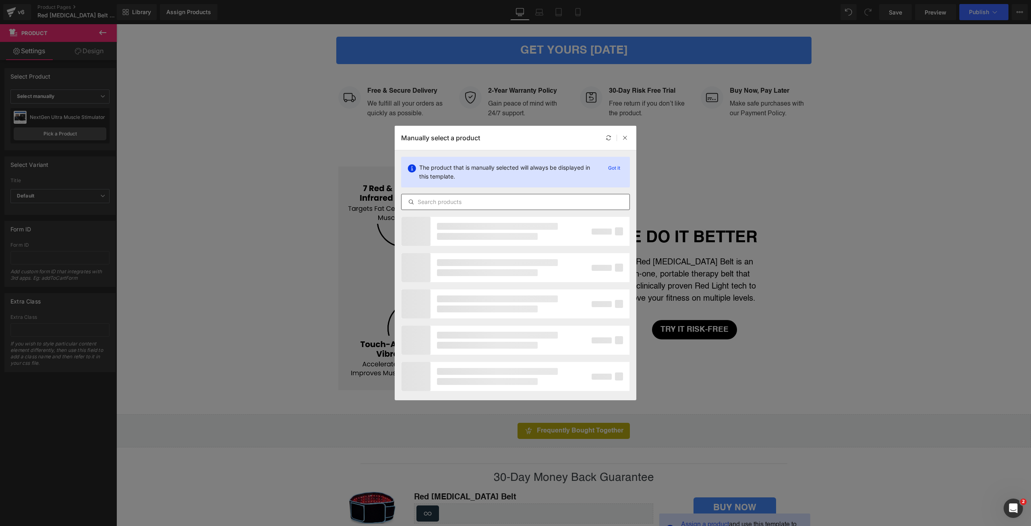
click at [472, 204] on input "text" at bounding box center [516, 202] width 228 height 10
type input "belt"
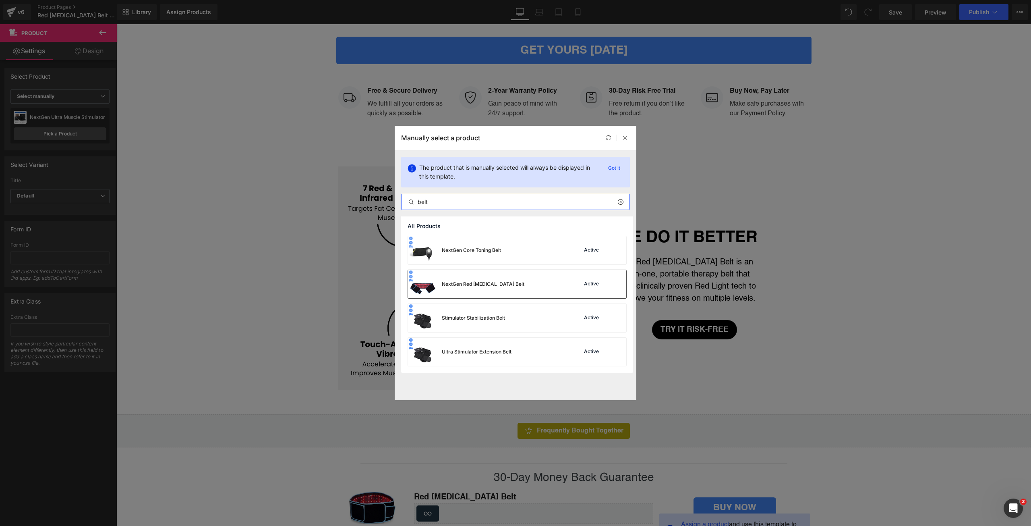
click at [505, 277] on div "NextGen Red [MEDICAL_DATA] Belt" at bounding box center [466, 284] width 116 height 28
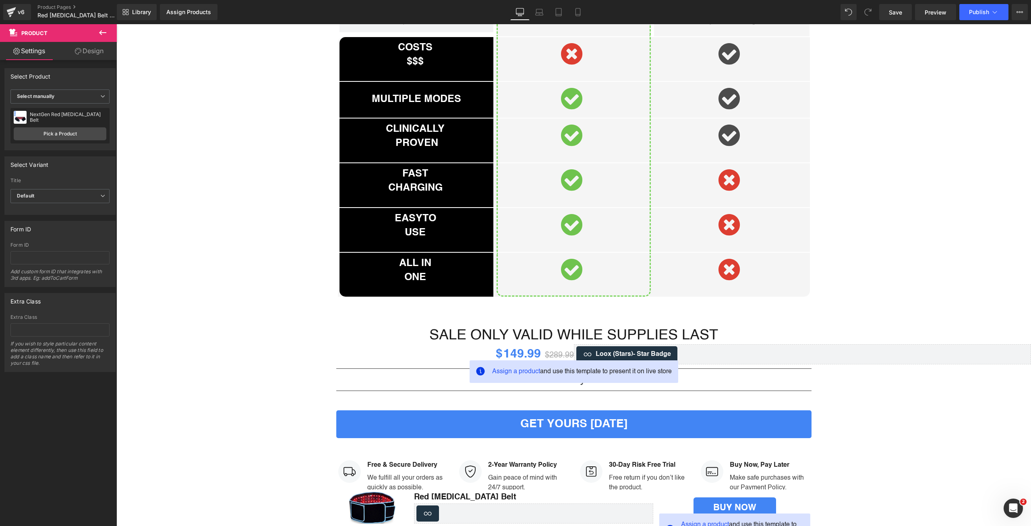
scroll to position [2134, 0]
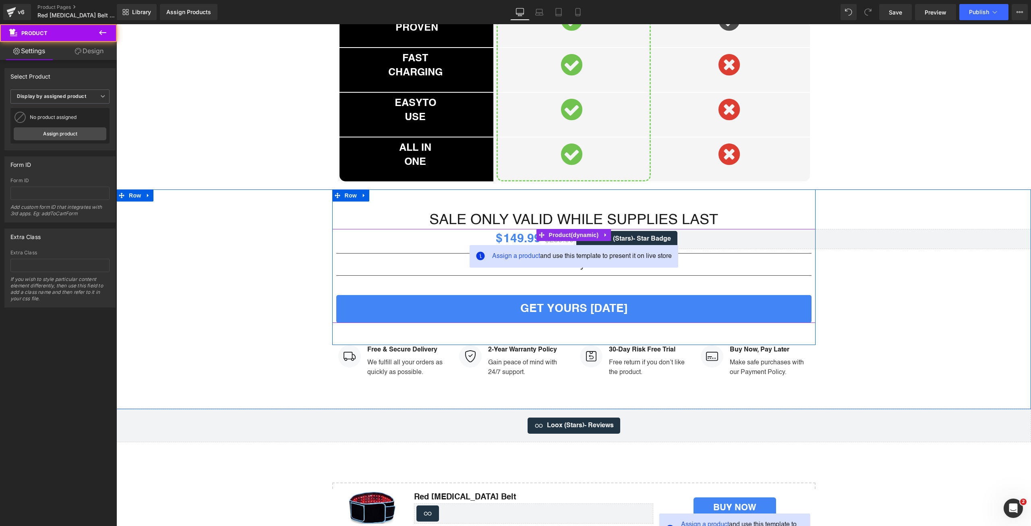
click at [566, 253] on span "Assign a product and use this template to present it on live store" at bounding box center [582, 256] width 180 height 10
click at [46, 95] on b "Display by assigned product" at bounding box center [51, 96] width 69 height 6
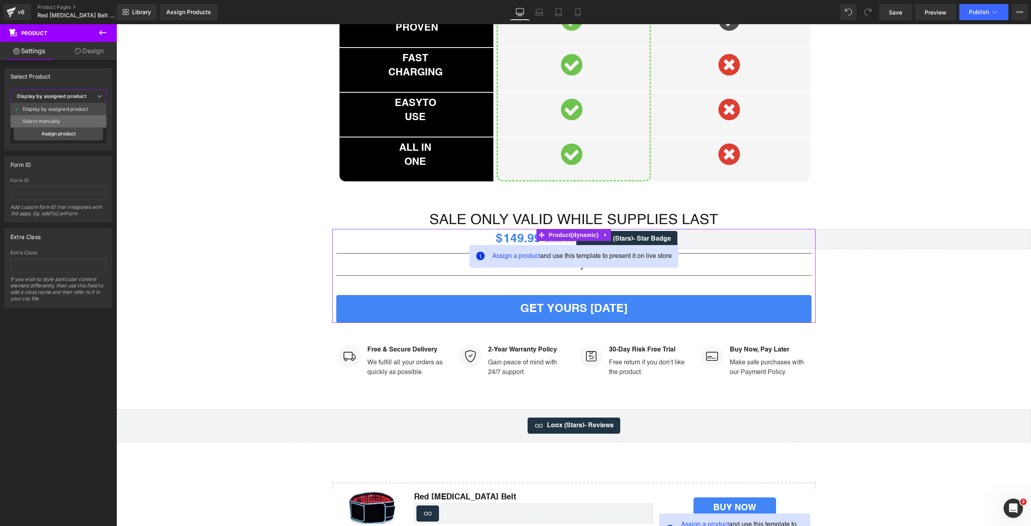
click at [59, 120] on div "Select manually" at bounding box center [41, 121] width 37 height 6
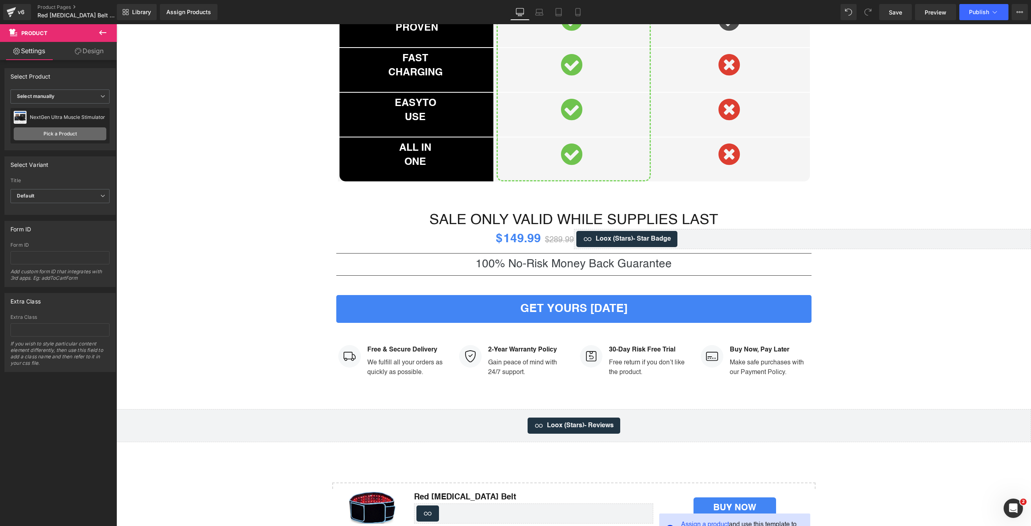
click at [77, 134] on link "Pick a Product" at bounding box center [60, 133] width 93 height 13
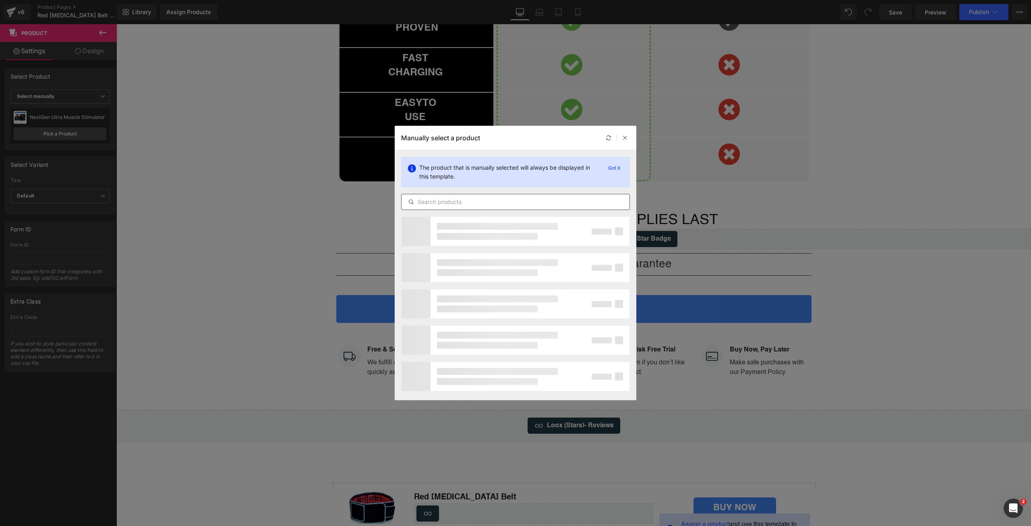
click at [457, 203] on input "text" at bounding box center [516, 202] width 228 height 10
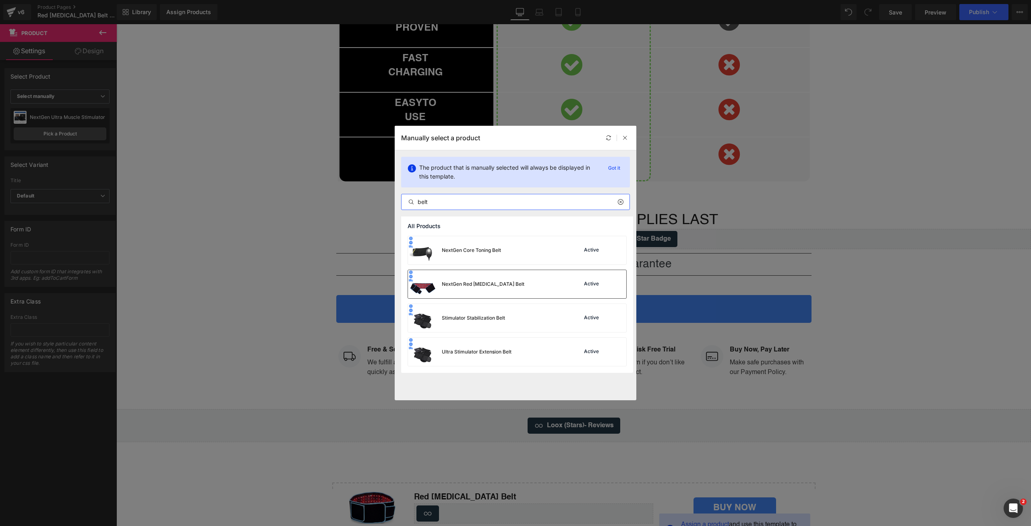
type input "belt"
click at [499, 291] on div "NextGen Red [MEDICAL_DATA] Belt" at bounding box center [466, 284] width 116 height 28
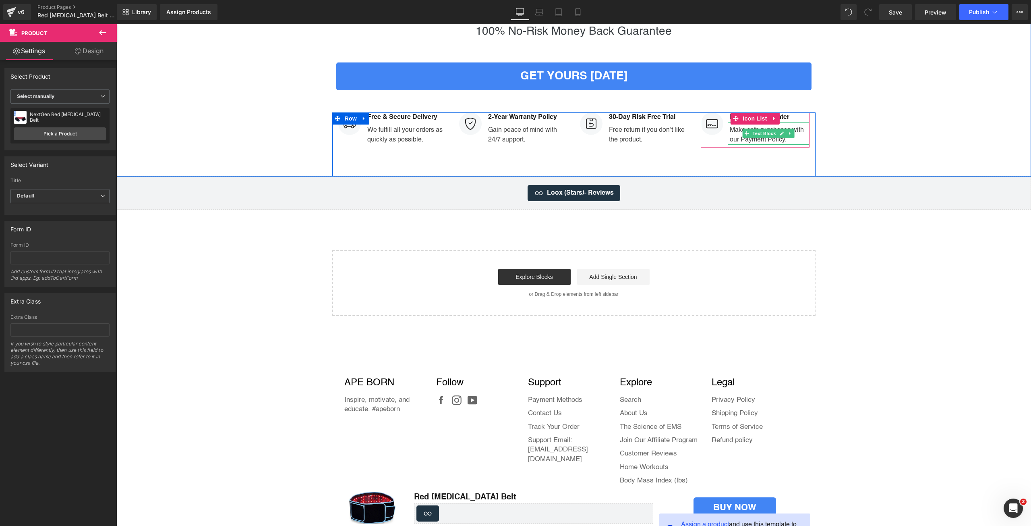
scroll to position [2379, 0]
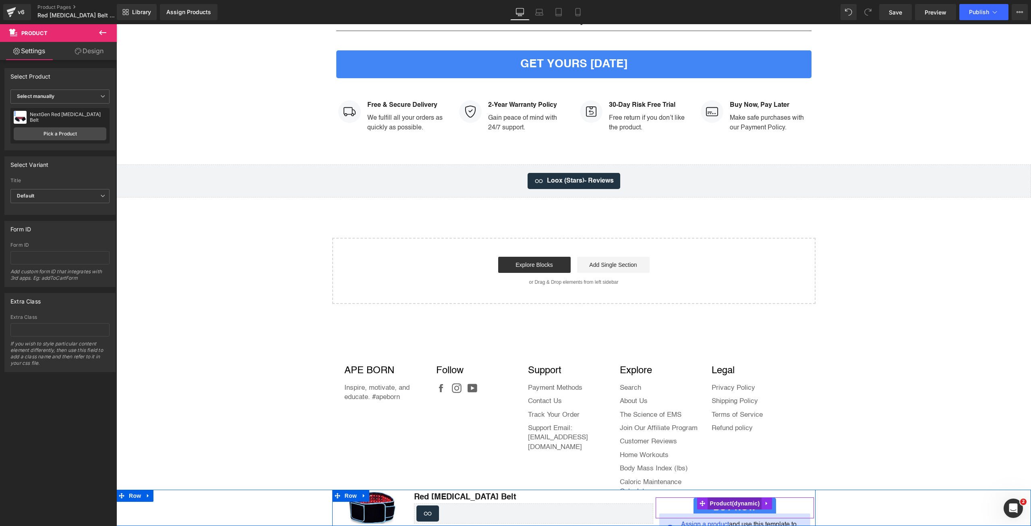
click at [737, 497] on span "Product" at bounding box center [735, 503] width 54 height 12
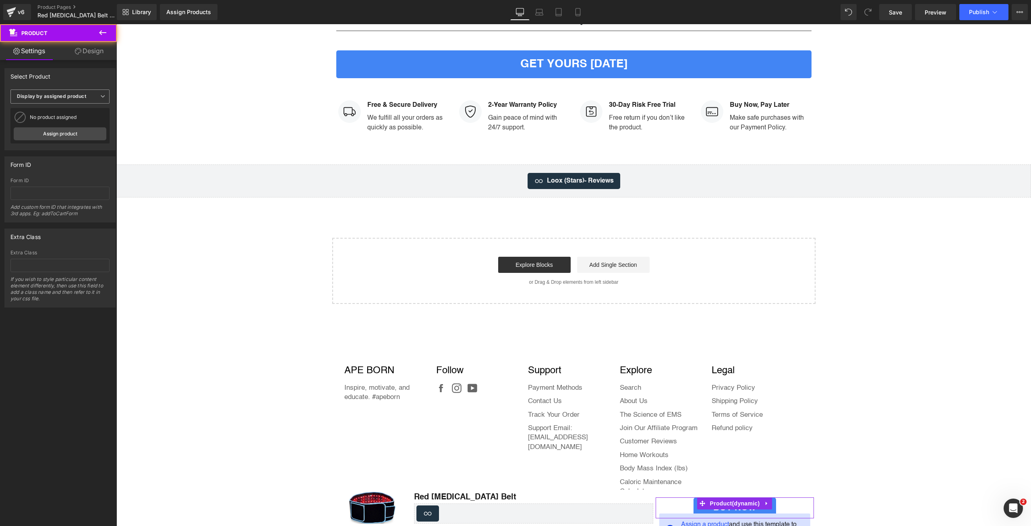
click at [62, 99] on span "Display by assigned product" at bounding box center [59, 96] width 99 height 14
click at [56, 118] on div "Select manually" at bounding box center [41, 121] width 37 height 6
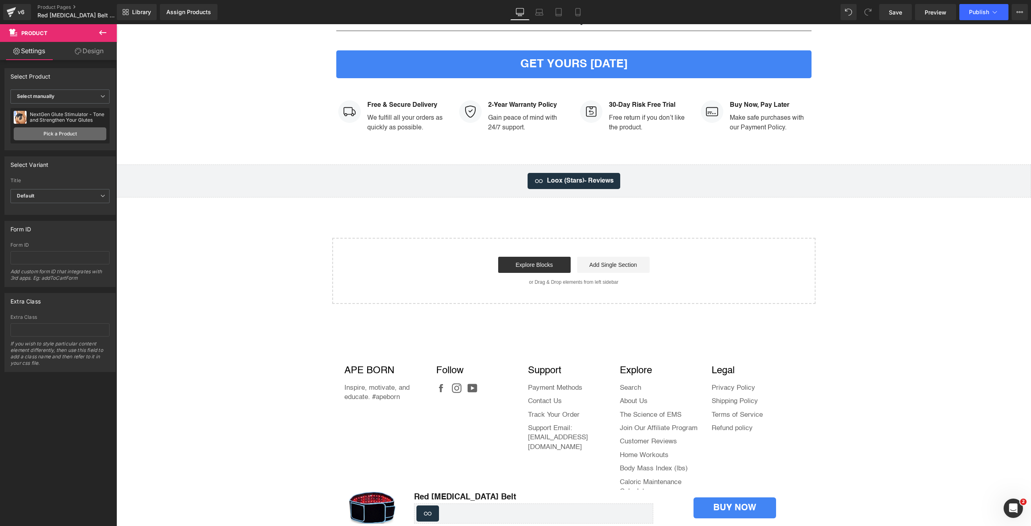
click at [64, 131] on link "Pick a Product" at bounding box center [60, 133] width 93 height 13
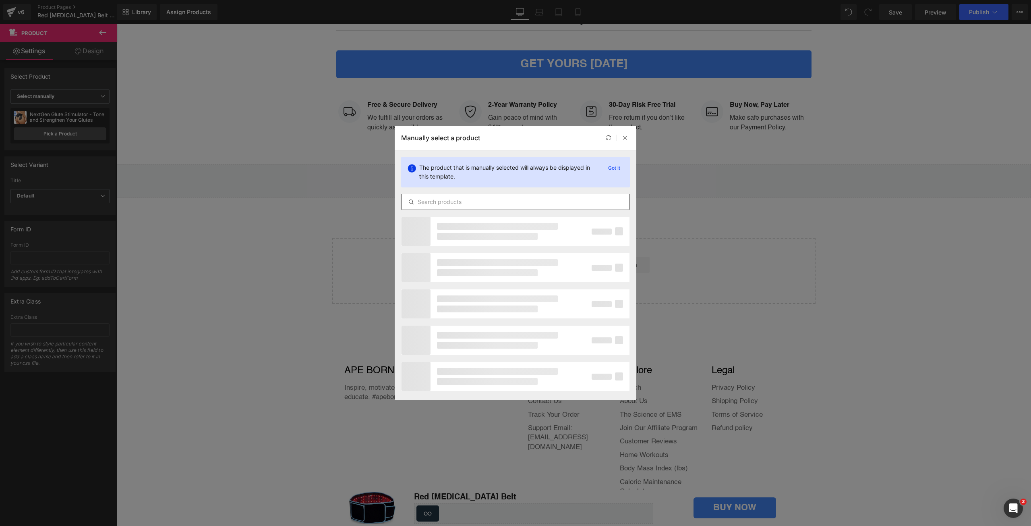
click at [457, 203] on input "text" at bounding box center [516, 202] width 228 height 10
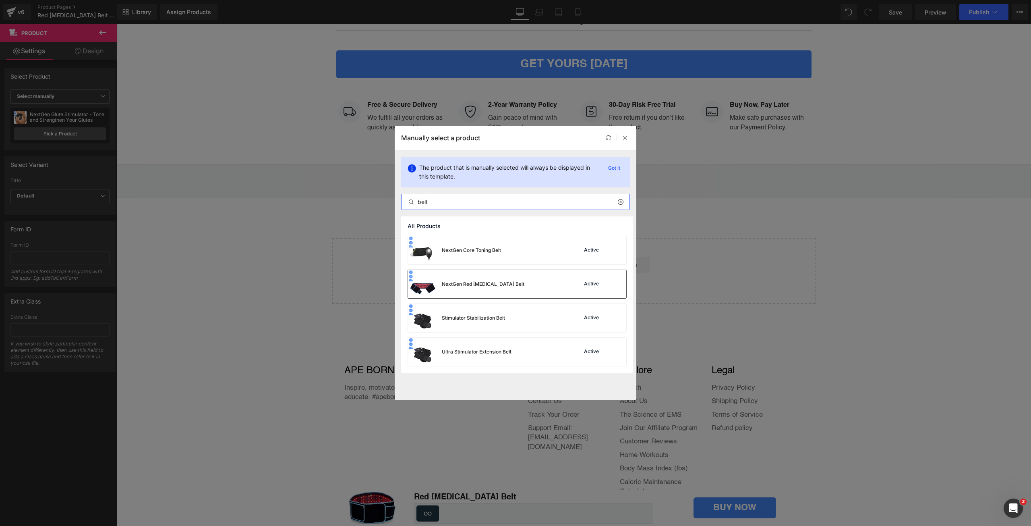
type input "belt"
drag, startPoint x: 493, startPoint y: 277, endPoint x: 436, endPoint y: 239, distance: 68.5
click at [493, 277] on div "NextGen Red [MEDICAL_DATA] Belt" at bounding box center [466, 284] width 116 height 28
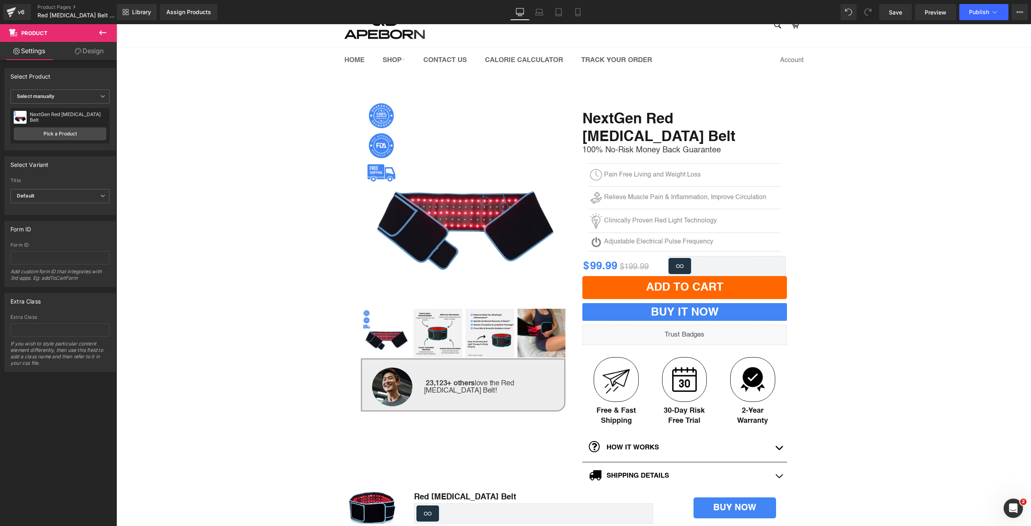
scroll to position [0, 0]
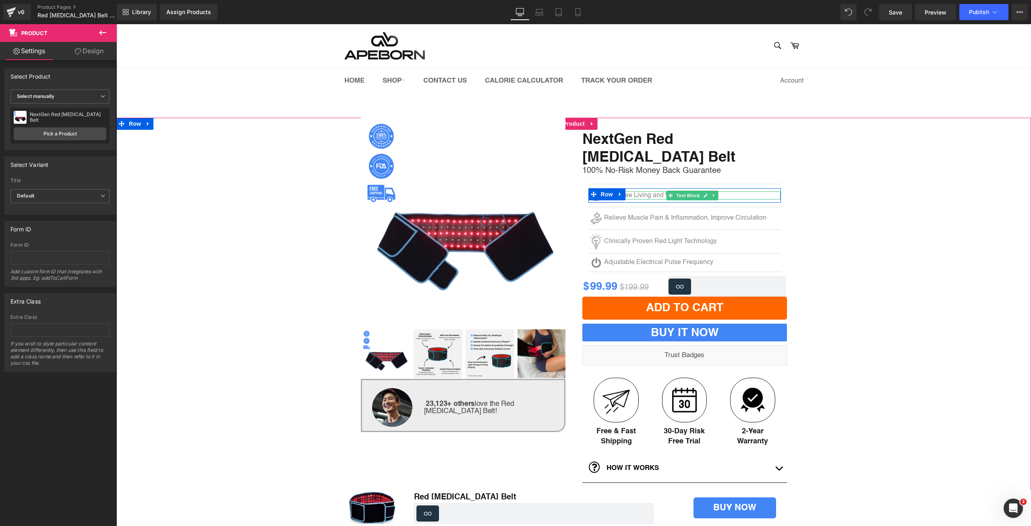
click at [647, 195] on p "Pain Free Living and Weight Loss" at bounding box center [692, 195] width 176 height 8
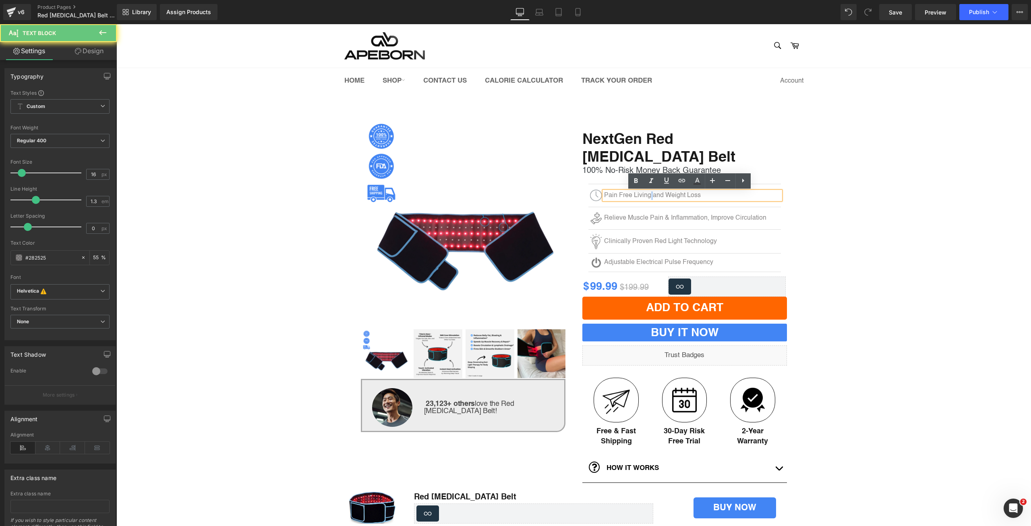
click at [647, 195] on p "Pain Free Living and Weight Loss" at bounding box center [692, 195] width 176 height 8
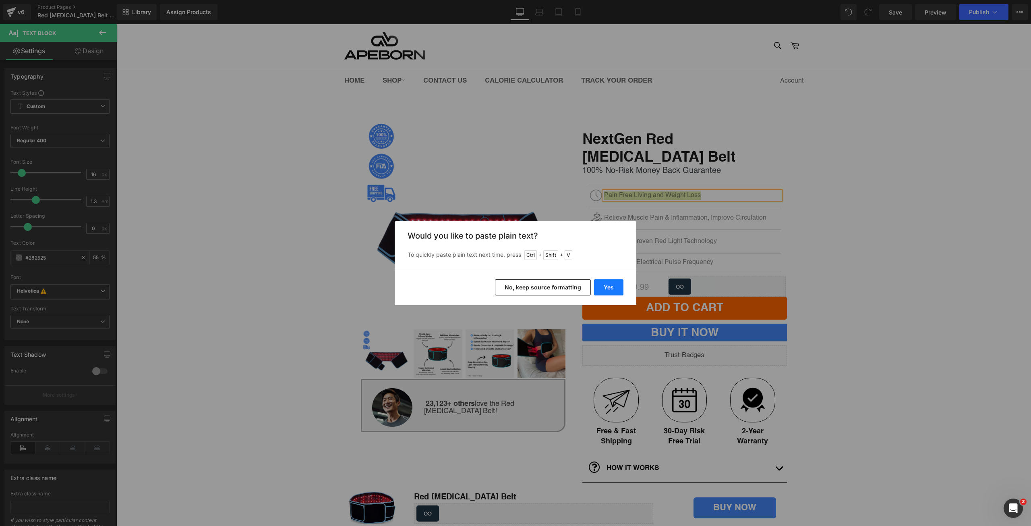
click at [600, 288] on button "Yes" at bounding box center [608, 287] width 29 height 16
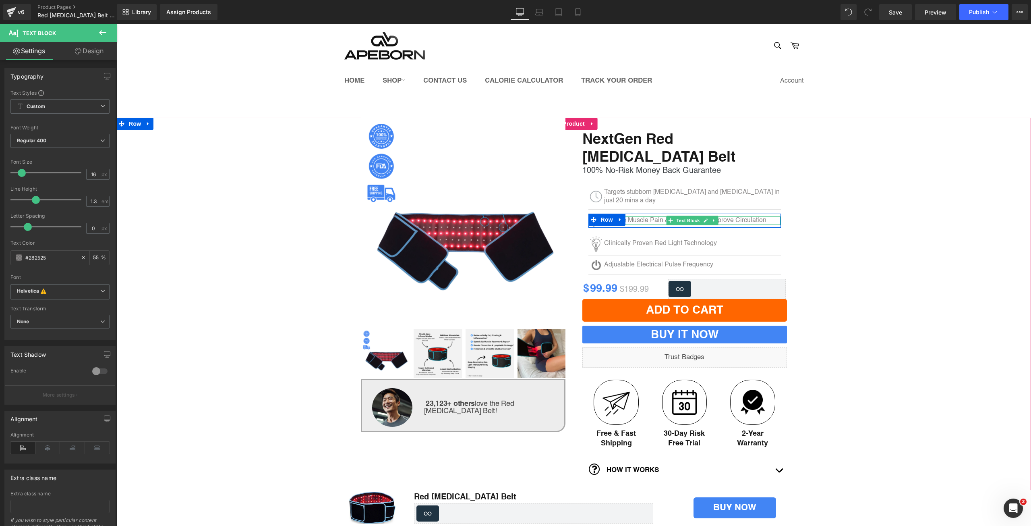
click at [638, 217] on p "Relieve Muscle Pain & Inflammation, Improve Circulation" at bounding box center [692, 220] width 176 height 8
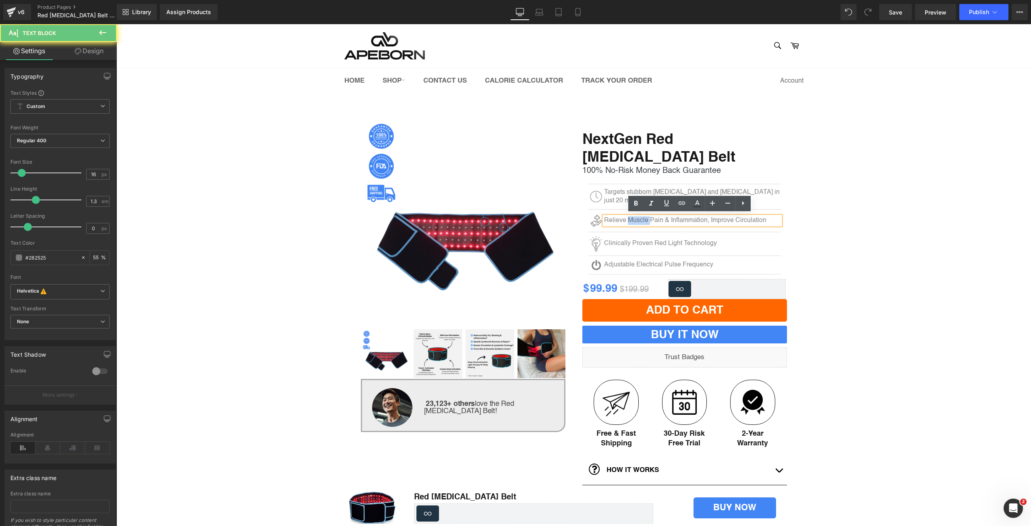
click at [638, 217] on p "Relieve Muscle Pain & Inflammation, Improve Circulation" at bounding box center [692, 220] width 176 height 8
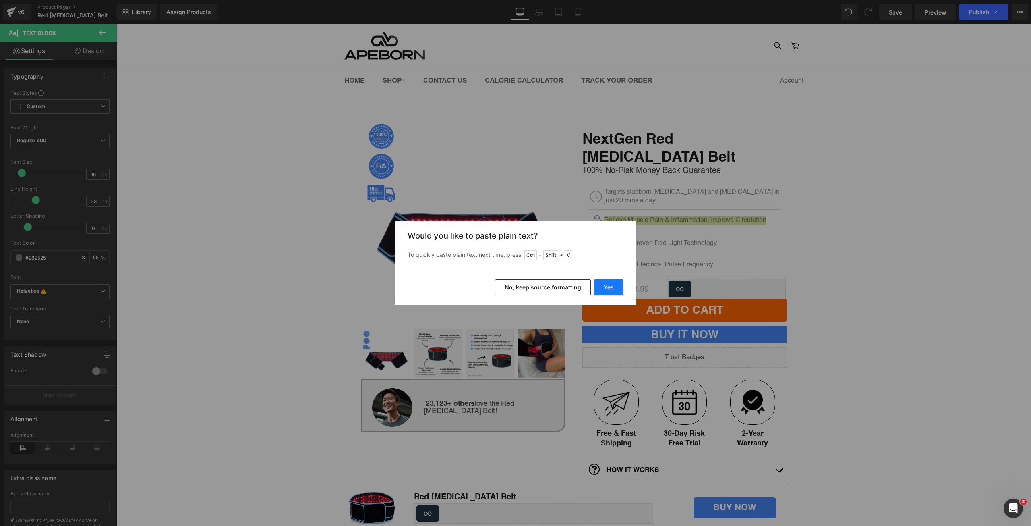
click at [618, 287] on button "Yes" at bounding box center [608, 287] width 29 height 16
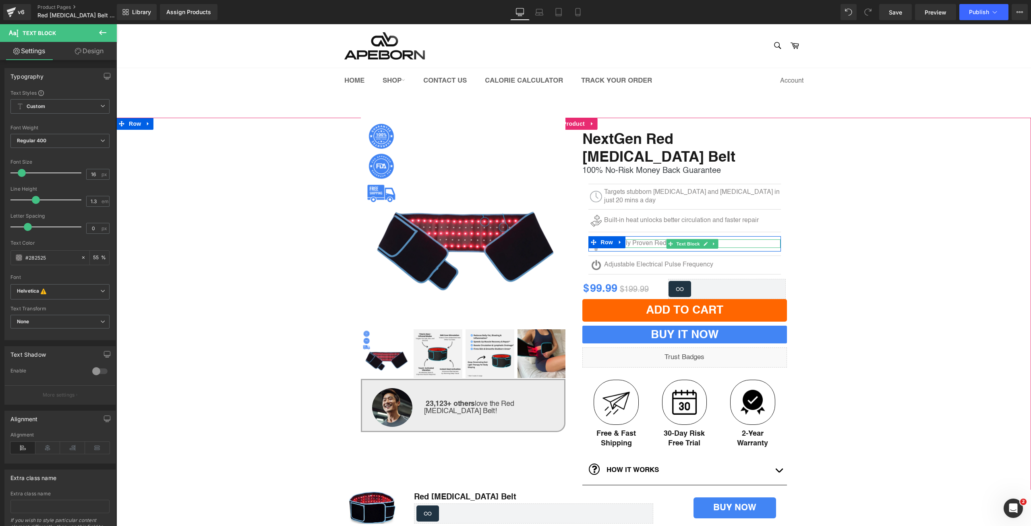
click at [646, 241] on p "Clinically Proven Red Light Technology" at bounding box center [692, 243] width 176 height 8
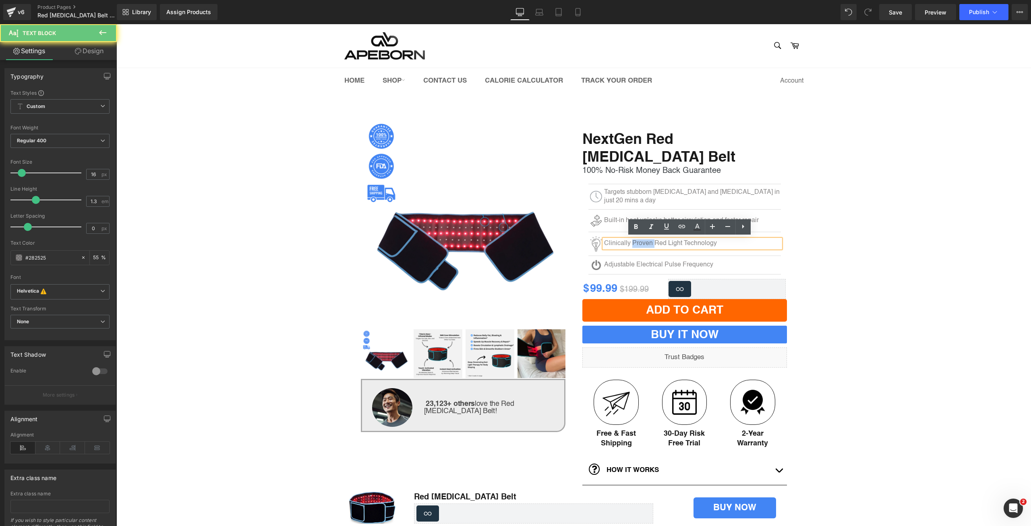
click at [646, 241] on p "Clinically Proven Red Light Technology" at bounding box center [692, 243] width 176 height 8
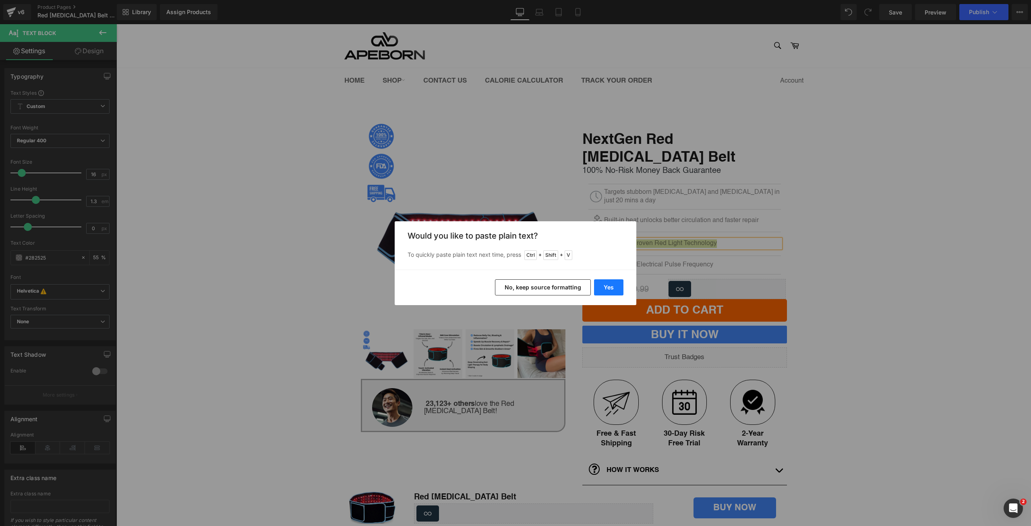
click at [601, 287] on button "Yes" at bounding box center [608, 287] width 29 height 16
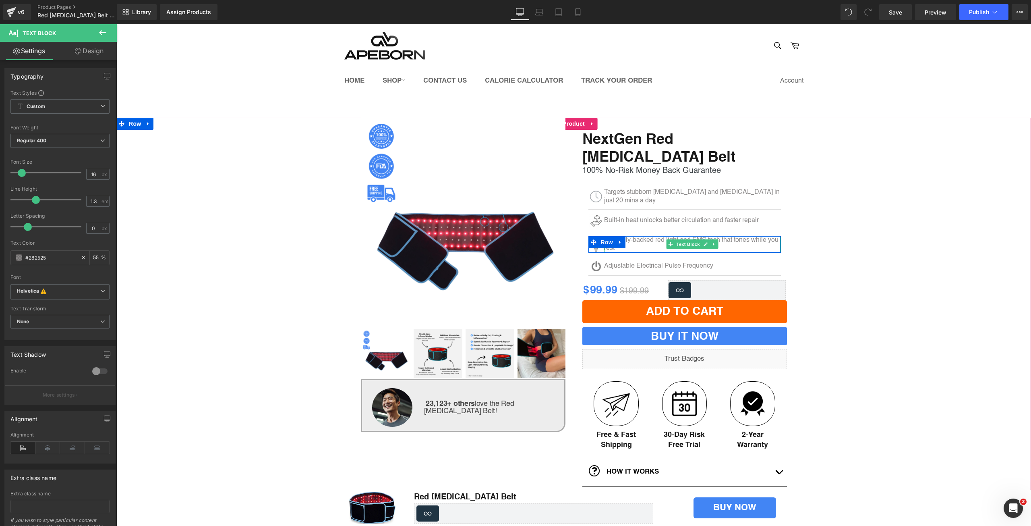
click at [656, 236] on p "Clinically-backed red light and EMS tech that tones while you rest" at bounding box center [692, 244] width 176 height 17
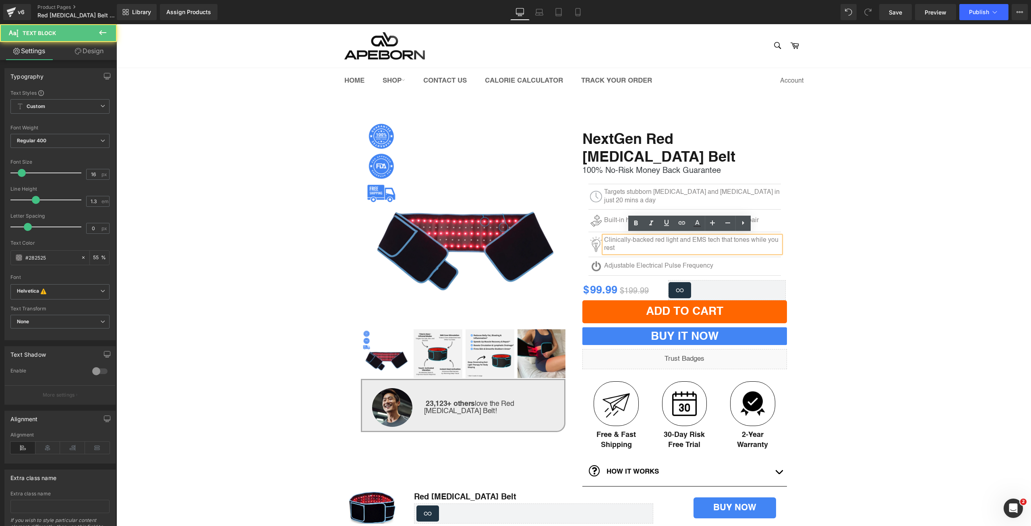
click at [683, 236] on p "Clinically-backed red light and EMS tech that tones while you rest" at bounding box center [692, 244] width 176 height 17
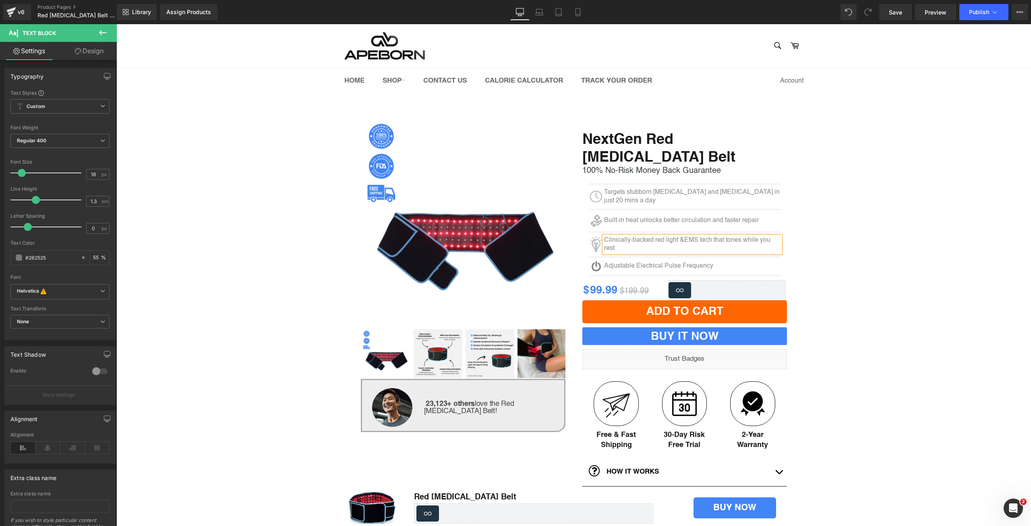
click at [702, 236] on p "Clinically-backed red light &EMS tech that tones while you rest" at bounding box center [692, 244] width 176 height 17
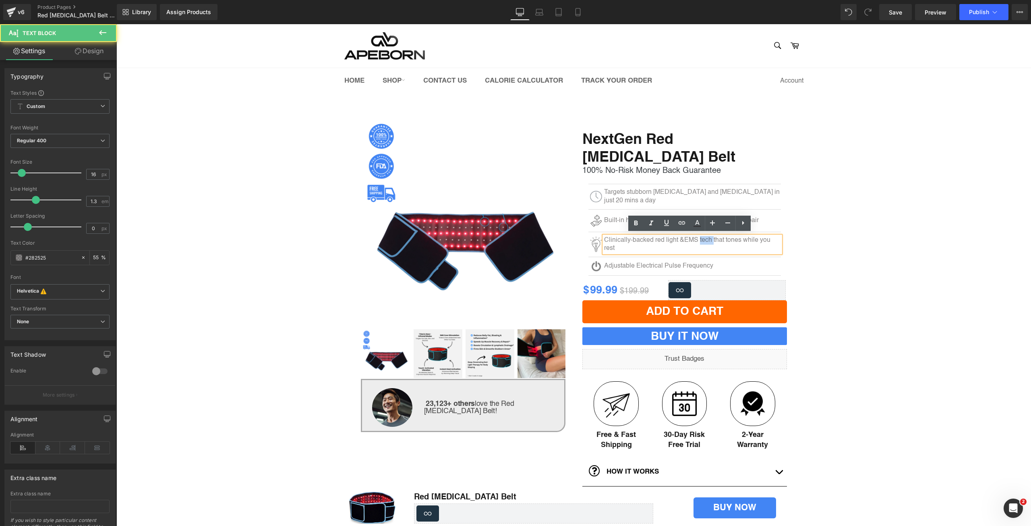
click at [702, 236] on p "Clinically-backed red light &EMS tech that tones while you rest" at bounding box center [692, 244] width 176 height 17
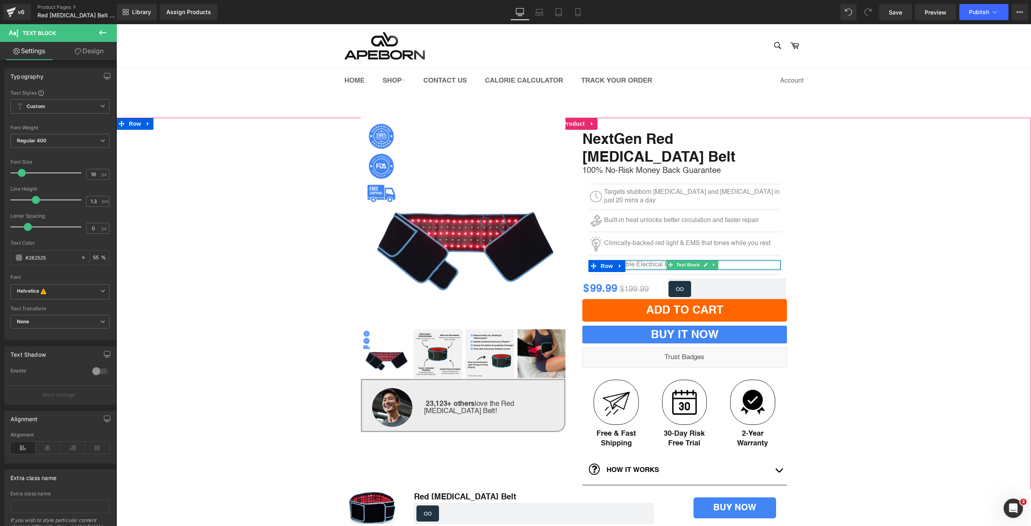
click at [627, 261] on p "Adjustable Electrical Pulse Frequency" at bounding box center [692, 265] width 176 height 8
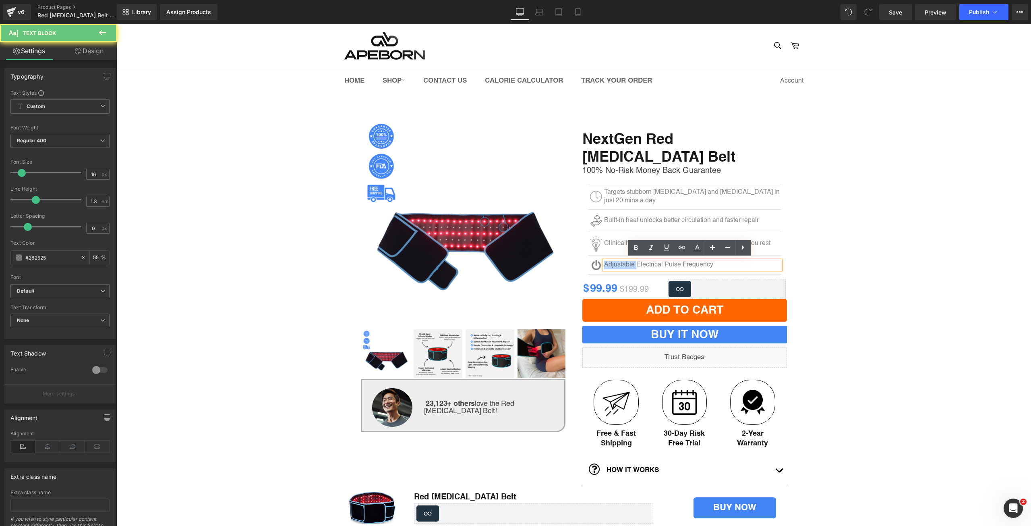
click at [627, 261] on p "Adjustable Electrical Pulse Frequency" at bounding box center [692, 265] width 176 height 8
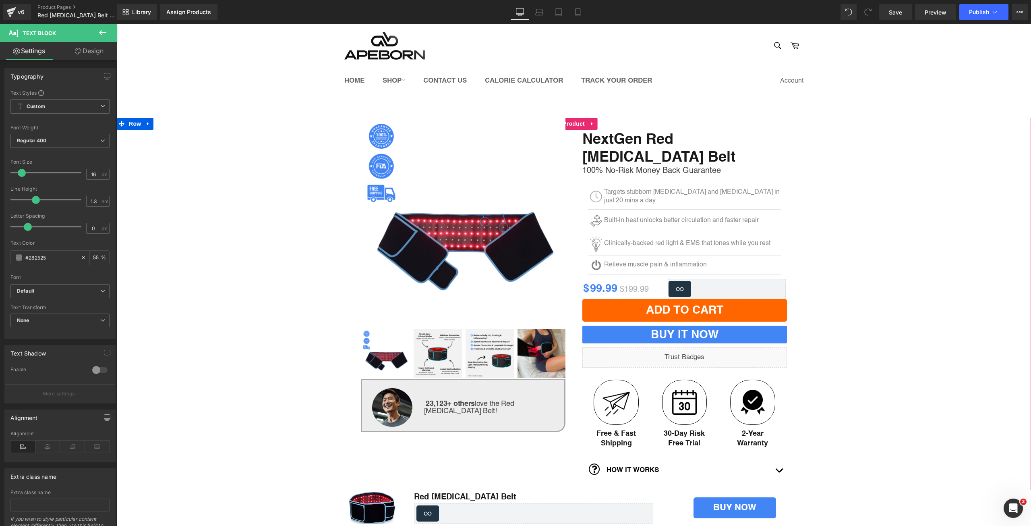
click at [967, 234] on div "(P) Image ‹ › (P) Image List" at bounding box center [573, 391] width 915 height 547
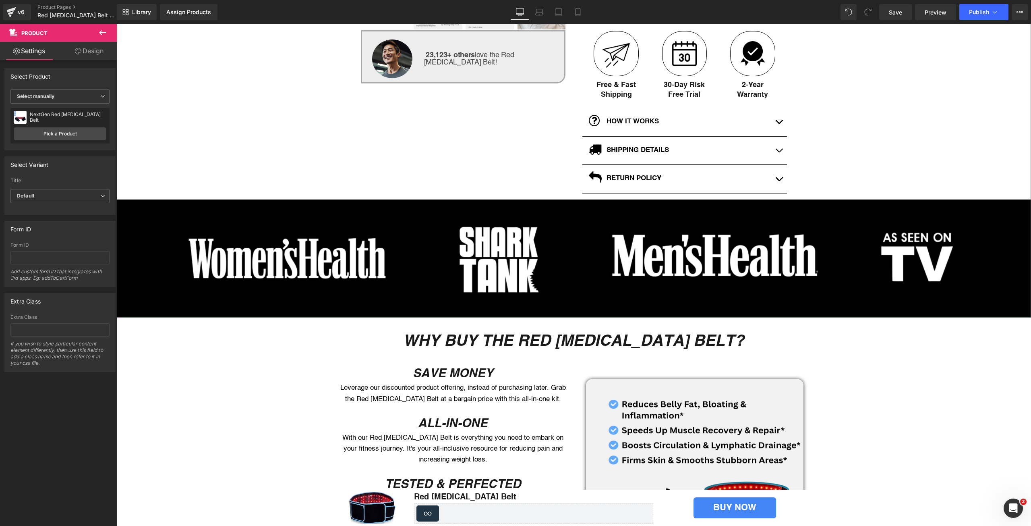
scroll to position [349, 0]
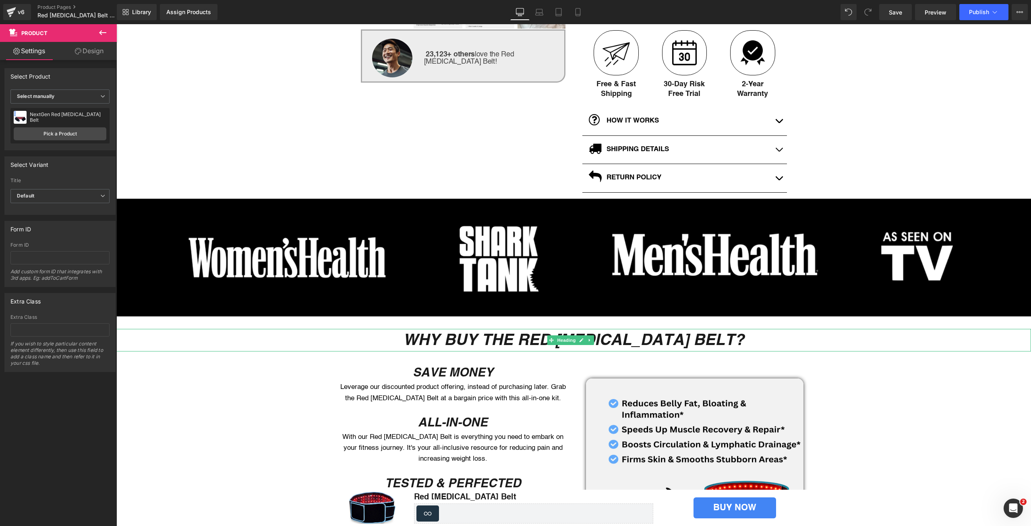
click at [495, 336] on icon "WHY BUY THE RED LIGHT THERAPY BELT?" at bounding box center [573, 339] width 341 height 19
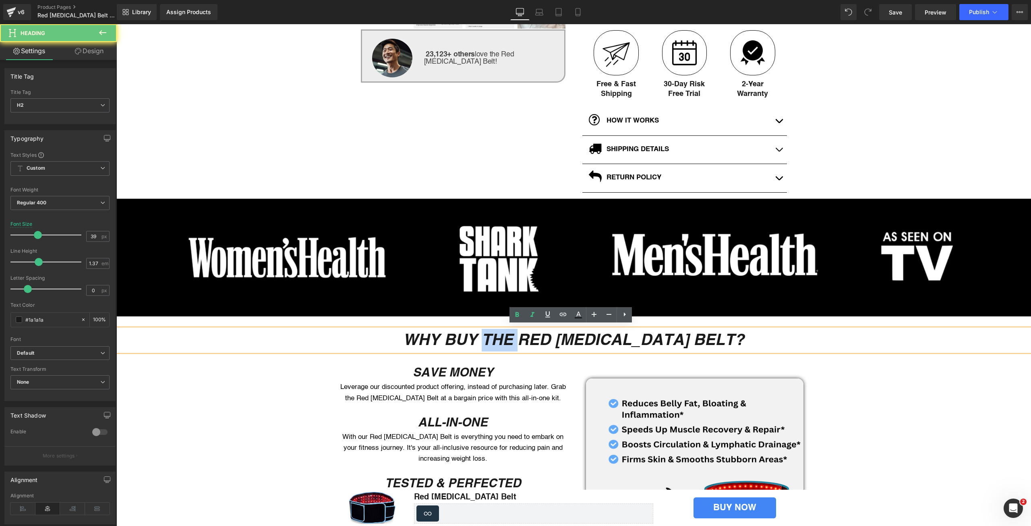
click at [495, 336] on icon "WHY BUY THE RED LIGHT THERAPY BELT?" at bounding box center [573, 339] width 341 height 19
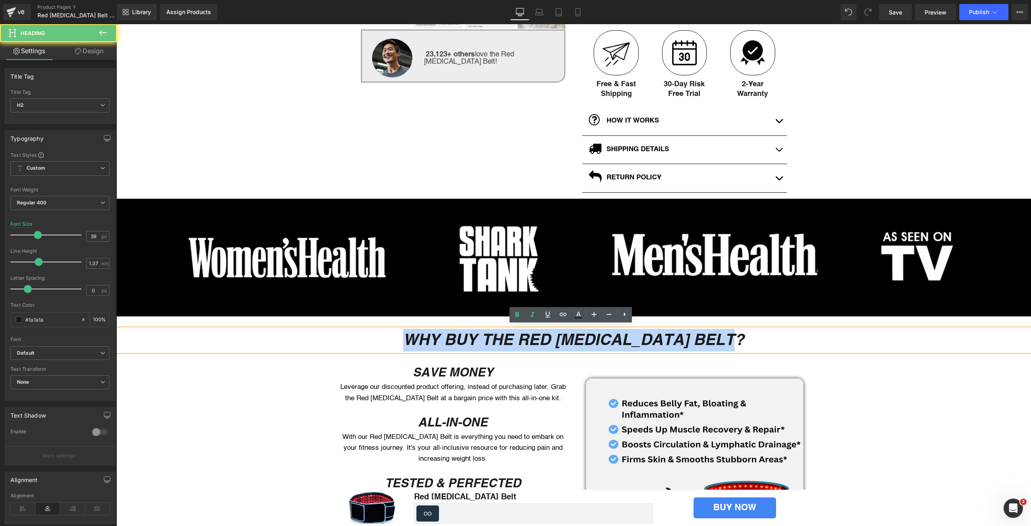
click at [495, 336] on icon "WHY BUY THE RED LIGHT THERAPY BELT?" at bounding box center [573, 339] width 341 height 19
paste div
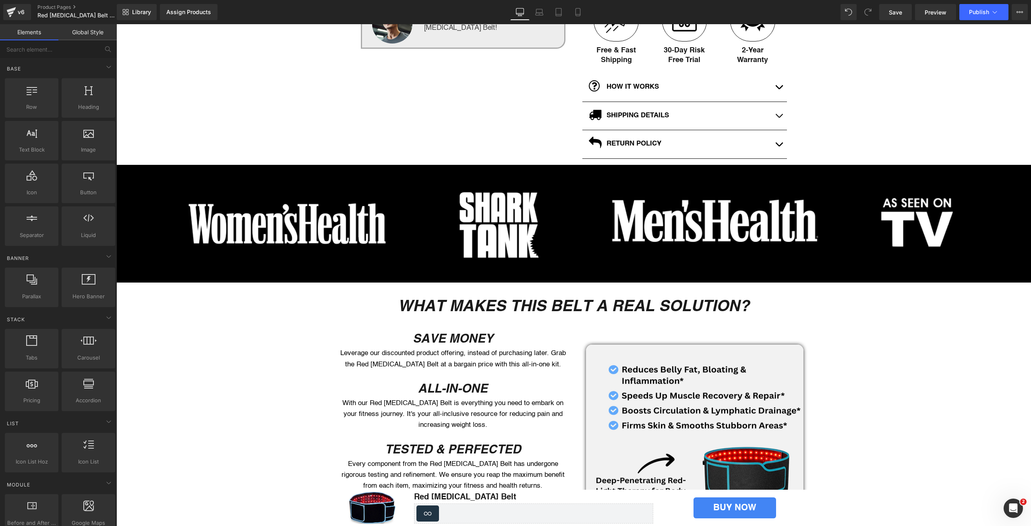
scroll to position [403, 0]
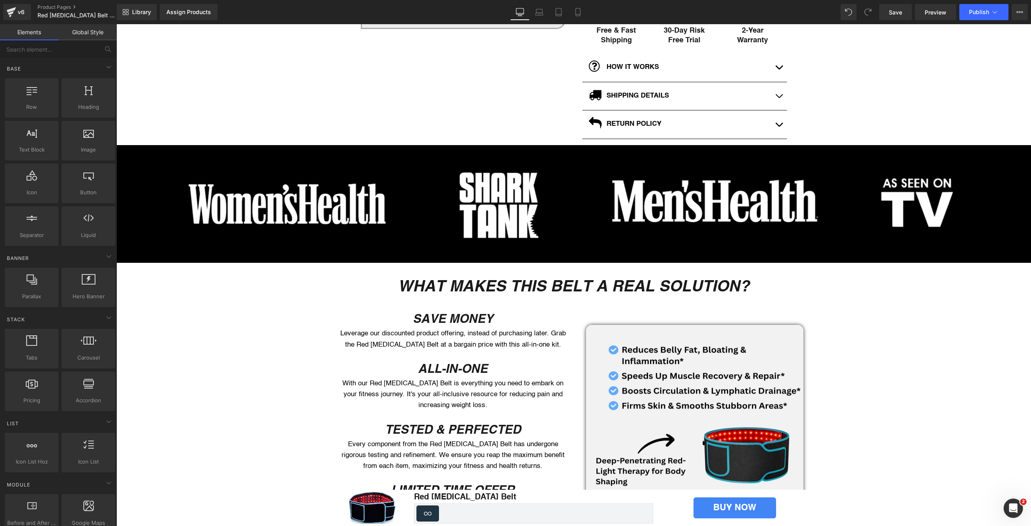
drag, startPoint x: 441, startPoint y: 321, endPoint x: 409, endPoint y: 317, distance: 32.0
click at [441, 321] on span "Heading" at bounding box center [449, 319] width 22 height 10
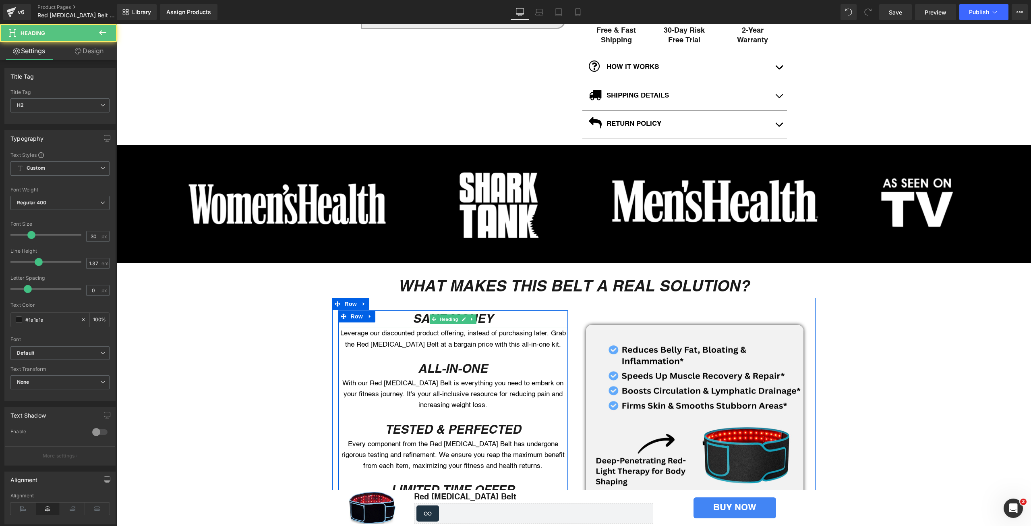
click at [408, 317] on h2 "SAVE MONEY" at bounding box center [453, 319] width 230 height 18
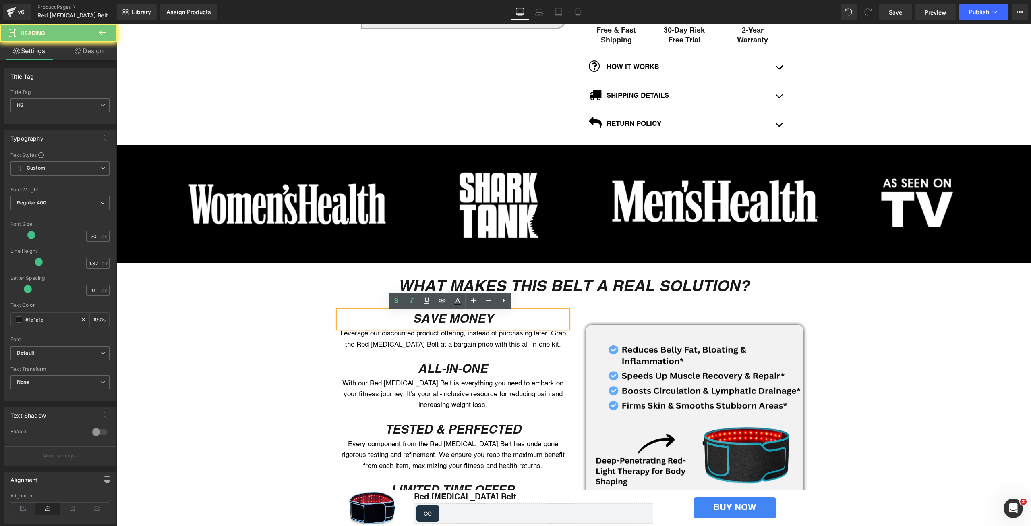
click at [415, 319] on icon "SAVE MONEY" at bounding box center [453, 318] width 81 height 14
paste div
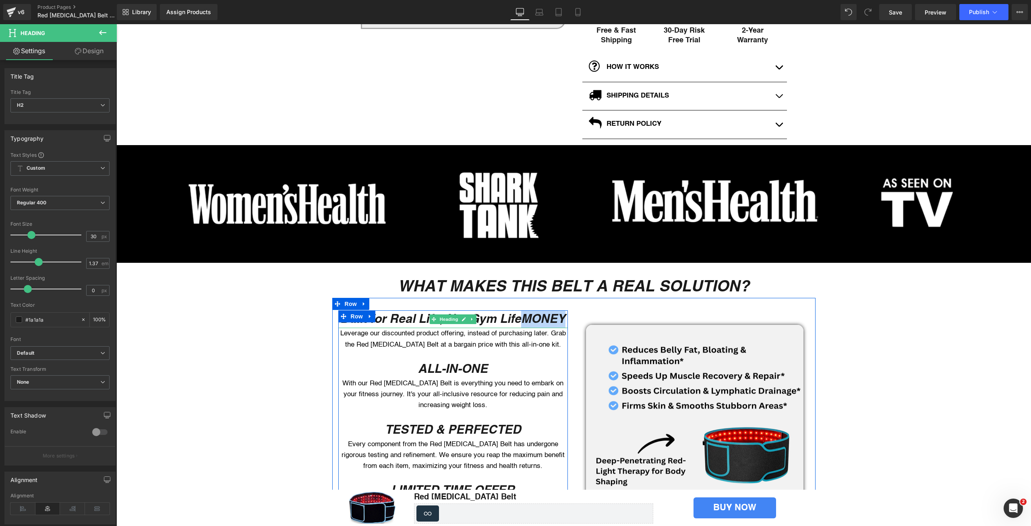
drag, startPoint x: 561, startPoint y: 319, endPoint x: 523, endPoint y: 319, distance: 38.3
click at [523, 319] on icon "Built for Real Life, Not Gym LifeMONEY" at bounding box center [452, 318] width 225 height 14
click at [393, 347] on p "Leverage our discounted product offering, instead of purchasing later. Grab the…" at bounding box center [453, 339] width 230 height 22
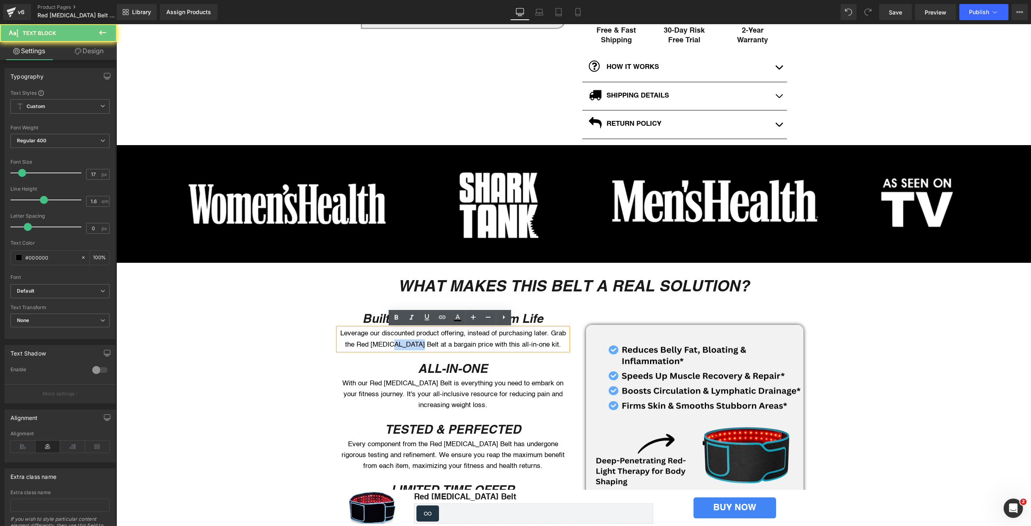
click at [393, 347] on p "Leverage our discounted product offering, instead of purchasing later. Grab the…" at bounding box center [453, 339] width 230 height 22
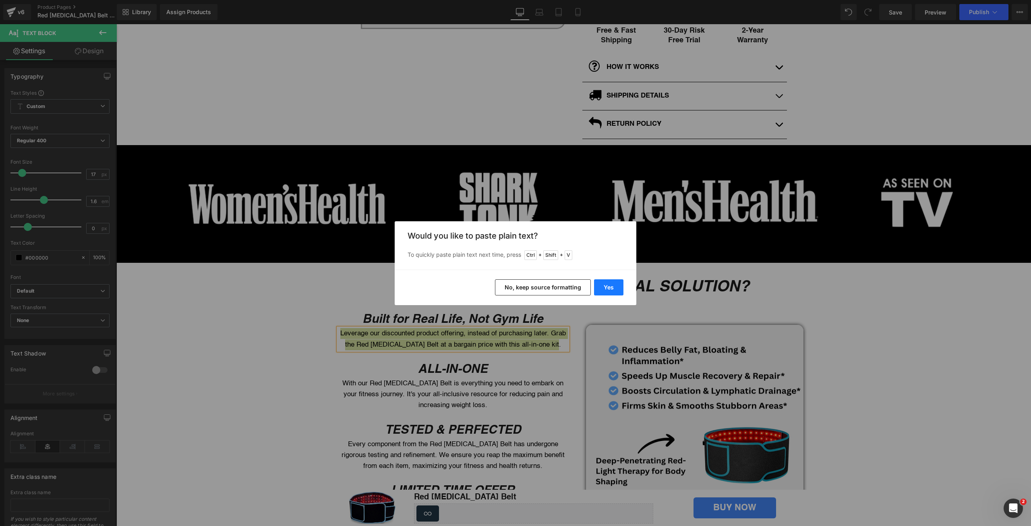
click at [609, 284] on button "Yes" at bounding box center [608, 287] width 29 height 16
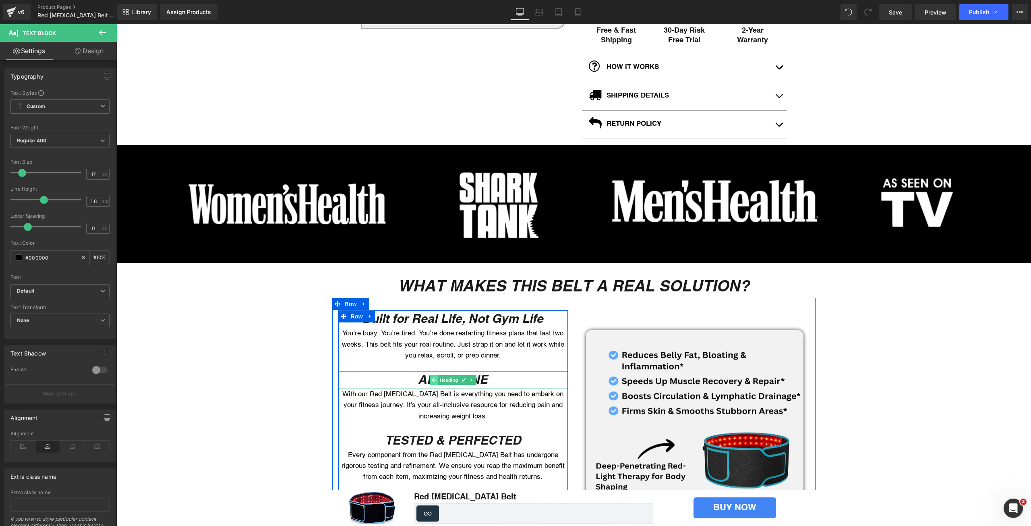
click at [429, 375] on span at bounding box center [433, 380] width 8 height 10
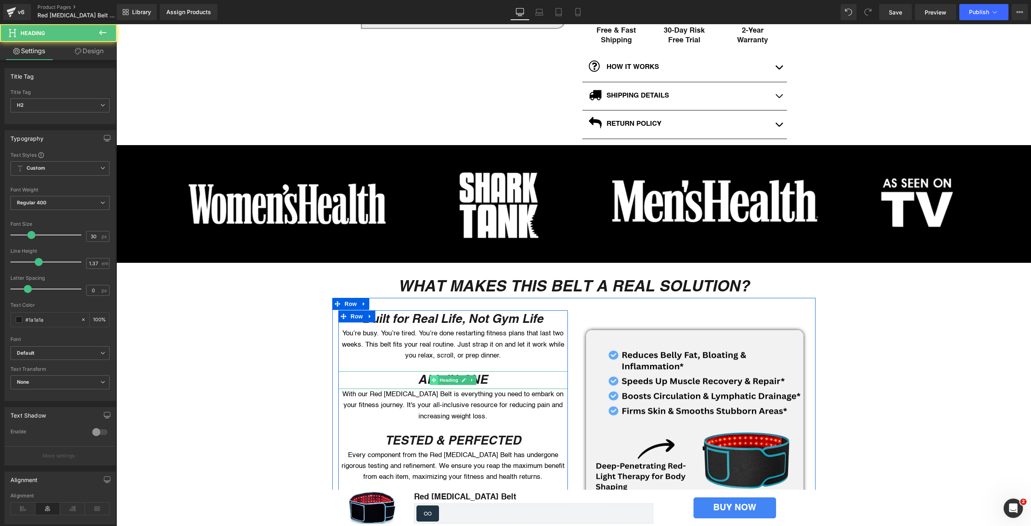
click at [429, 375] on span at bounding box center [433, 380] width 8 height 10
click at [422, 372] on icon "ALL-IN-ONE" at bounding box center [453, 379] width 70 height 14
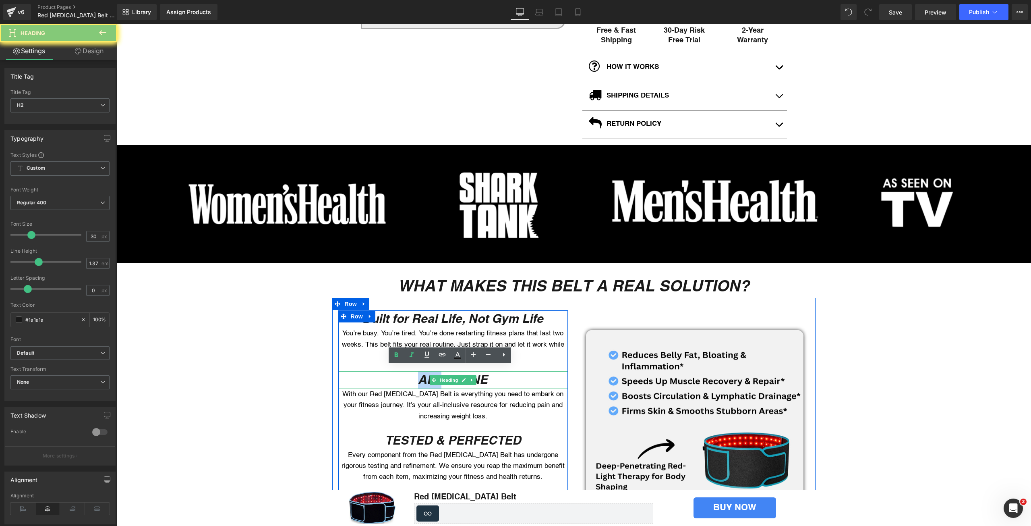
click at [422, 372] on icon "ALL-IN-ONE" at bounding box center [453, 379] width 70 height 14
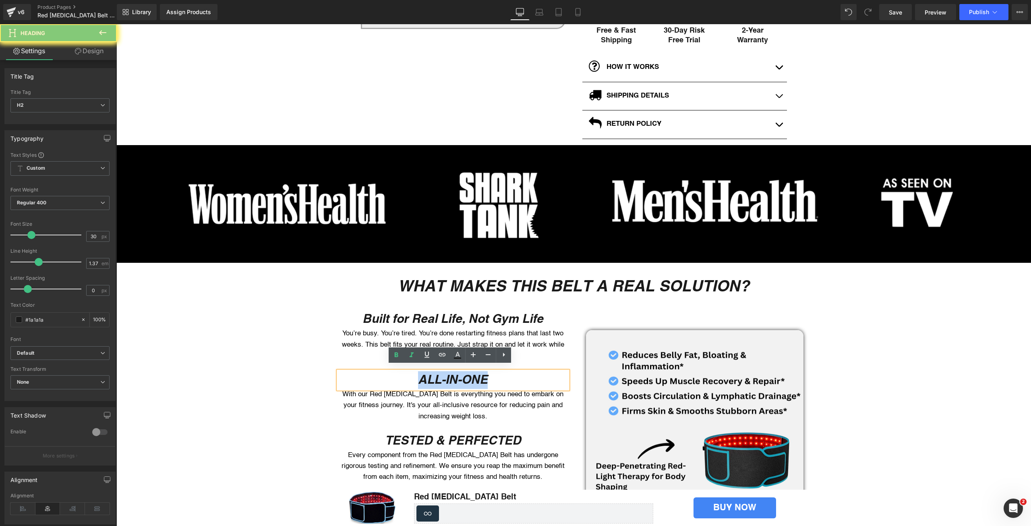
click at [422, 372] on icon "ALL-IN-ONE" at bounding box center [453, 379] width 70 height 14
paste div
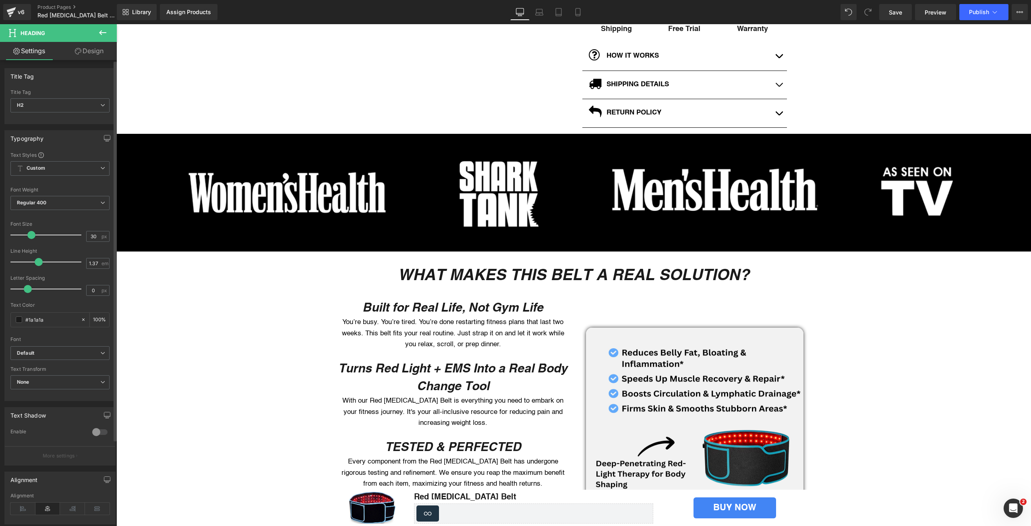
scroll to position [456, 0]
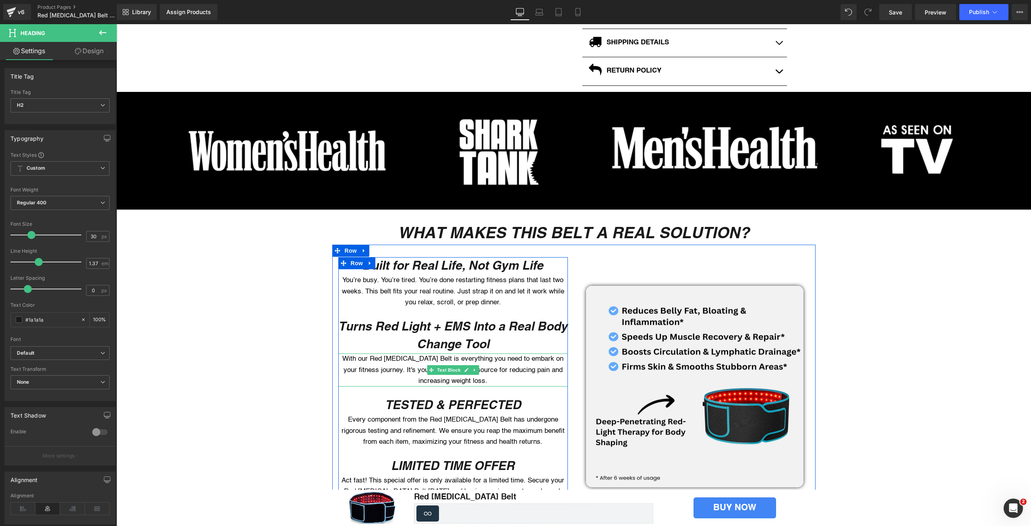
click at [399, 362] on p "With our Red Light Therapy Belt is everything you need to embark on your fitnes…" at bounding box center [453, 369] width 230 height 33
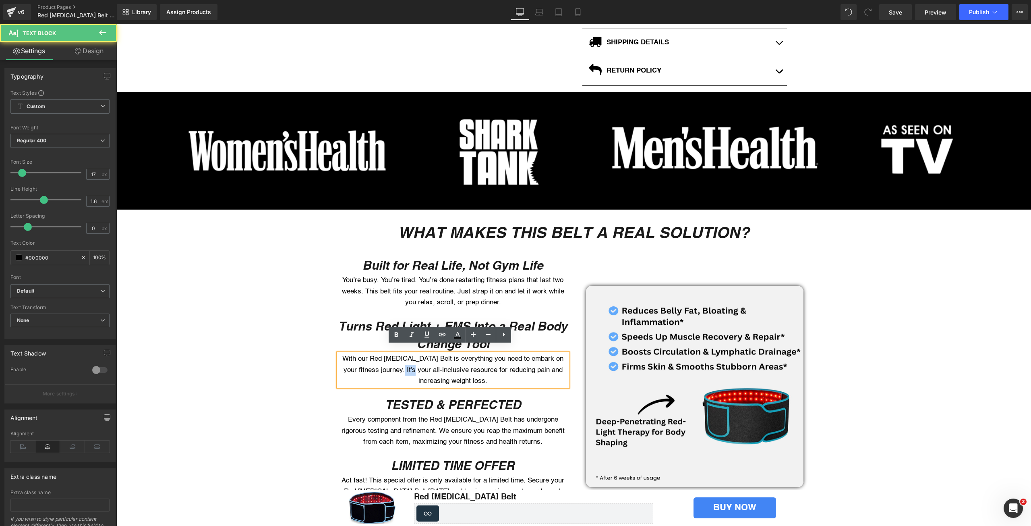
click at [399, 362] on p "With our Red Light Therapy Belt is everything you need to embark on your fitnes…" at bounding box center [453, 369] width 230 height 33
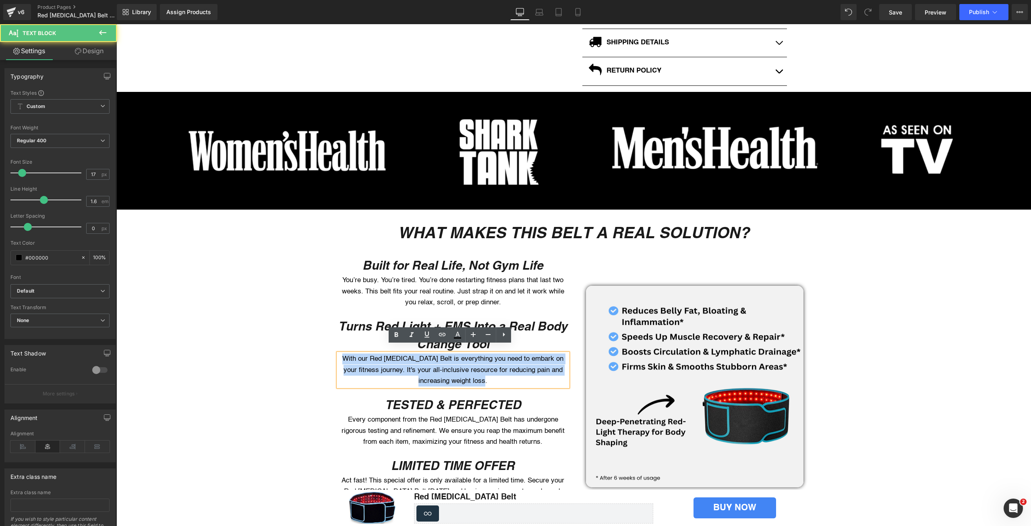
click at [399, 362] on p "With our Red Light Therapy Belt is everything you need to embark on your fitnes…" at bounding box center [453, 369] width 230 height 33
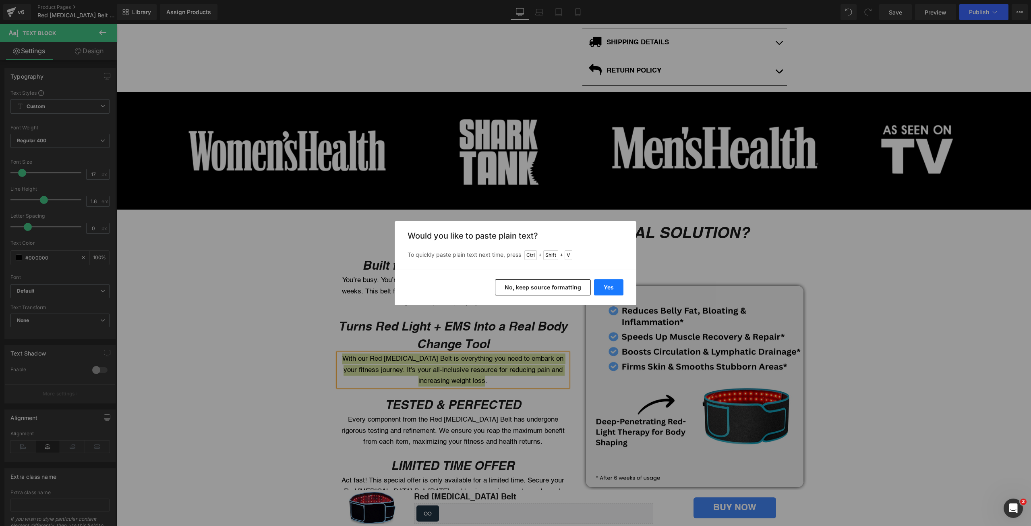
click at [605, 284] on button "Yes" at bounding box center [608, 287] width 29 height 16
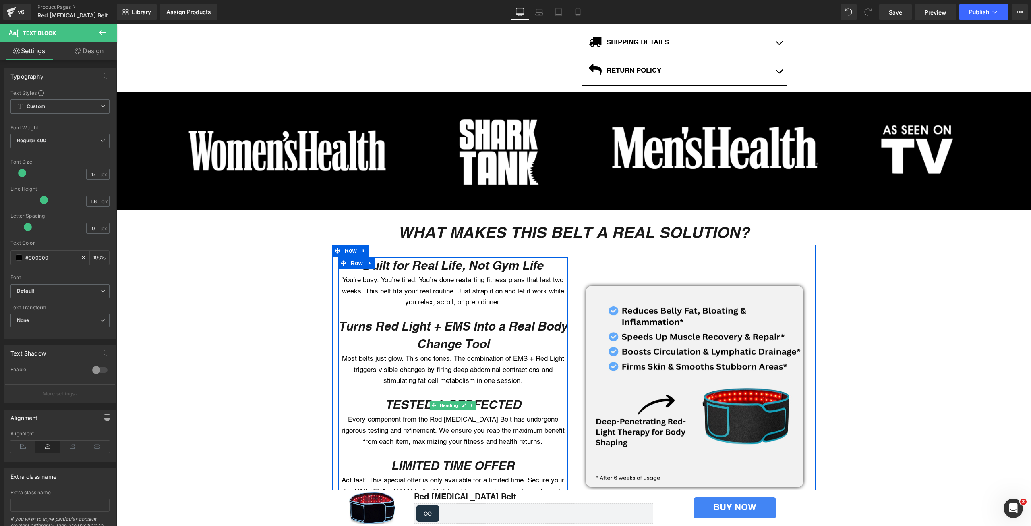
click at [406, 397] on icon "TESTED & PERFECTED" at bounding box center [453, 404] width 136 height 14
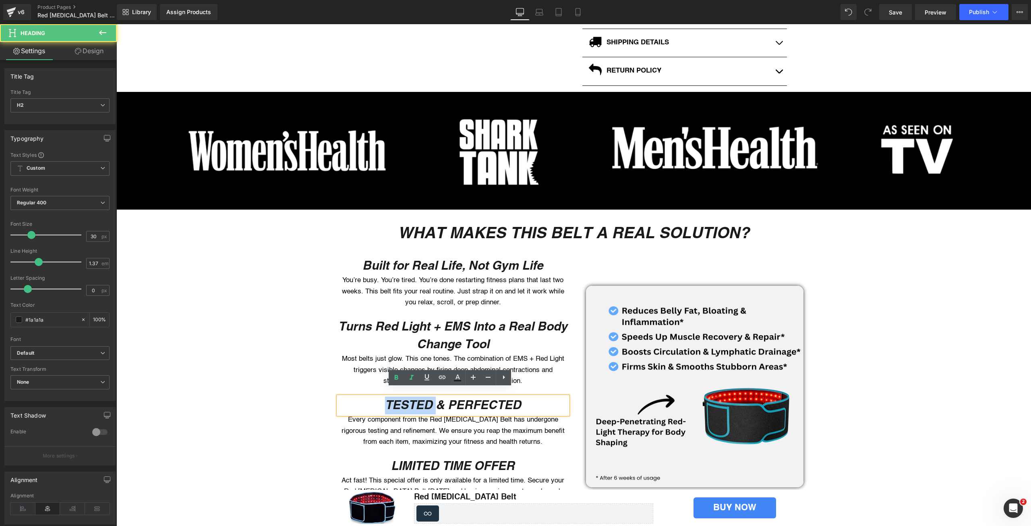
click at [406, 397] on icon "TESTED & PERFECTED" at bounding box center [453, 404] width 136 height 14
paste div
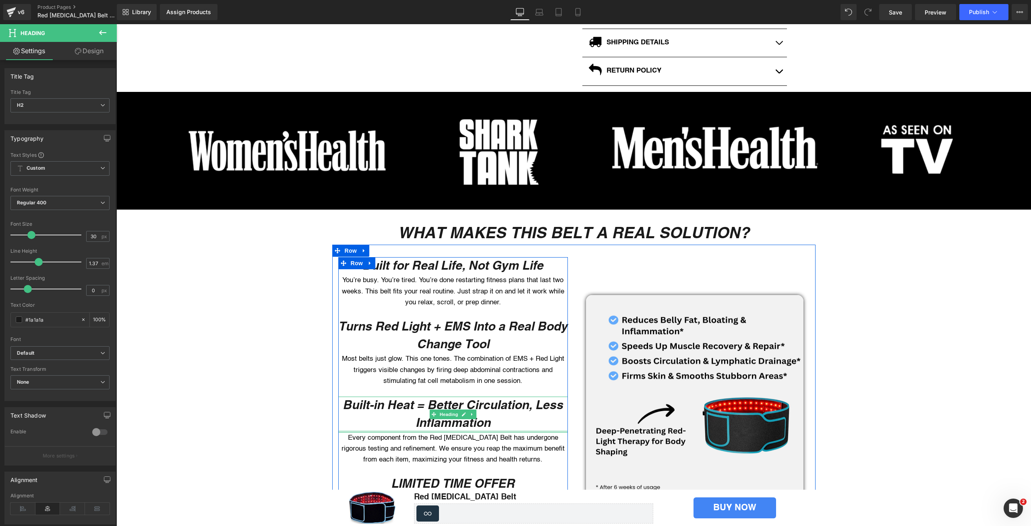
click at [368, 444] on p "Every component from the Red Light Therapy Belt has undergone rigorous testing …" at bounding box center [453, 448] width 230 height 33
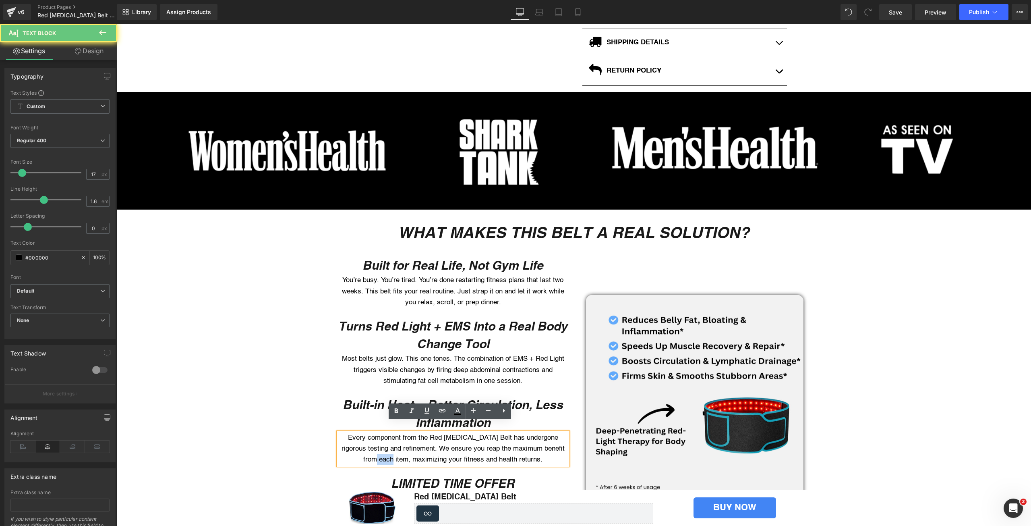
click at [368, 444] on p "Every component from the Red Light Therapy Belt has undergone rigorous testing …" at bounding box center [453, 448] width 230 height 33
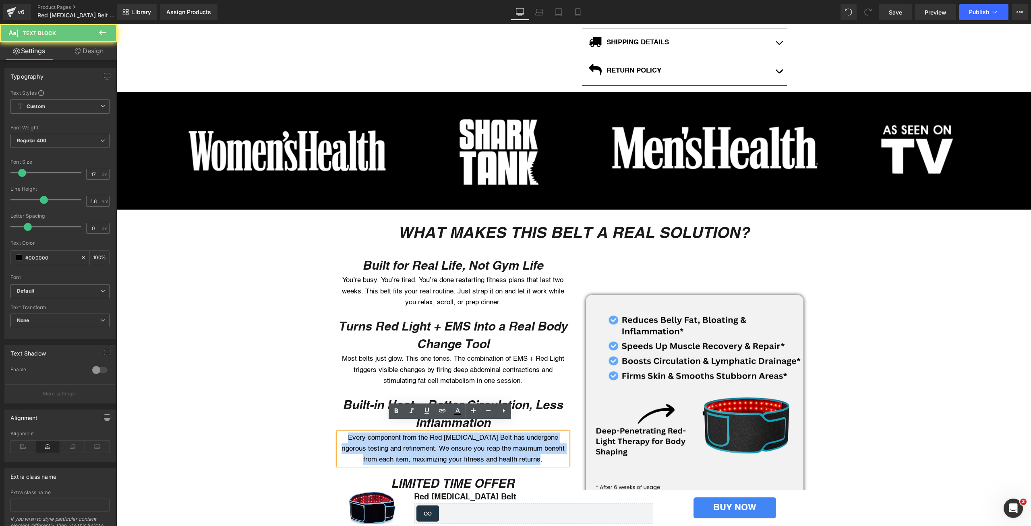
click at [368, 444] on p "Every component from the Red Light Therapy Belt has undergone rigorous testing …" at bounding box center [453, 448] width 230 height 33
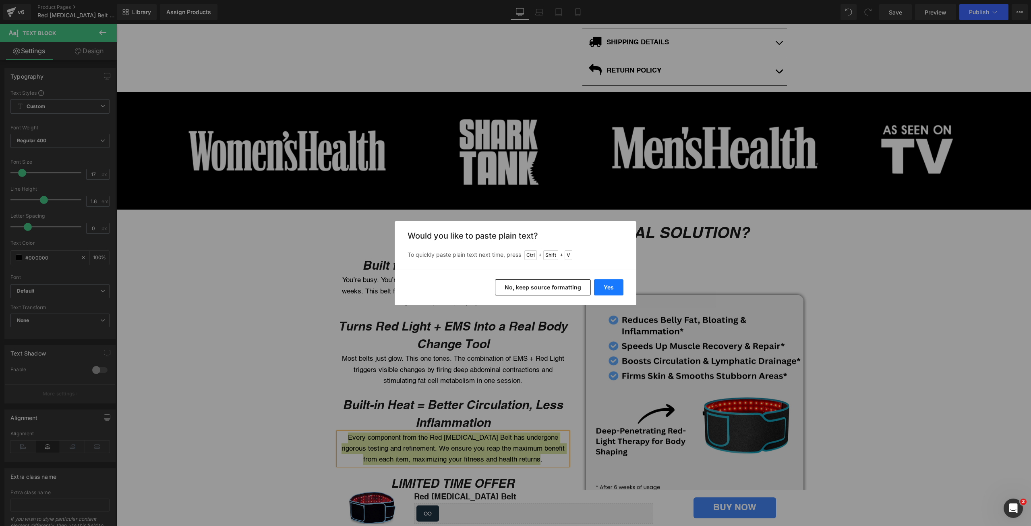
drag, startPoint x: 622, startPoint y: 281, endPoint x: 505, endPoint y: 261, distance: 119.0
click at [622, 281] on button "Yes" at bounding box center [608, 287] width 29 height 16
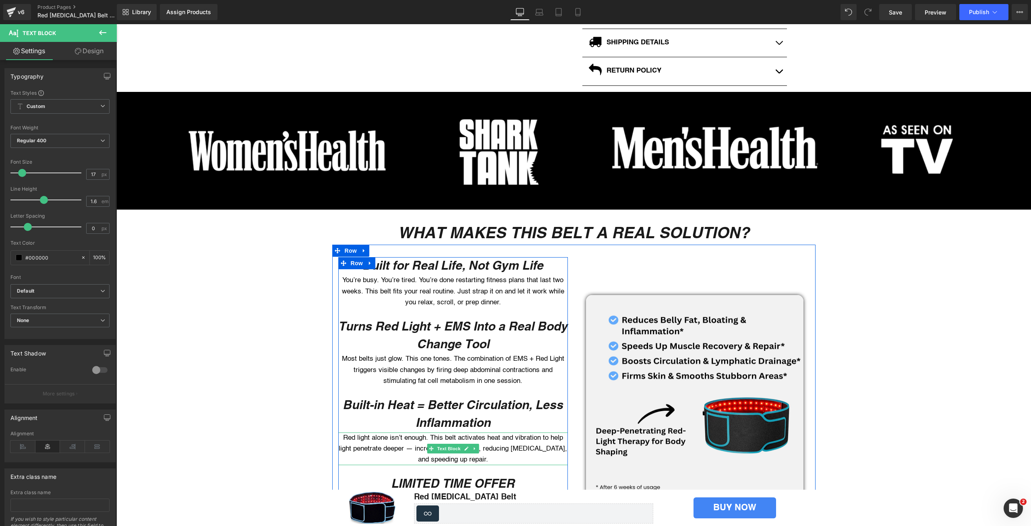
click at [414, 436] on p "Red light alone isn’t enough. This belt activates heat and vibration to help li…" at bounding box center [453, 448] width 230 height 33
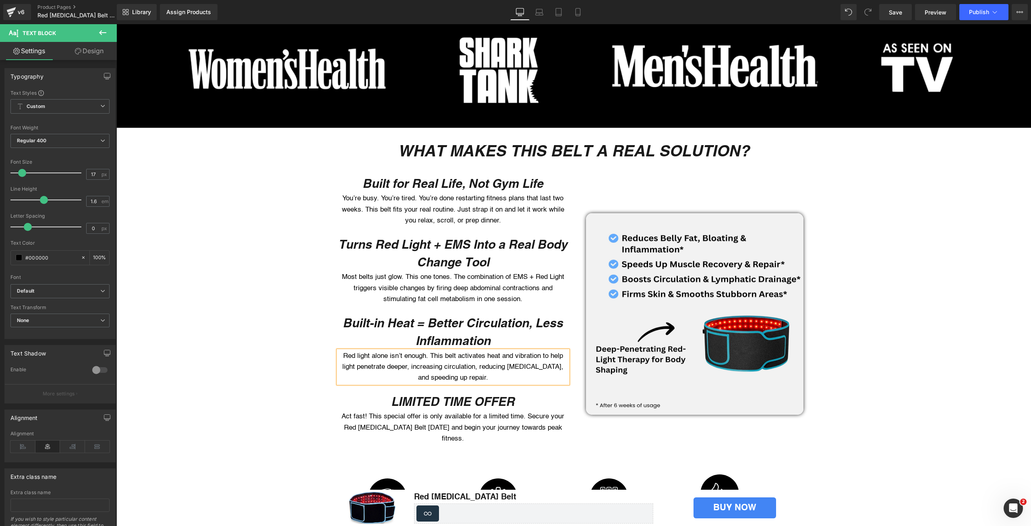
scroll to position [550, 0]
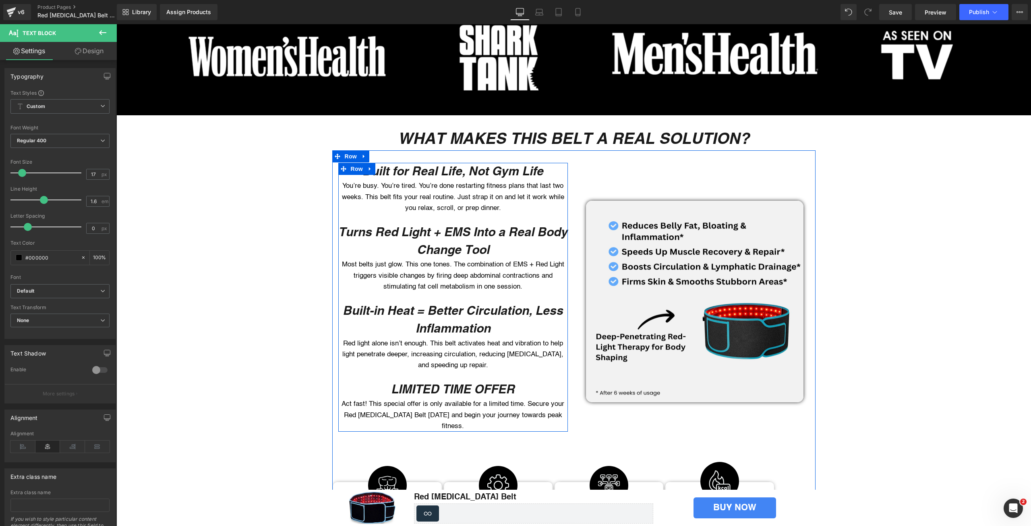
click at [402, 381] on icon "LIMITED TIME OFFER" at bounding box center [453, 388] width 124 height 14
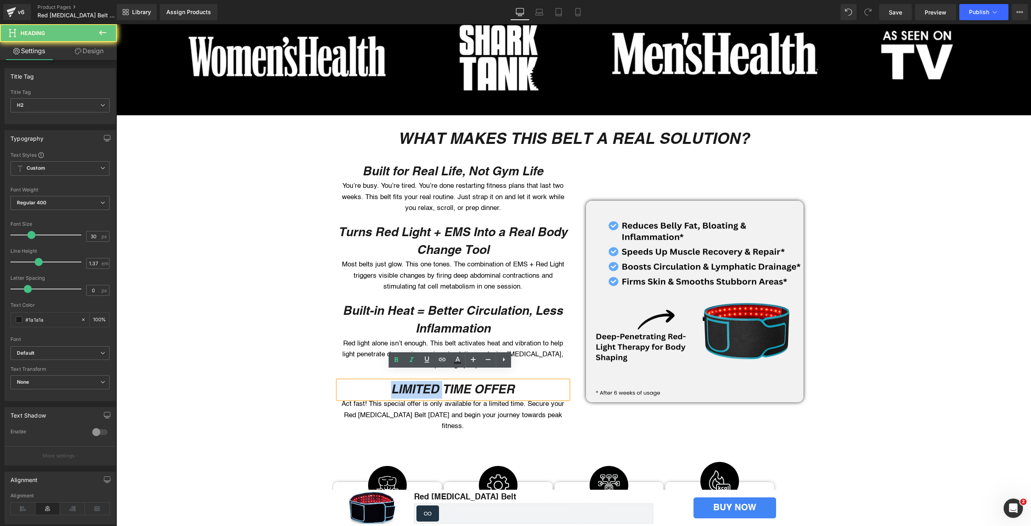
click at [402, 381] on icon "LIMITED TIME OFFER" at bounding box center [453, 388] width 124 height 14
paste div
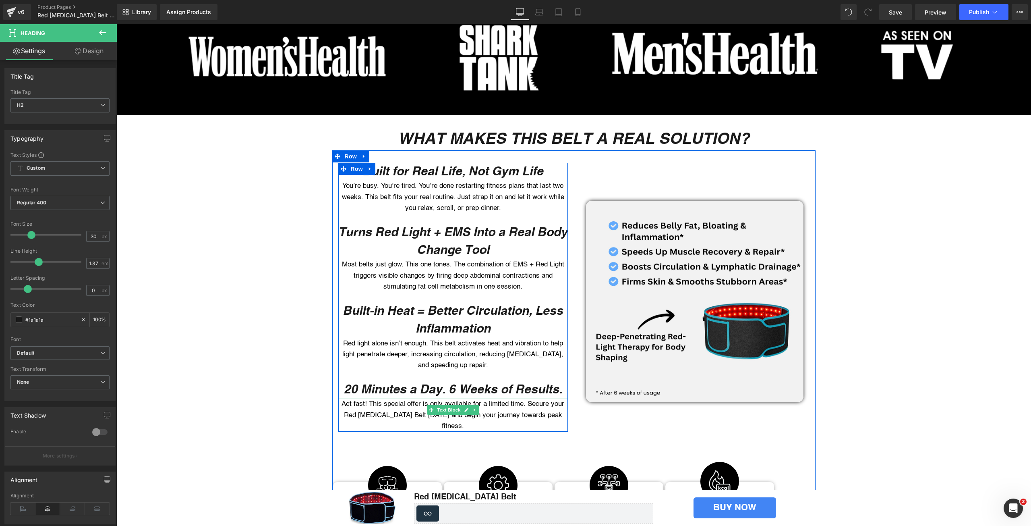
click at [385, 398] on p "Act fast! This special offer is only available for a limited time. Secure your …" at bounding box center [453, 414] width 230 height 33
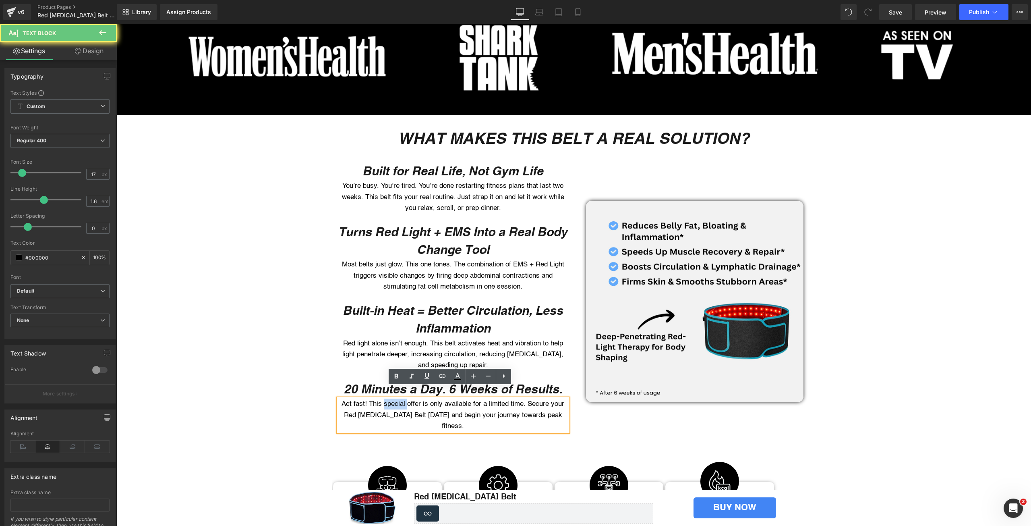
click at [385, 398] on p "Act fast! This special offer is only available for a limited time. Secure your …" at bounding box center [453, 414] width 230 height 33
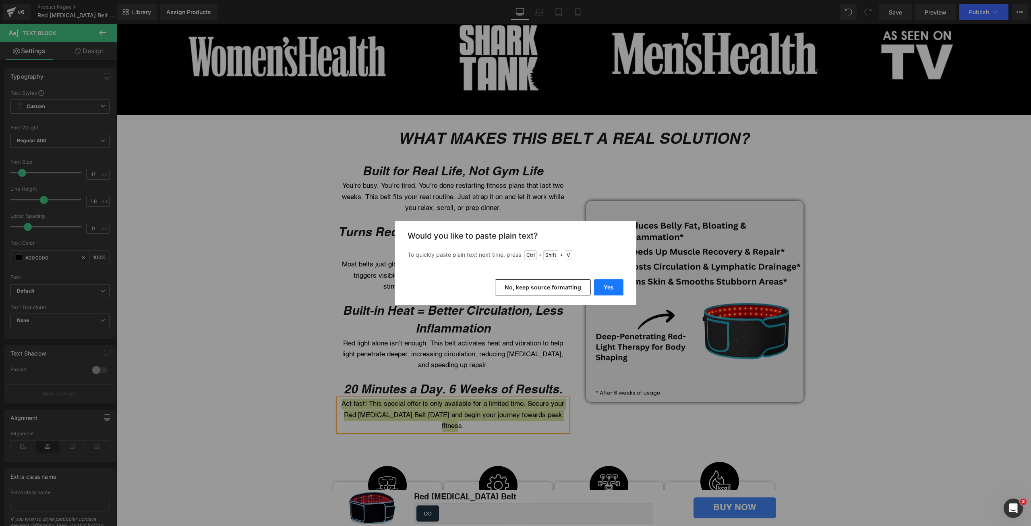
click at [606, 286] on button "Yes" at bounding box center [608, 287] width 29 height 16
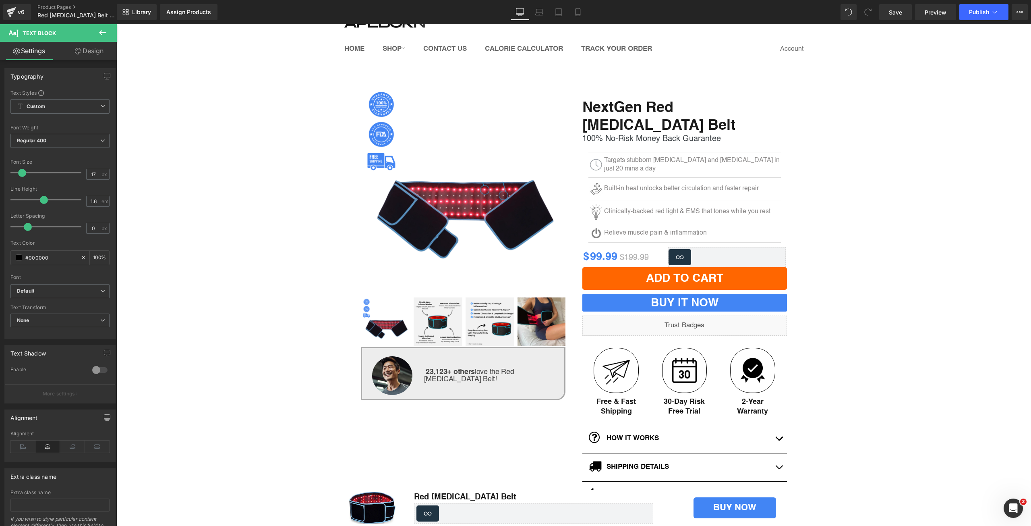
scroll to position [0, 0]
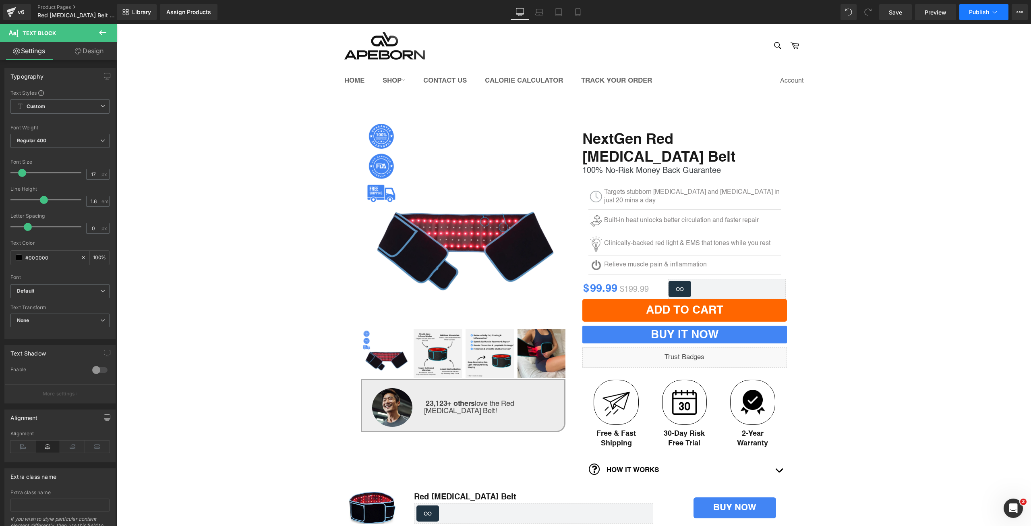
click at [977, 16] on button "Publish" at bounding box center [983, 12] width 49 height 16
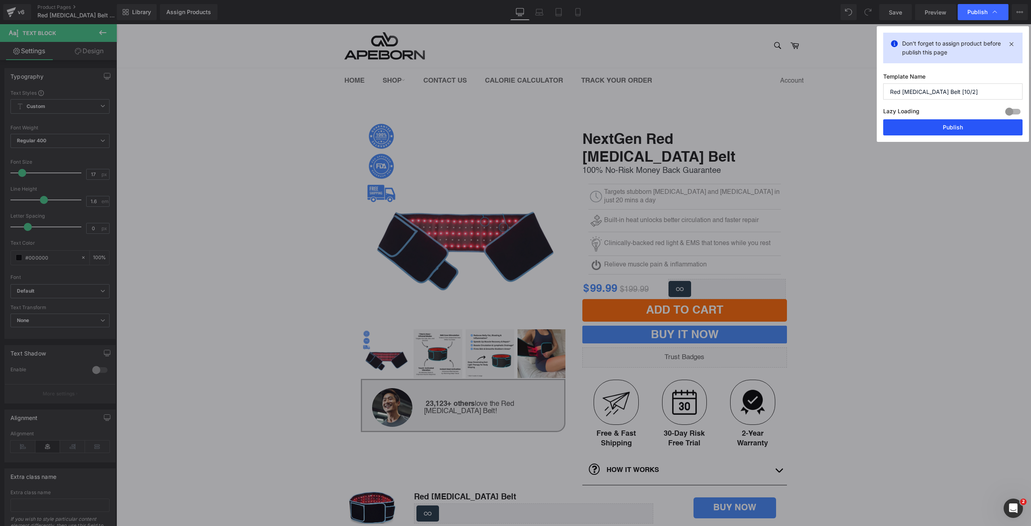
click at [943, 128] on button "Publish" at bounding box center [952, 127] width 139 height 16
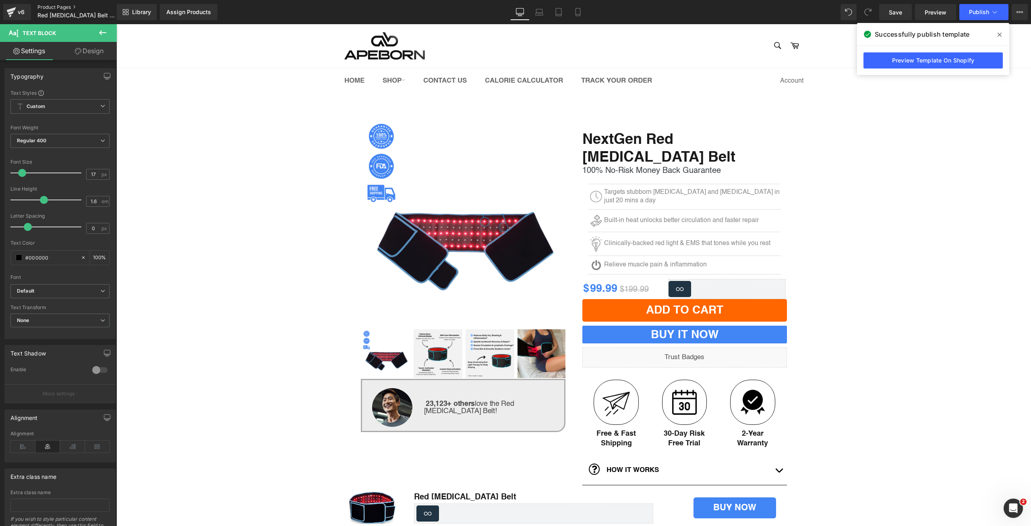
click at [47, 7] on link "Product Pages" at bounding box center [83, 7] width 93 height 6
